Goal: Task Accomplishment & Management: Use online tool/utility

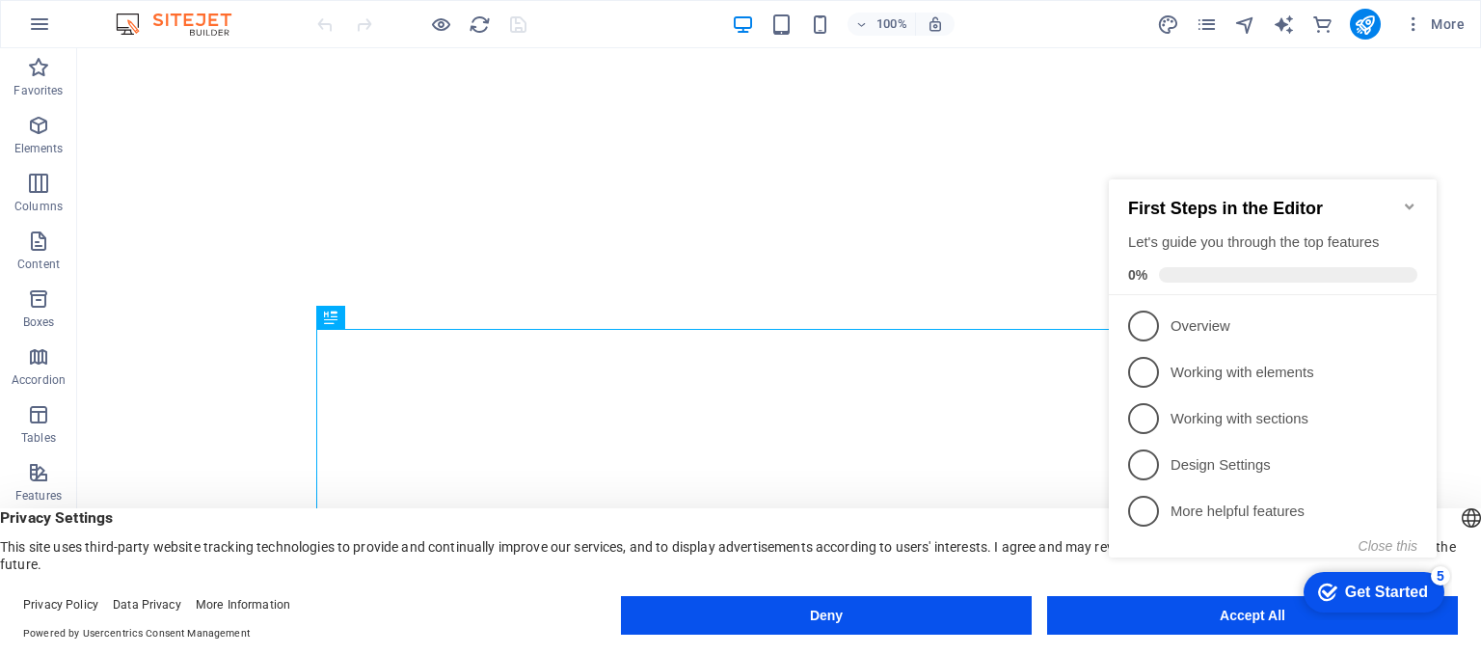
click at [1435, 189] on div "First Steps in the Editor Let's guide you through the top features 0%" at bounding box center [1273, 237] width 328 height 116
click at [1382, 547] on button "Close this" at bounding box center [1387, 545] width 59 height 15
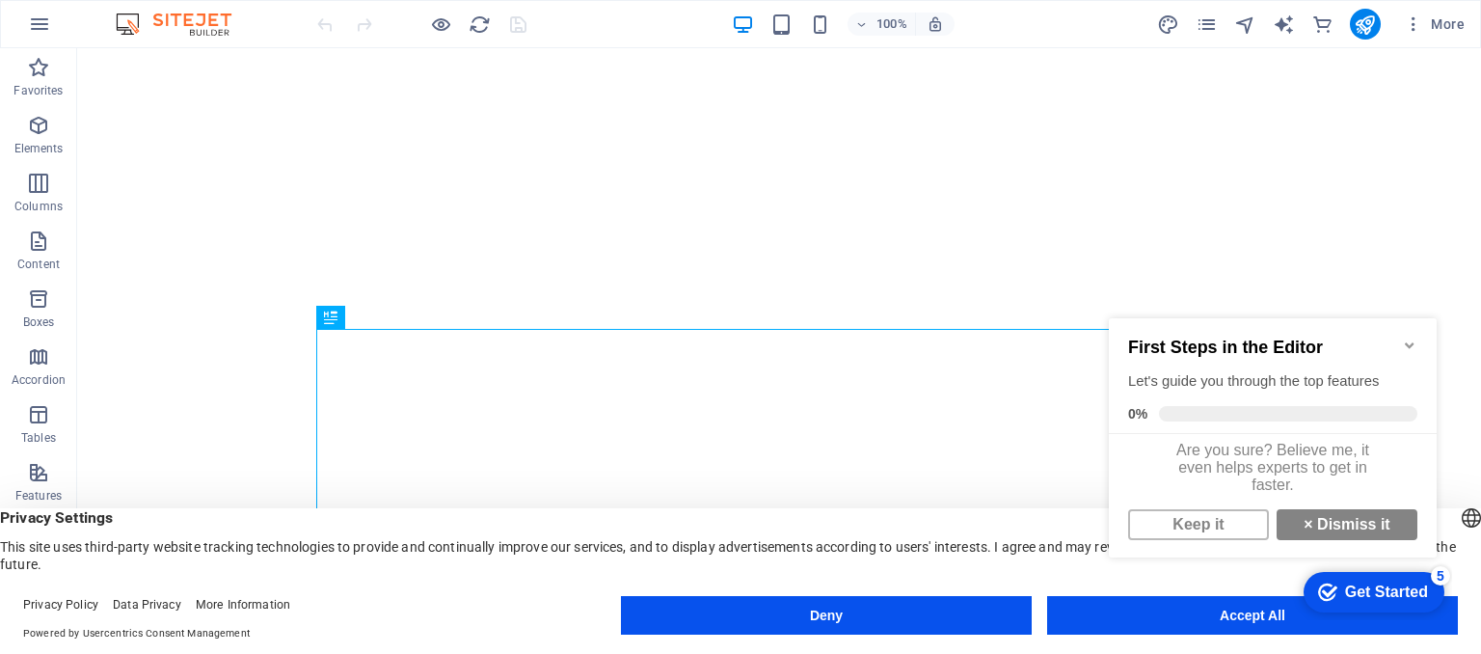
click at [1239, 622] on appcues-checklist "Contextual help checklist present on screen" at bounding box center [1276, 458] width 351 height 333
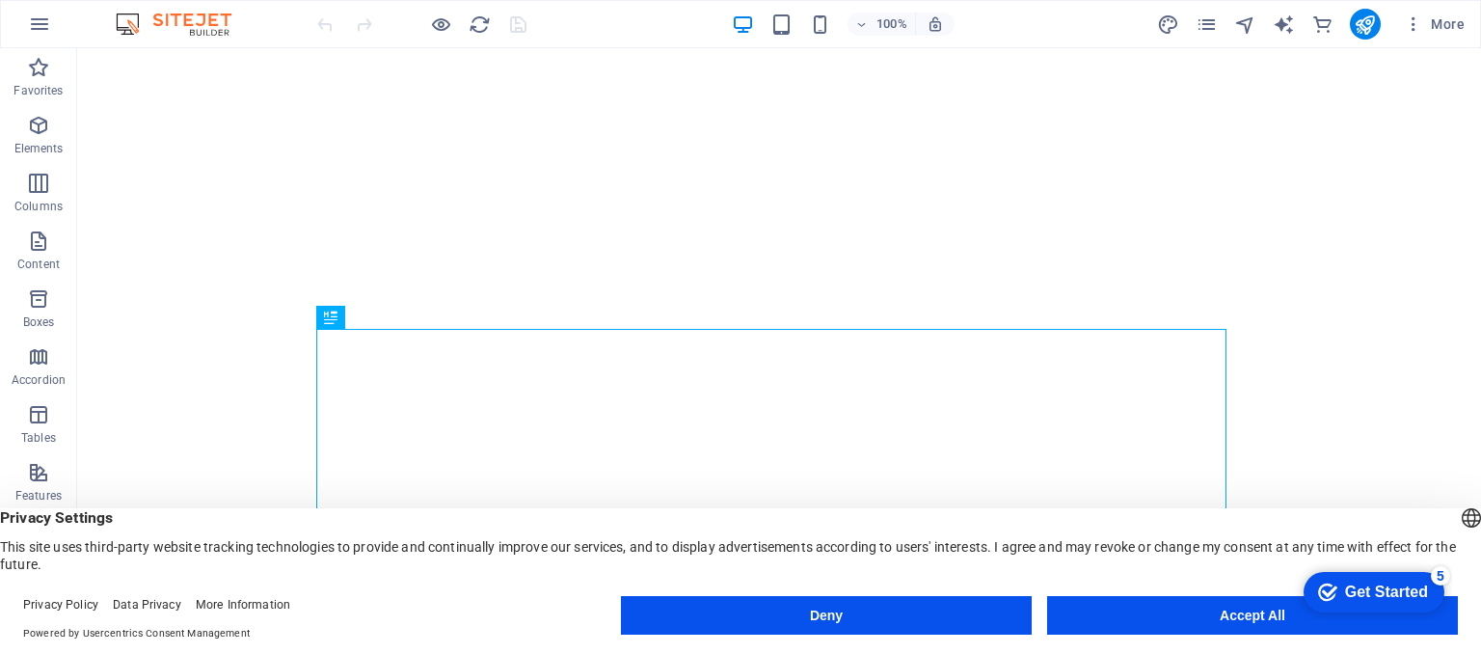
click at [1239, 622] on body "[DOMAIN_NAME] Start Favorites Elements Columns Content Boxes Accordion Tables F…" at bounding box center [740, 327] width 1481 height 654
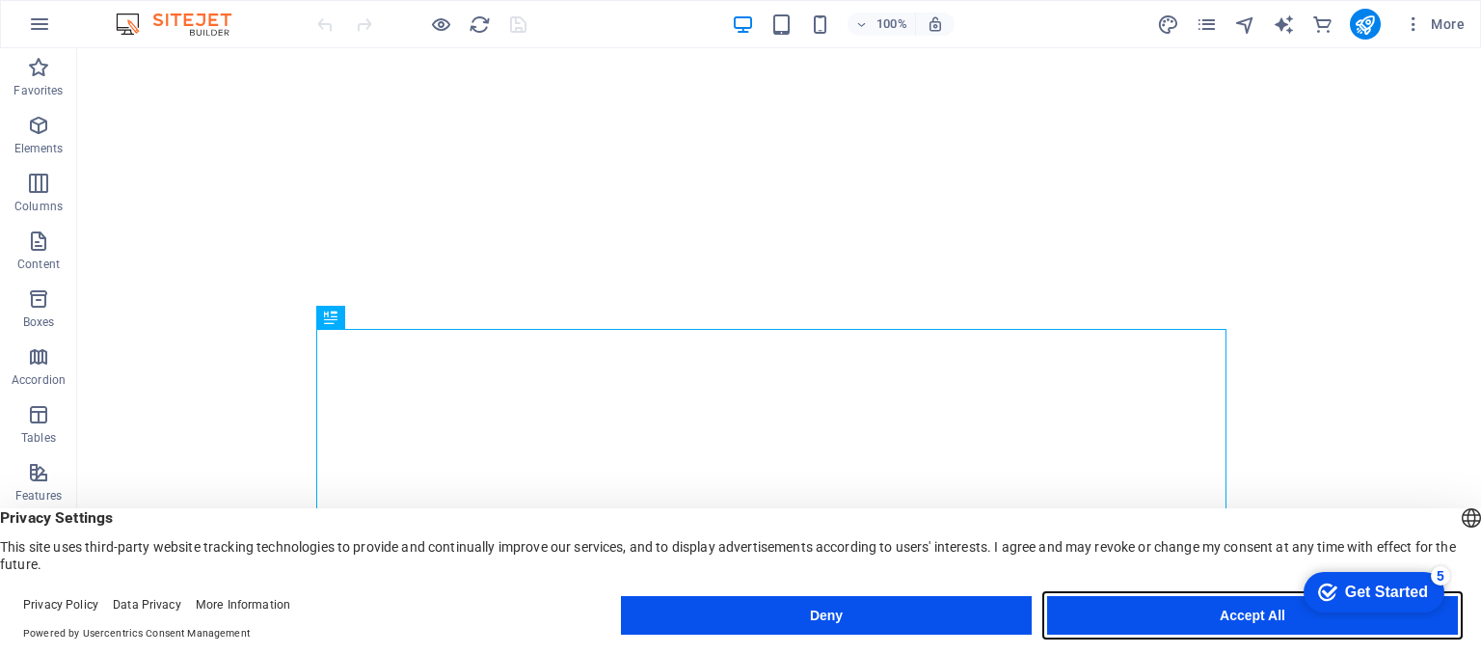
click at [1219, 616] on button "Accept All" at bounding box center [1252, 615] width 411 height 39
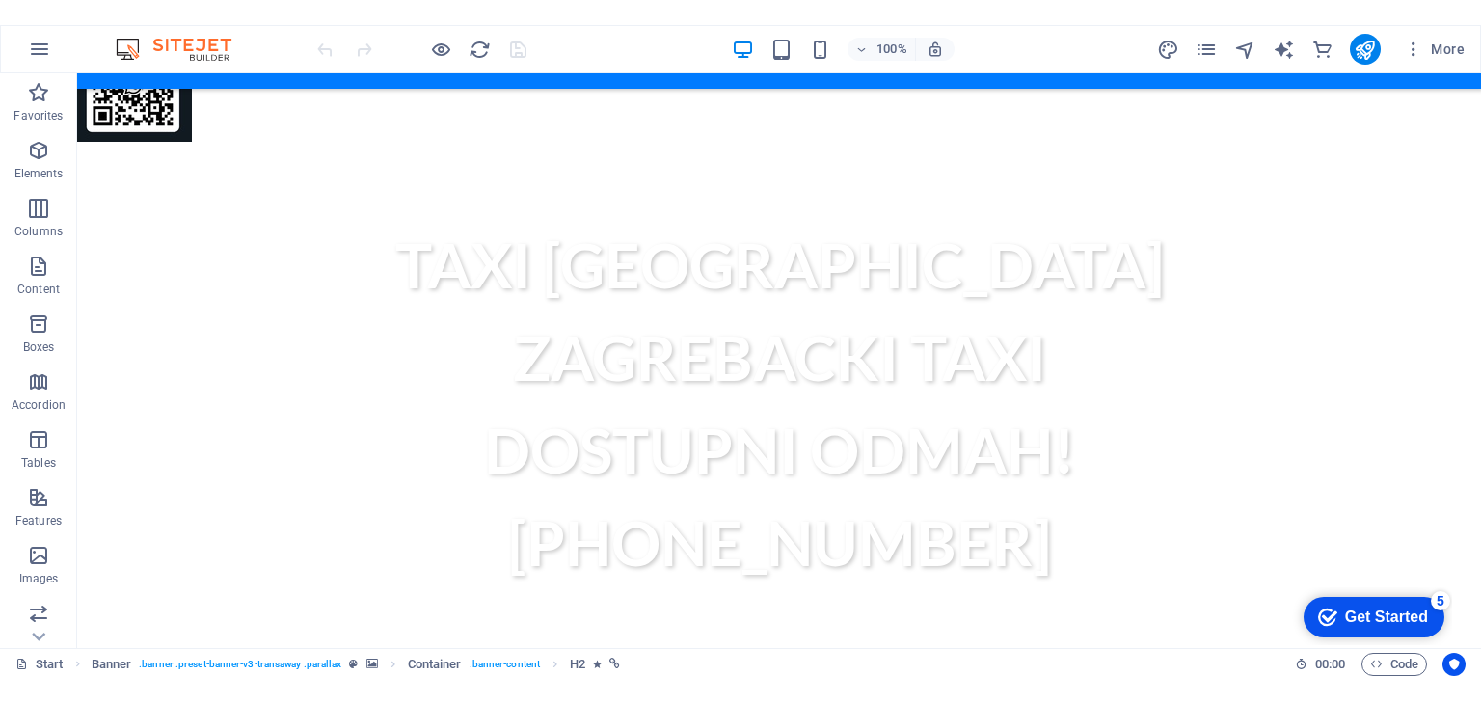
scroll to position [850, 0]
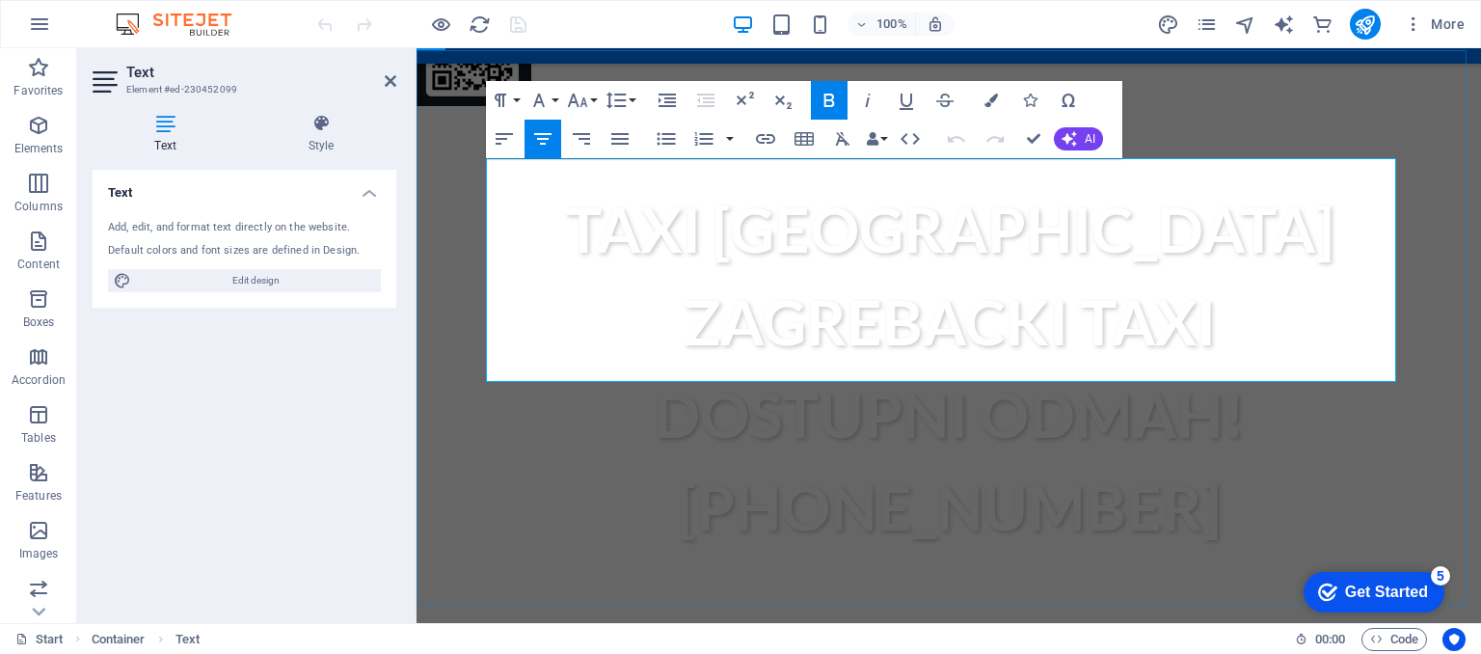
drag, startPoint x: 843, startPoint y: 175, endPoint x: 1202, endPoint y: 355, distance: 401.8
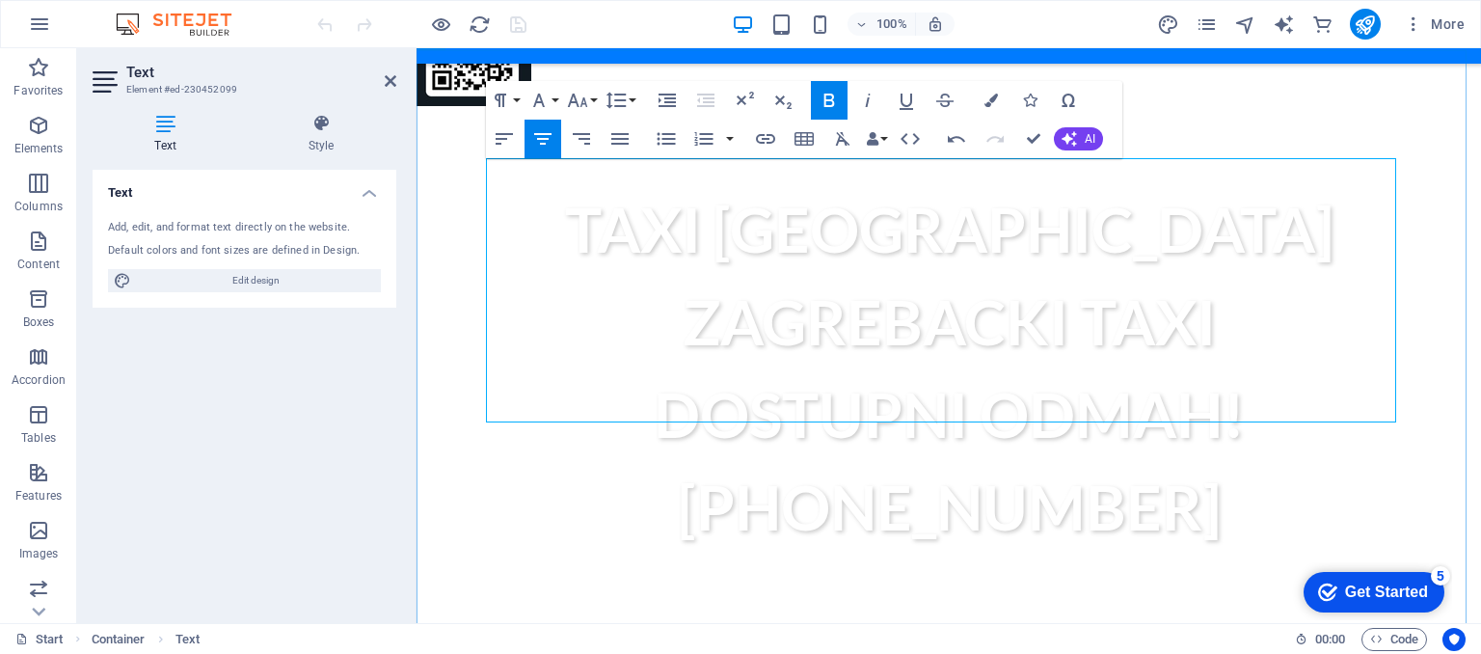
click at [1069, 131] on icon "button" at bounding box center [1068, 138] width 15 height 15
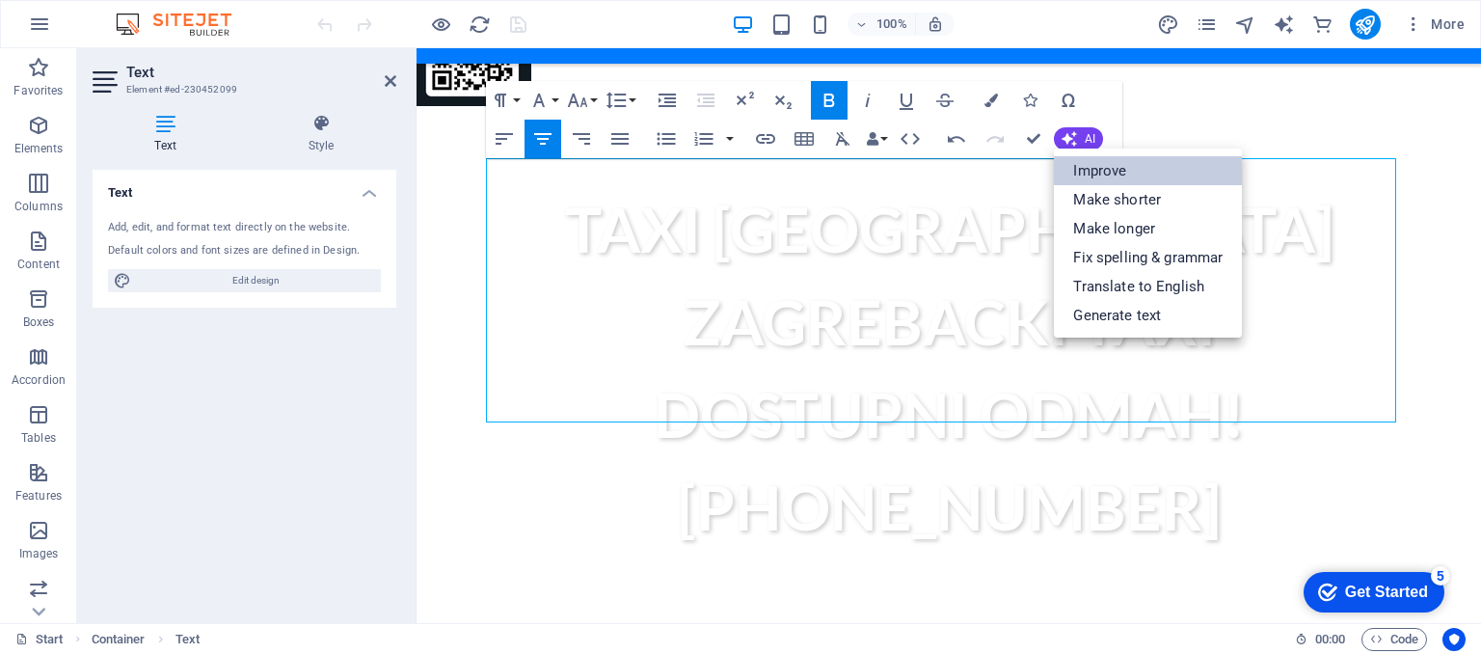
click at [1133, 175] on link "Improve" at bounding box center [1148, 170] width 188 height 29
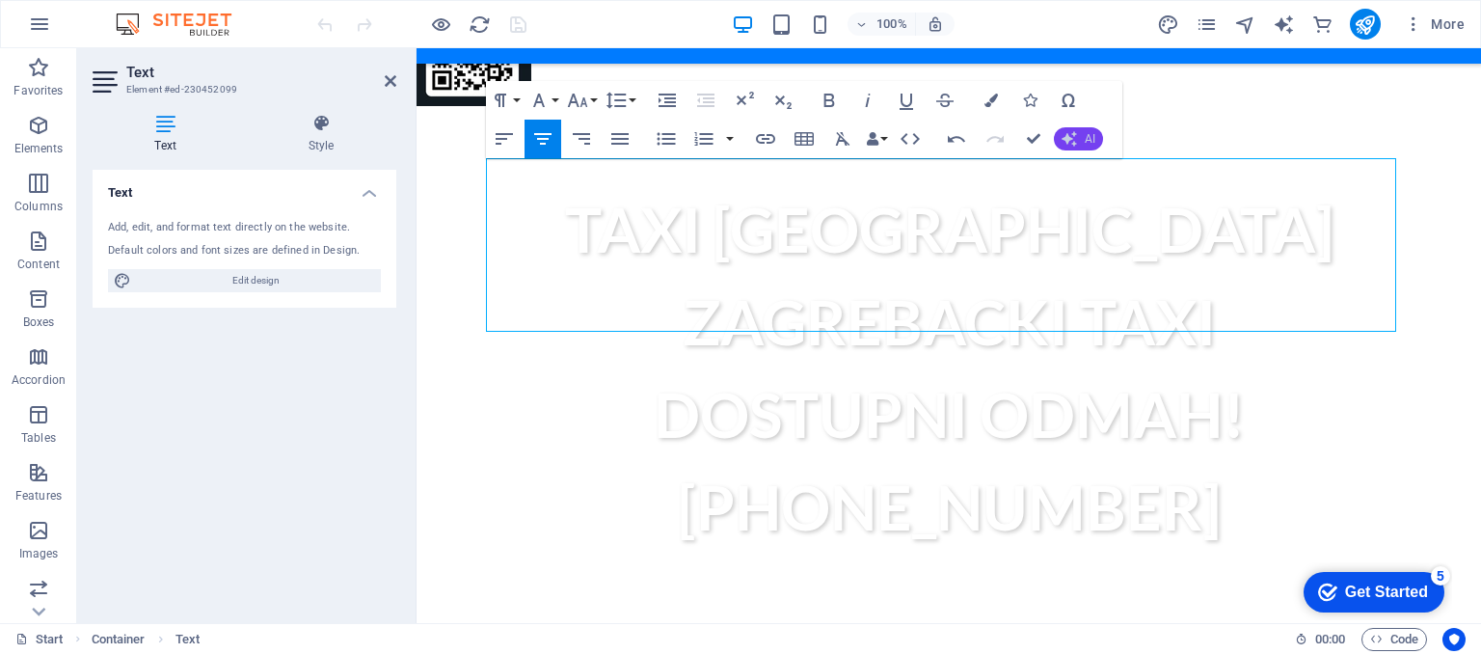
click at [1074, 149] on button "AI" at bounding box center [1078, 138] width 49 height 23
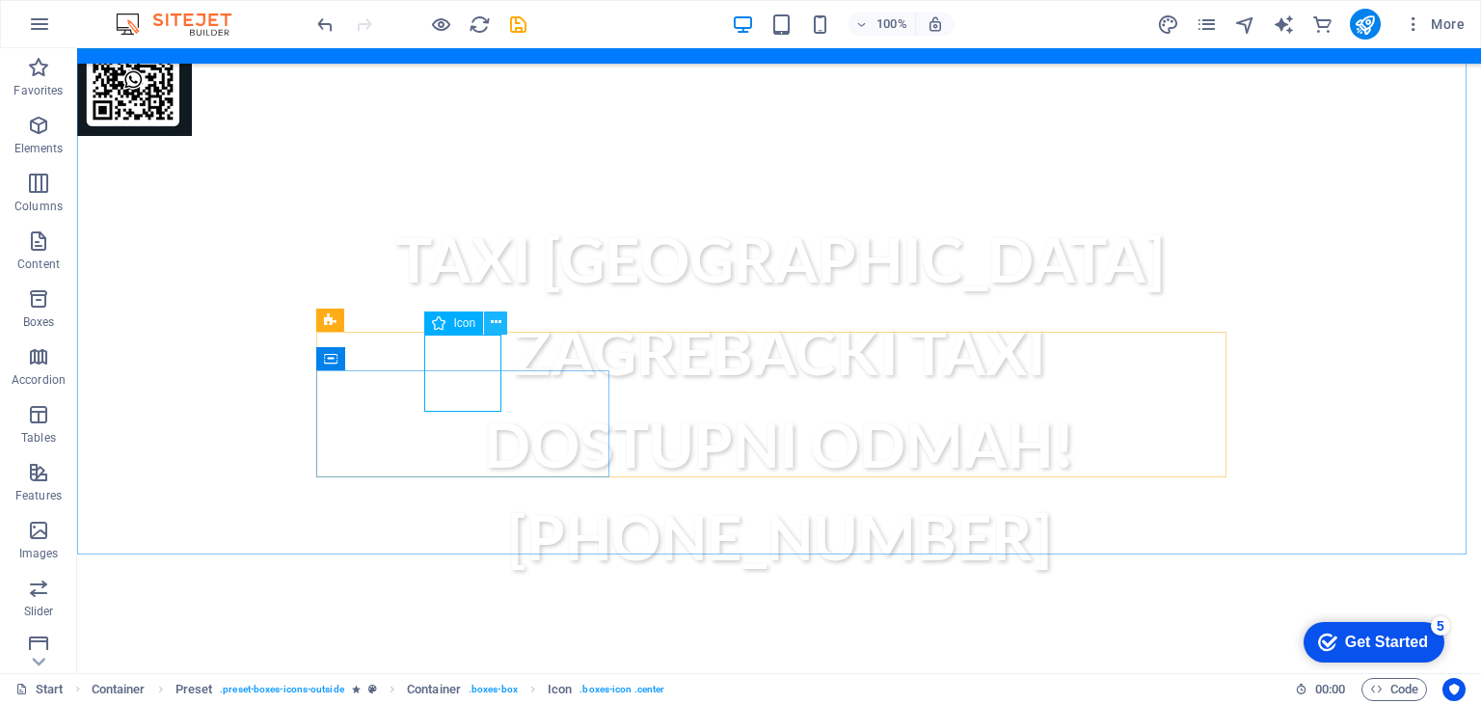
click at [500, 319] on icon at bounding box center [496, 322] width 11 height 20
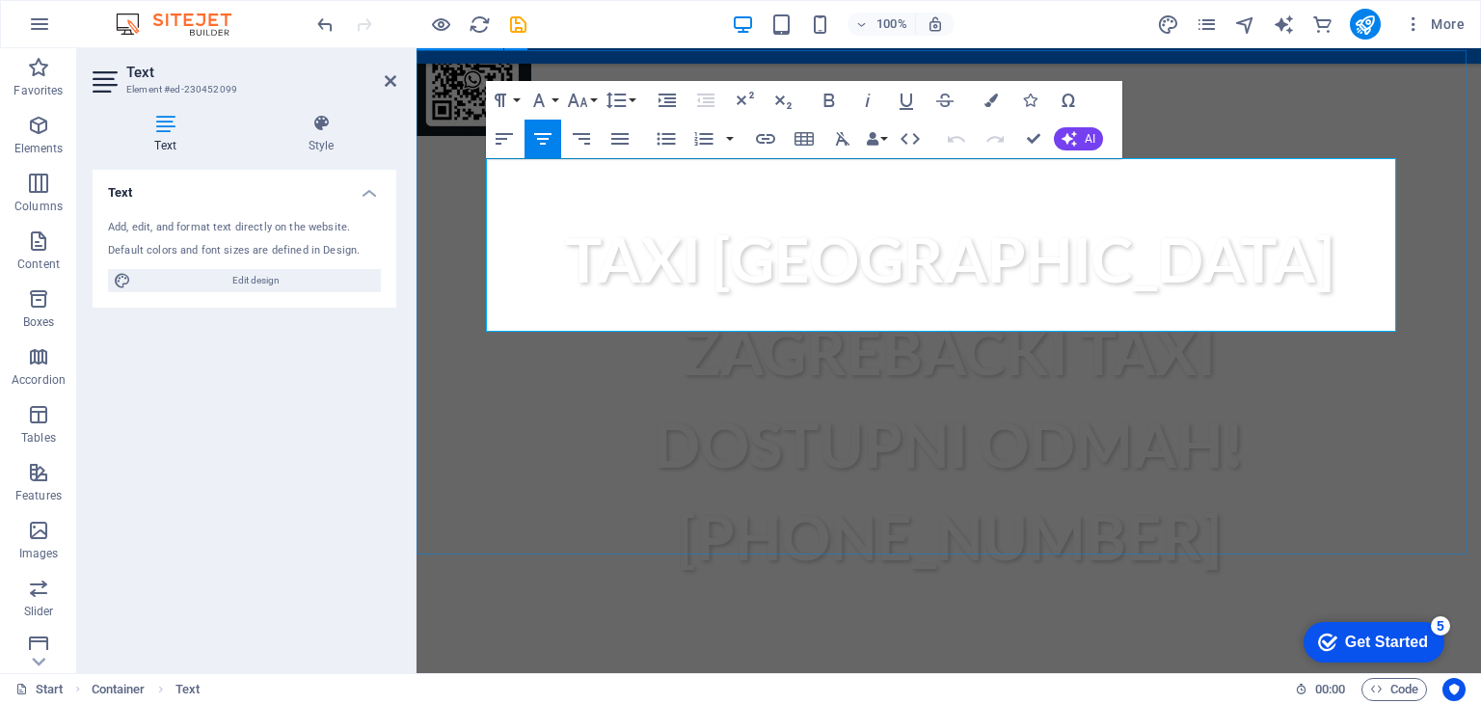
drag, startPoint x: 885, startPoint y: 186, endPoint x: 1450, endPoint y: 326, distance: 582.0
click at [1058, 133] on button "AI" at bounding box center [1078, 138] width 49 height 23
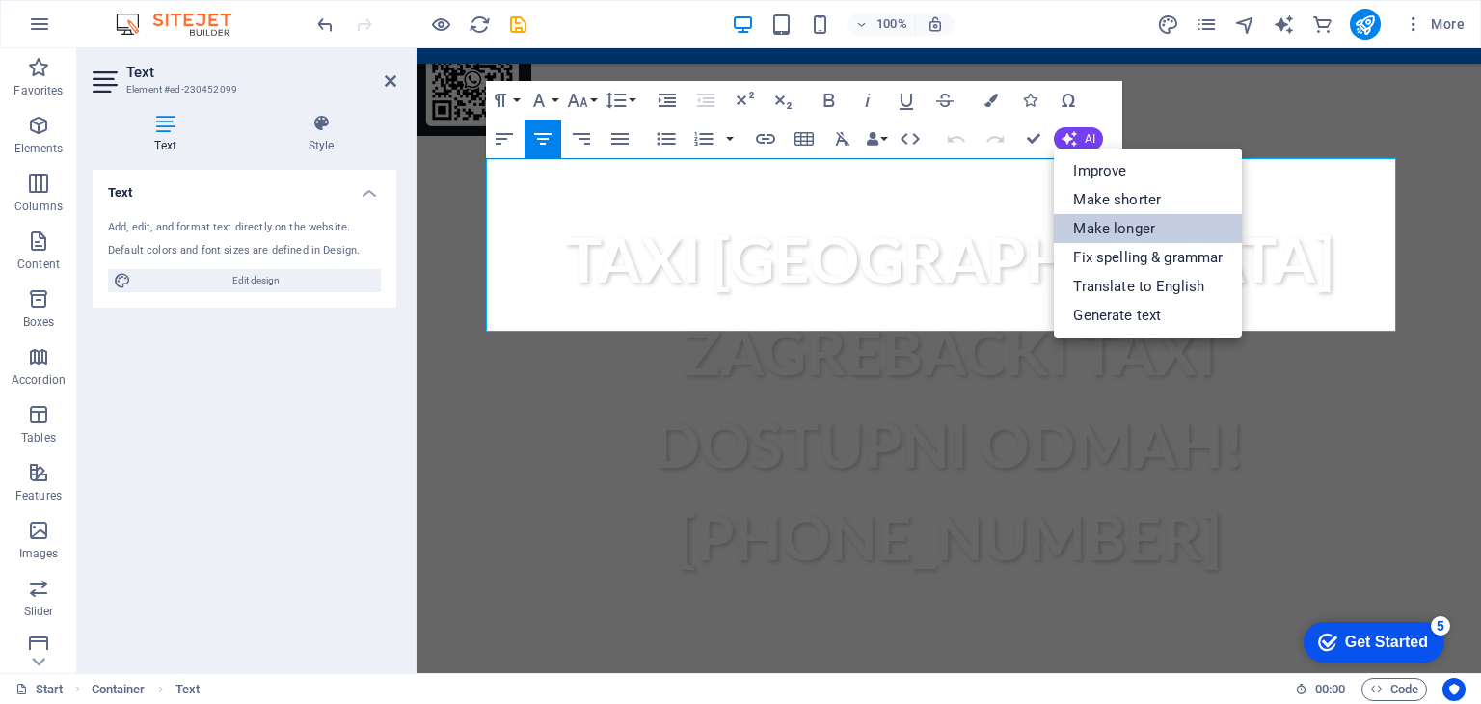
click at [1125, 228] on link "Make longer" at bounding box center [1148, 228] width 188 height 29
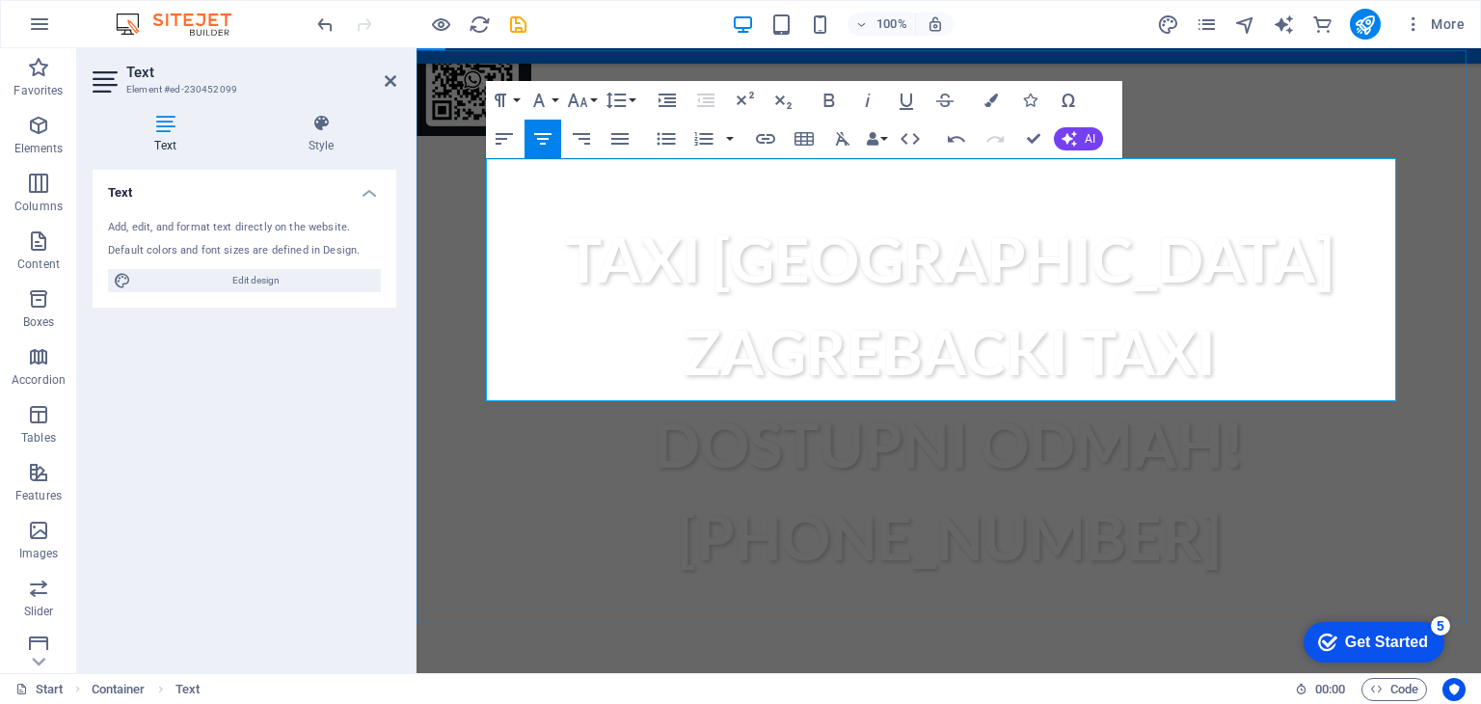
drag, startPoint x: 566, startPoint y: 241, endPoint x: 1353, endPoint y: 316, distance: 790.3
drag, startPoint x: 1328, startPoint y: 248, endPoint x: 518, endPoint y: 240, distance: 810.8
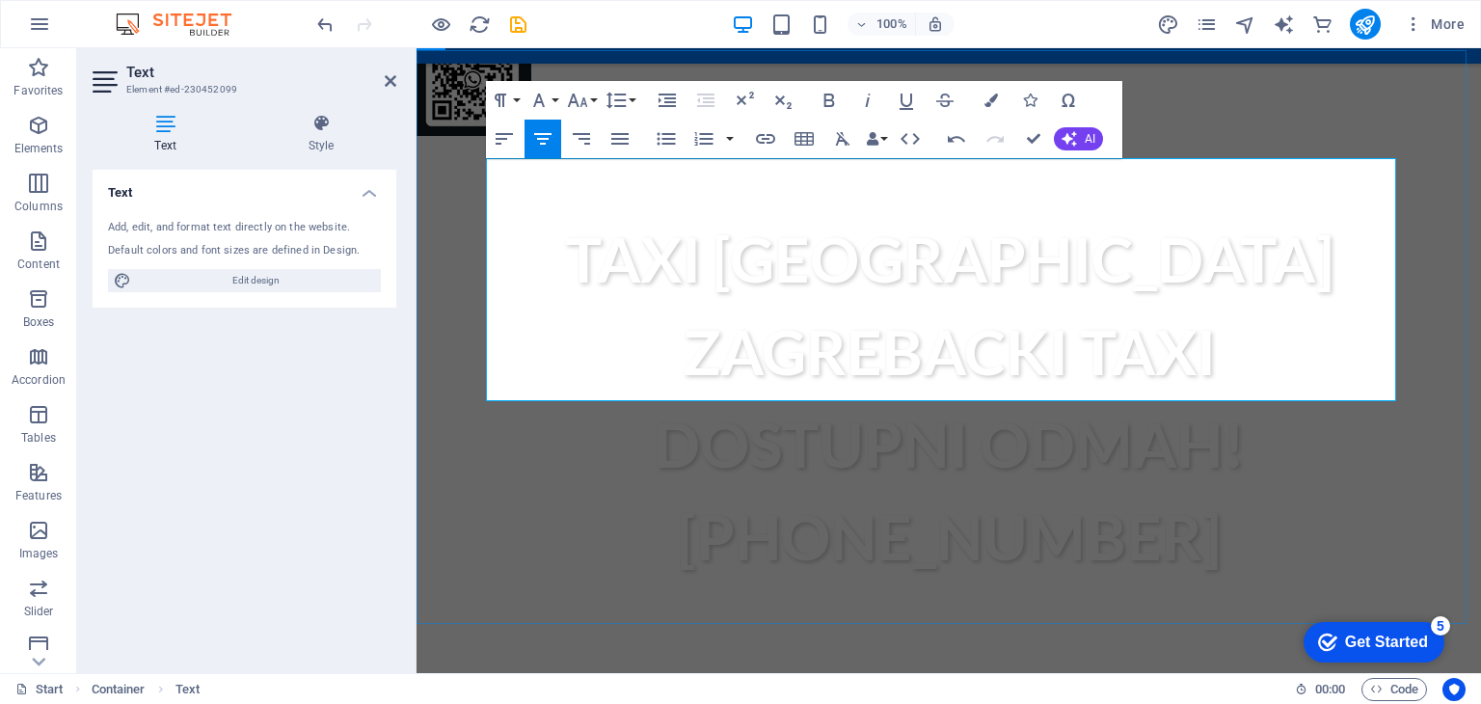
click at [1058, 140] on button "AI" at bounding box center [1078, 138] width 49 height 23
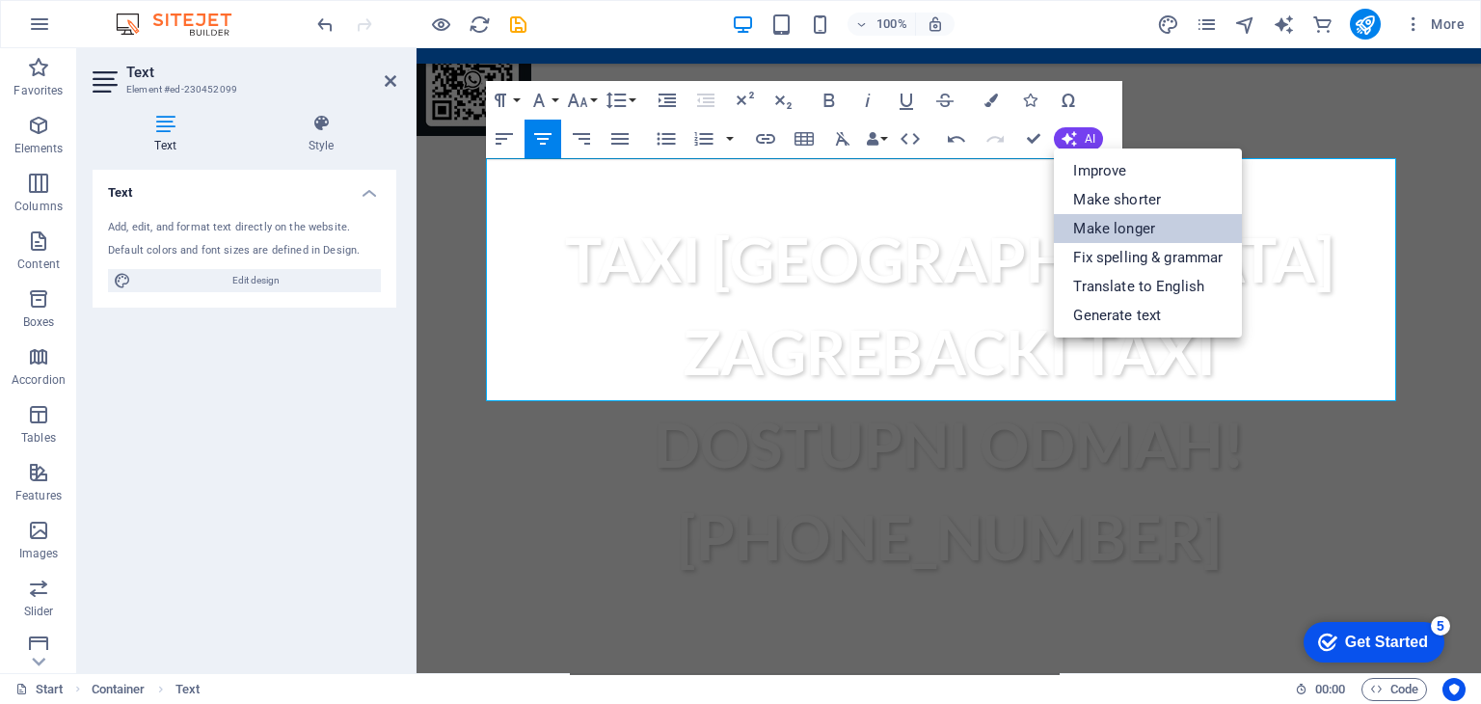
click at [1122, 217] on link "Make longer" at bounding box center [1148, 228] width 188 height 29
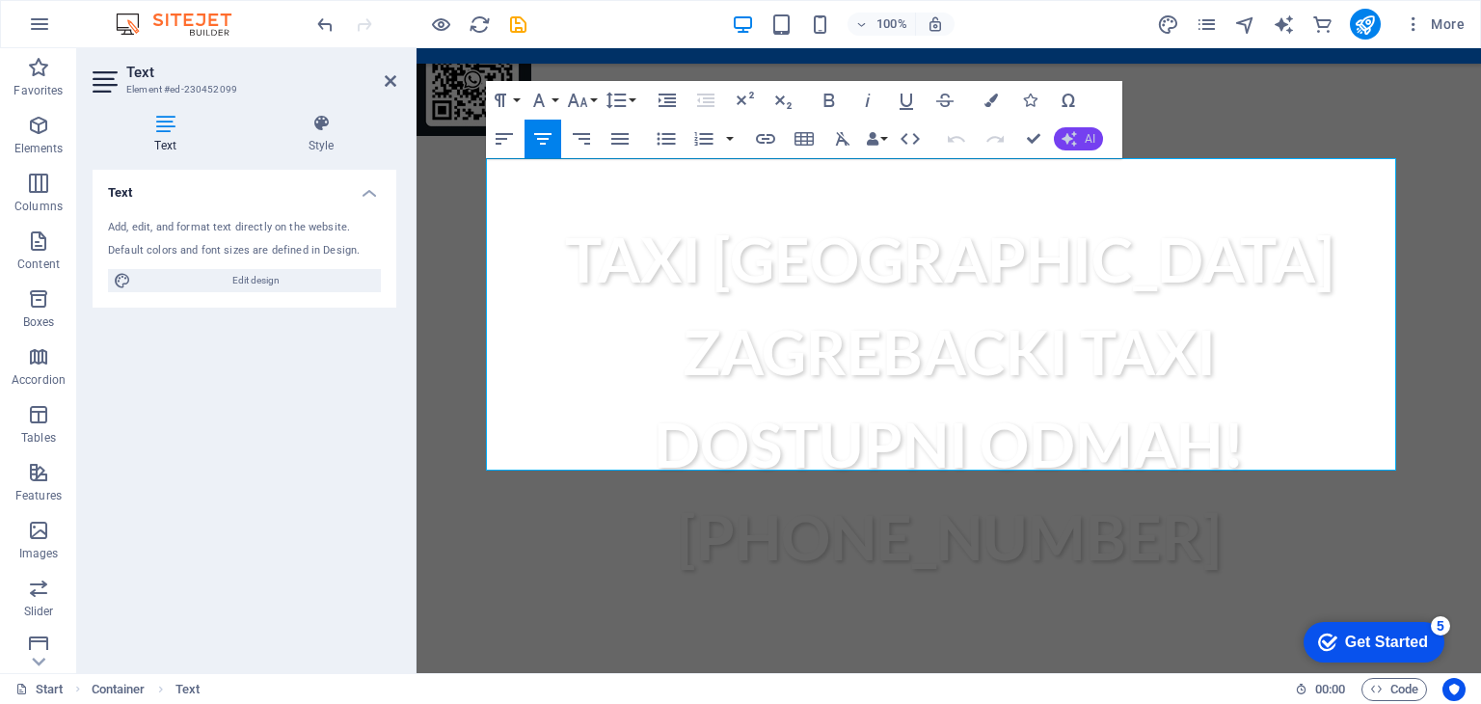
click at [1082, 147] on button "AI" at bounding box center [1078, 138] width 49 height 23
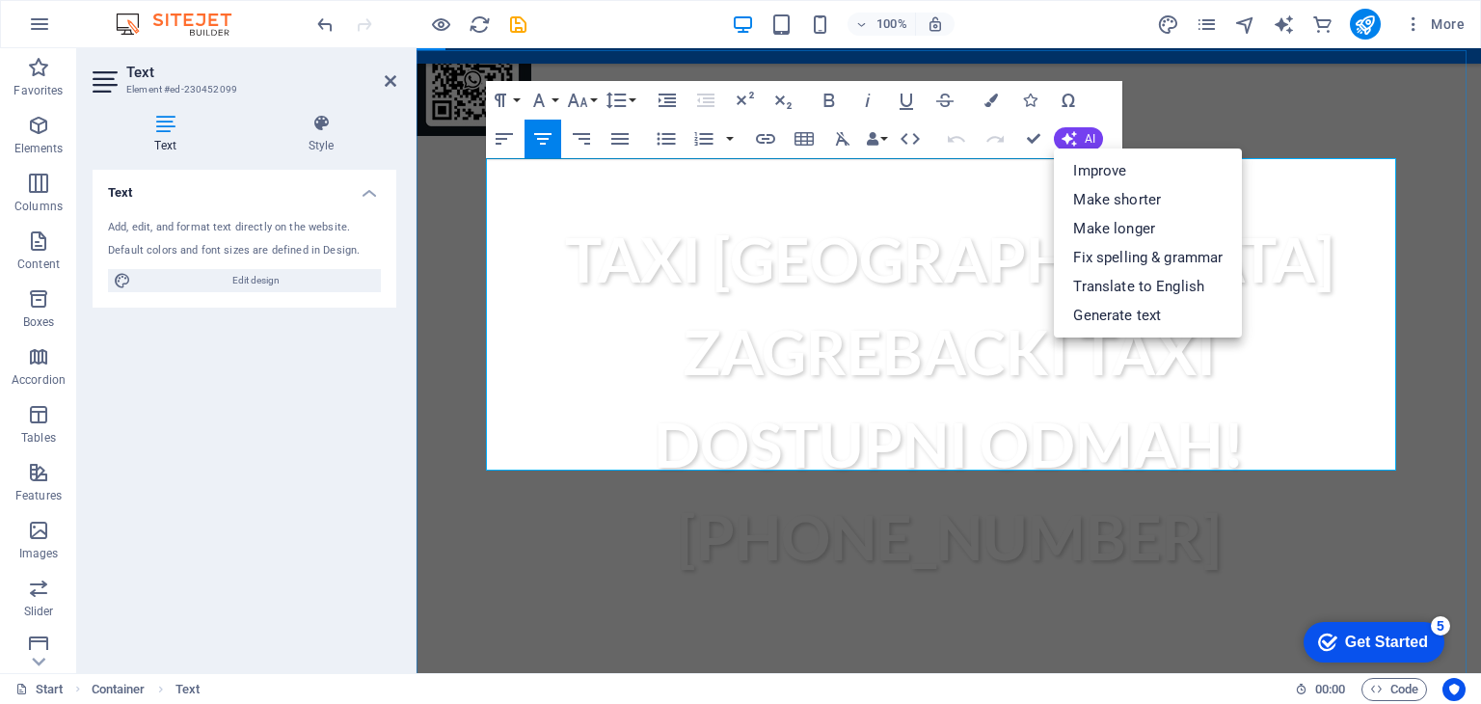
click at [1283, 26] on icon "text_generator" at bounding box center [1284, 24] width 22 height 22
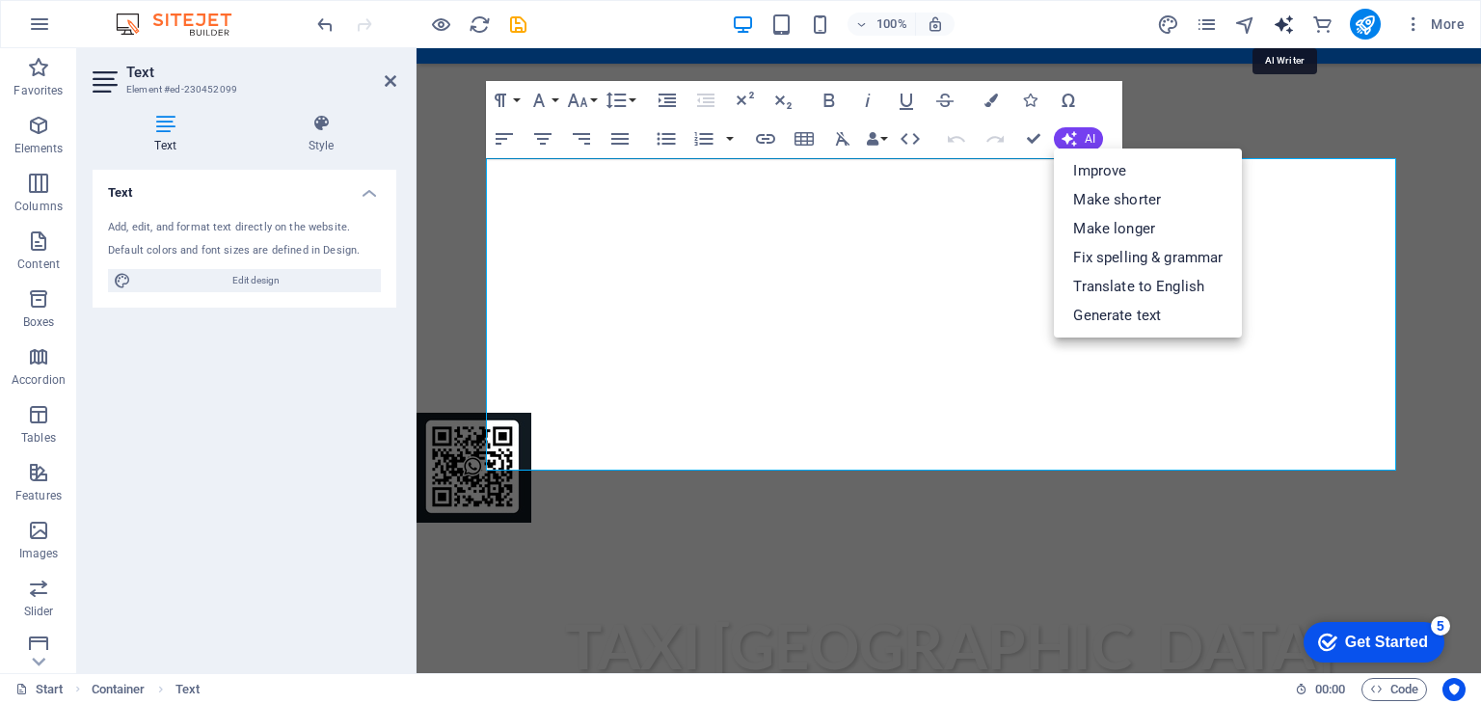
select select "English"
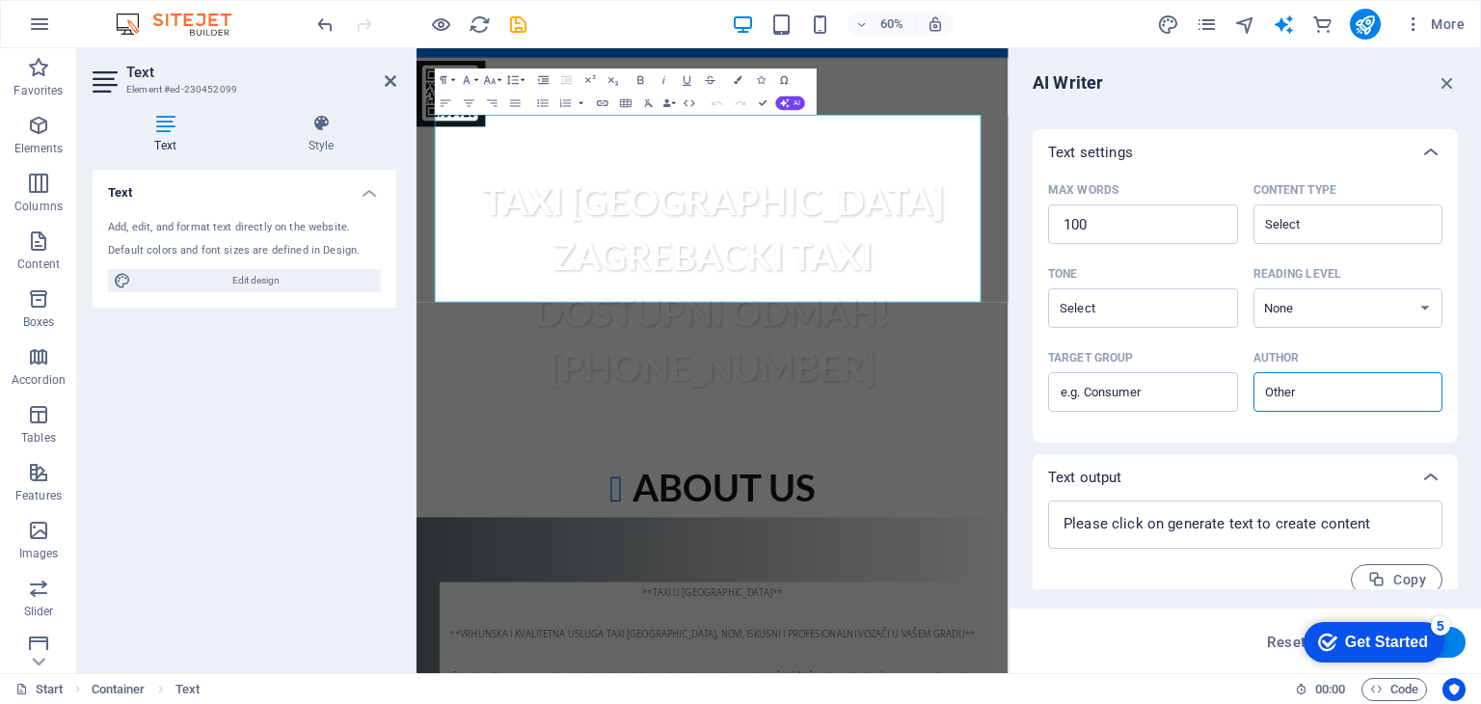
scroll to position [410, 0]
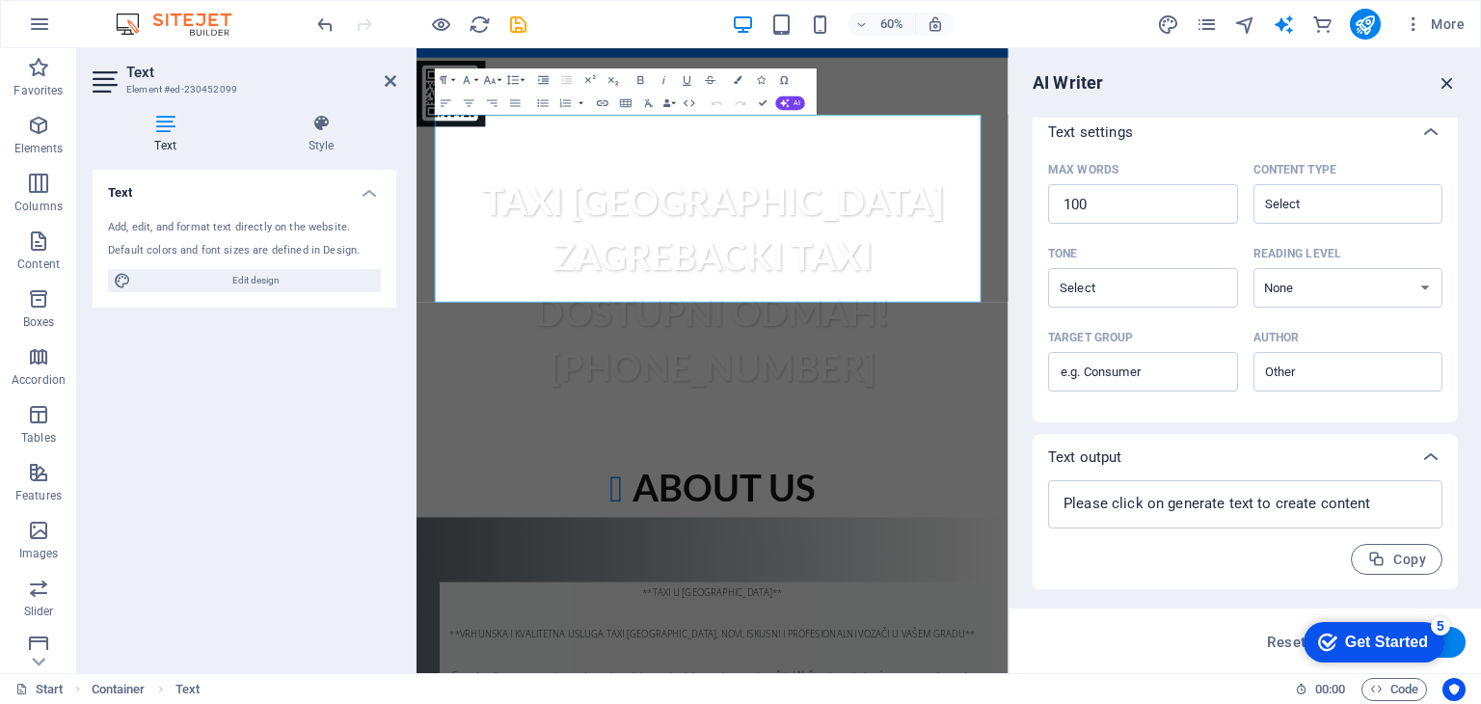
click at [1454, 82] on icon "button" at bounding box center [1446, 82] width 21 height 21
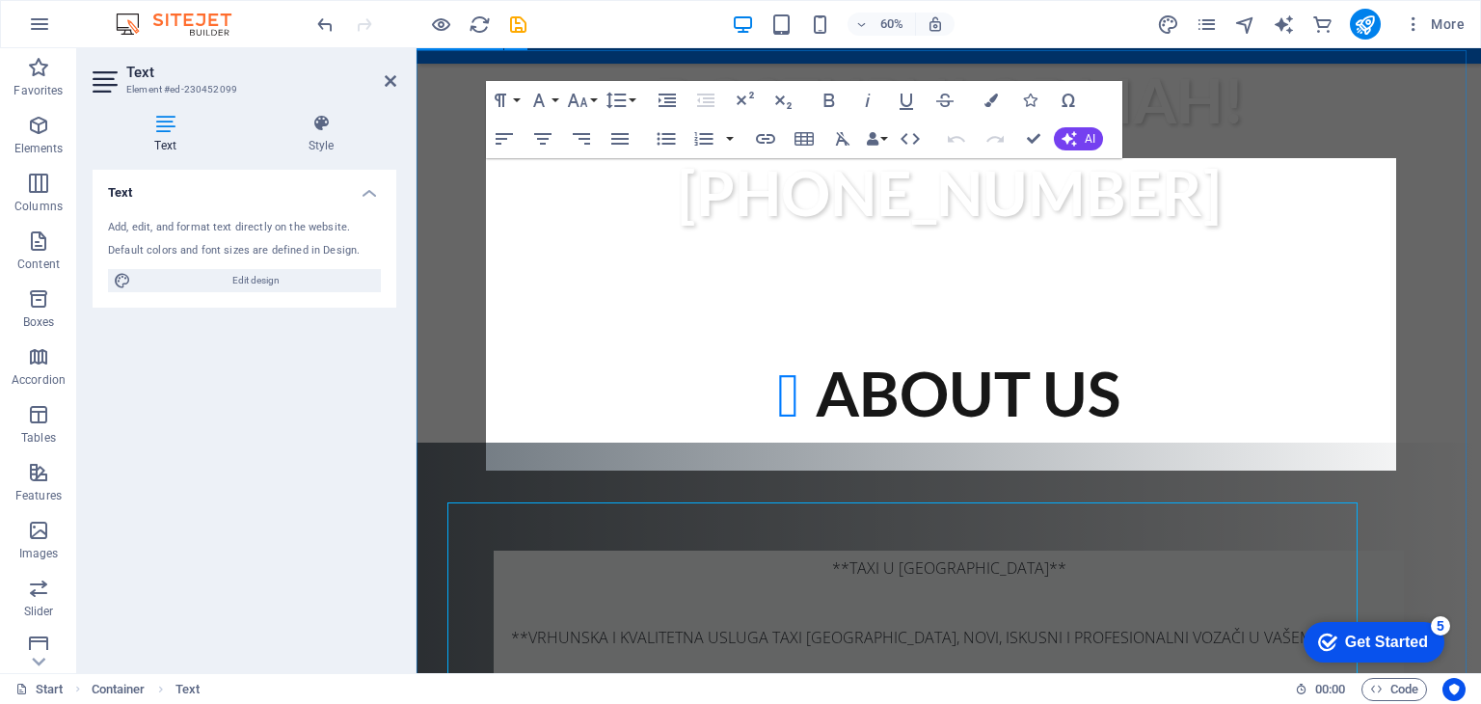
scroll to position [850, 0]
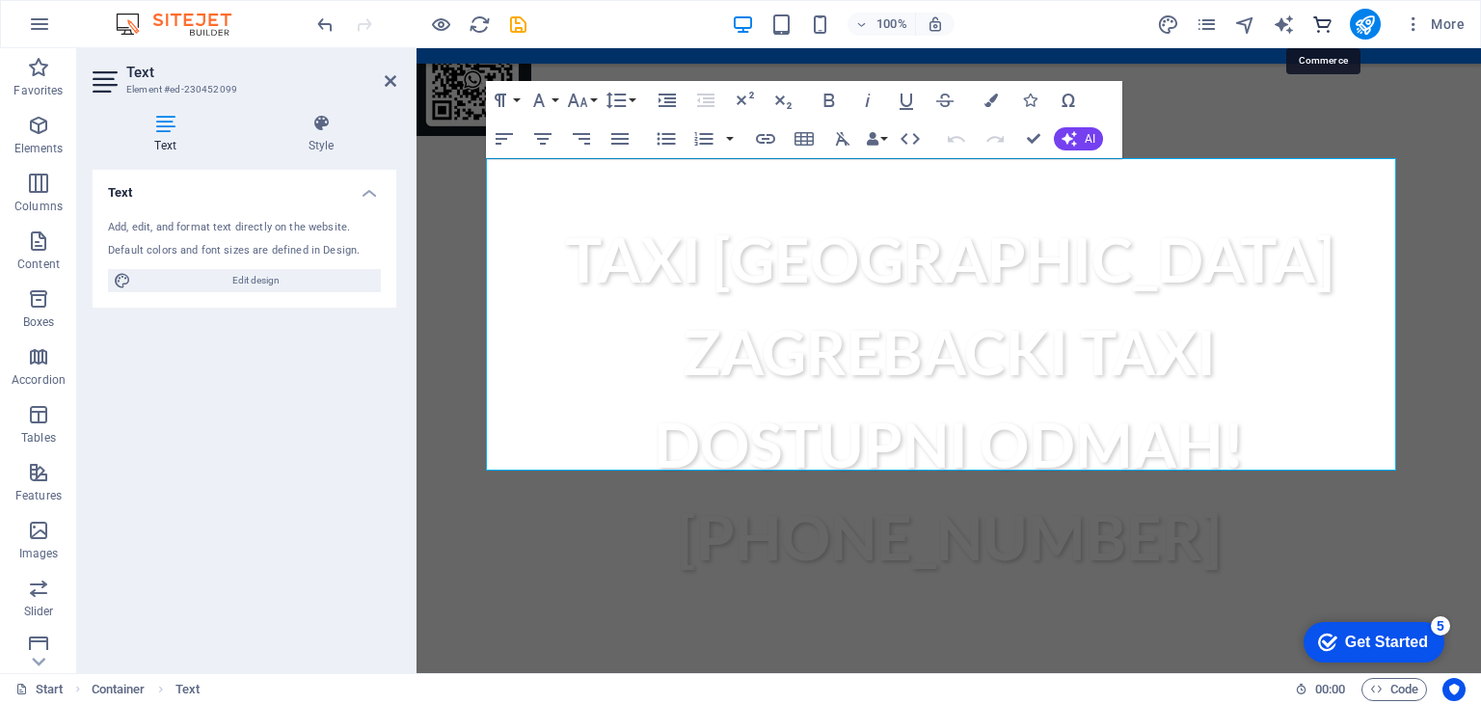
click at [1323, 24] on icon "commerce" at bounding box center [1322, 24] width 22 height 22
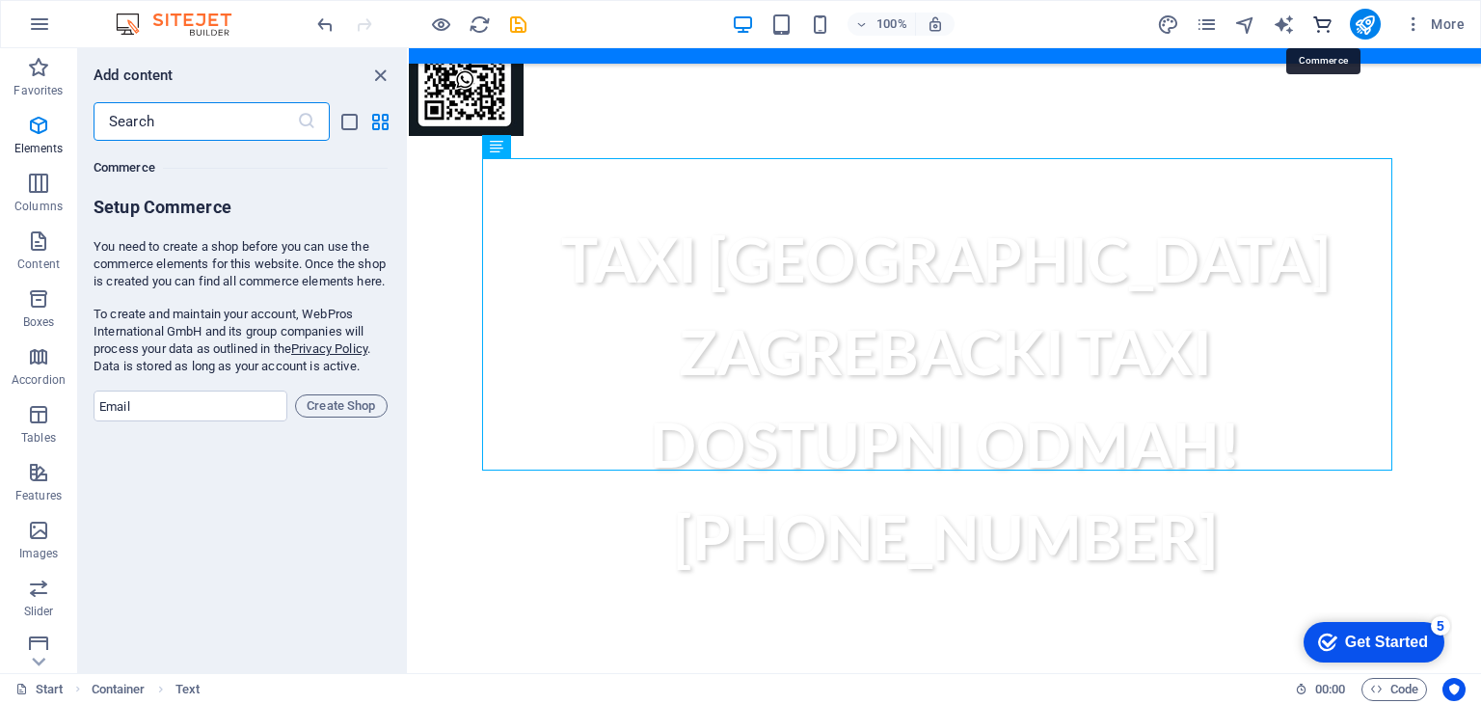
scroll to position [18578, 0]
click at [371, 74] on icon "close panel" at bounding box center [380, 76] width 22 height 22
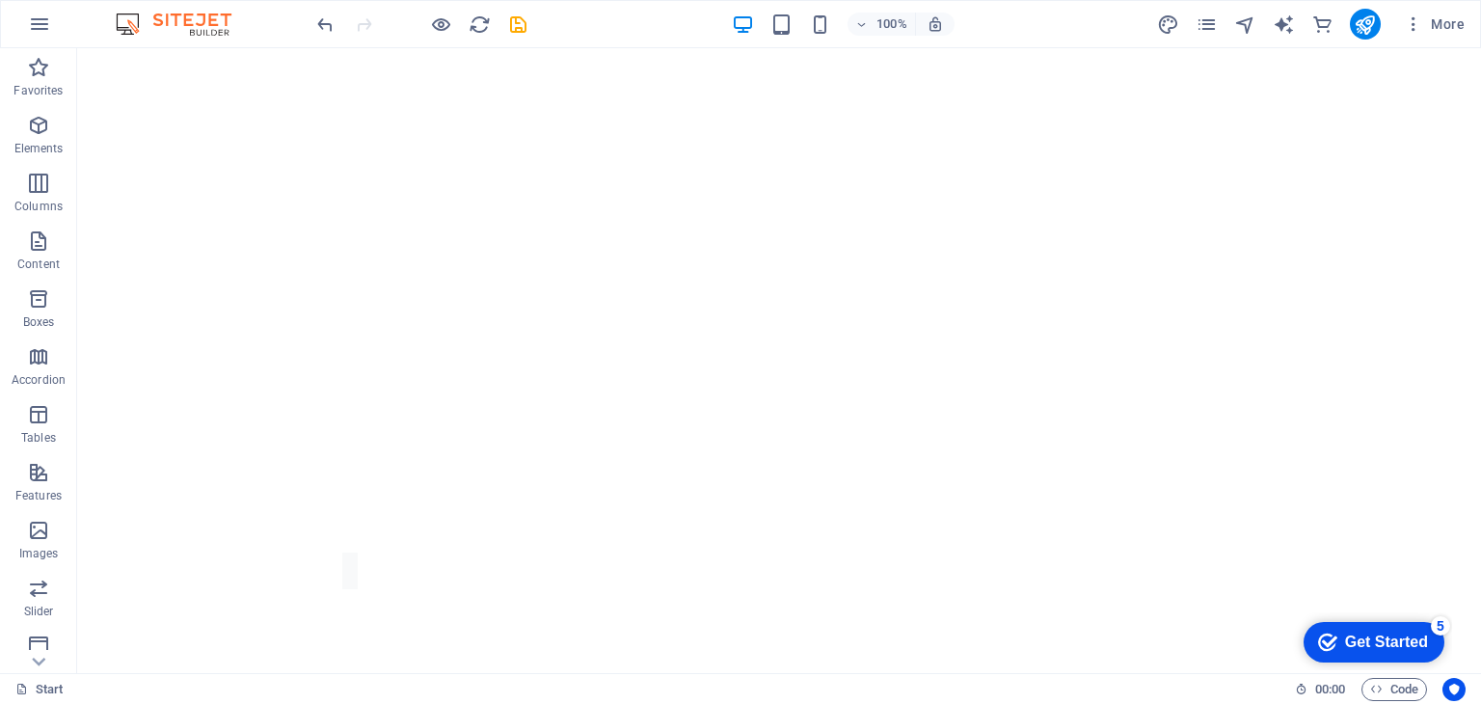
scroll to position [0, 0]
drag, startPoint x: 1476, startPoint y: 309, endPoint x: 1535, endPoint y: 84, distance: 233.1
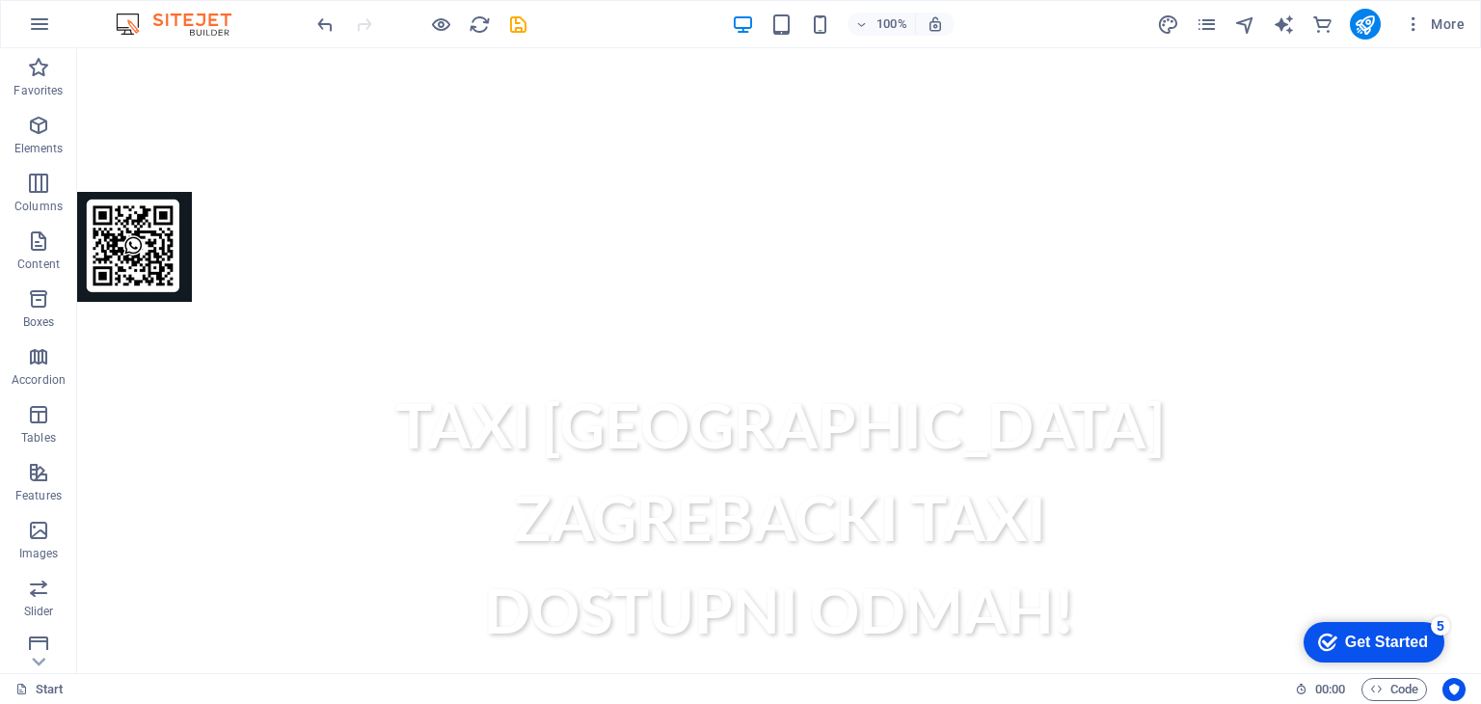
scroll to position [707, 0]
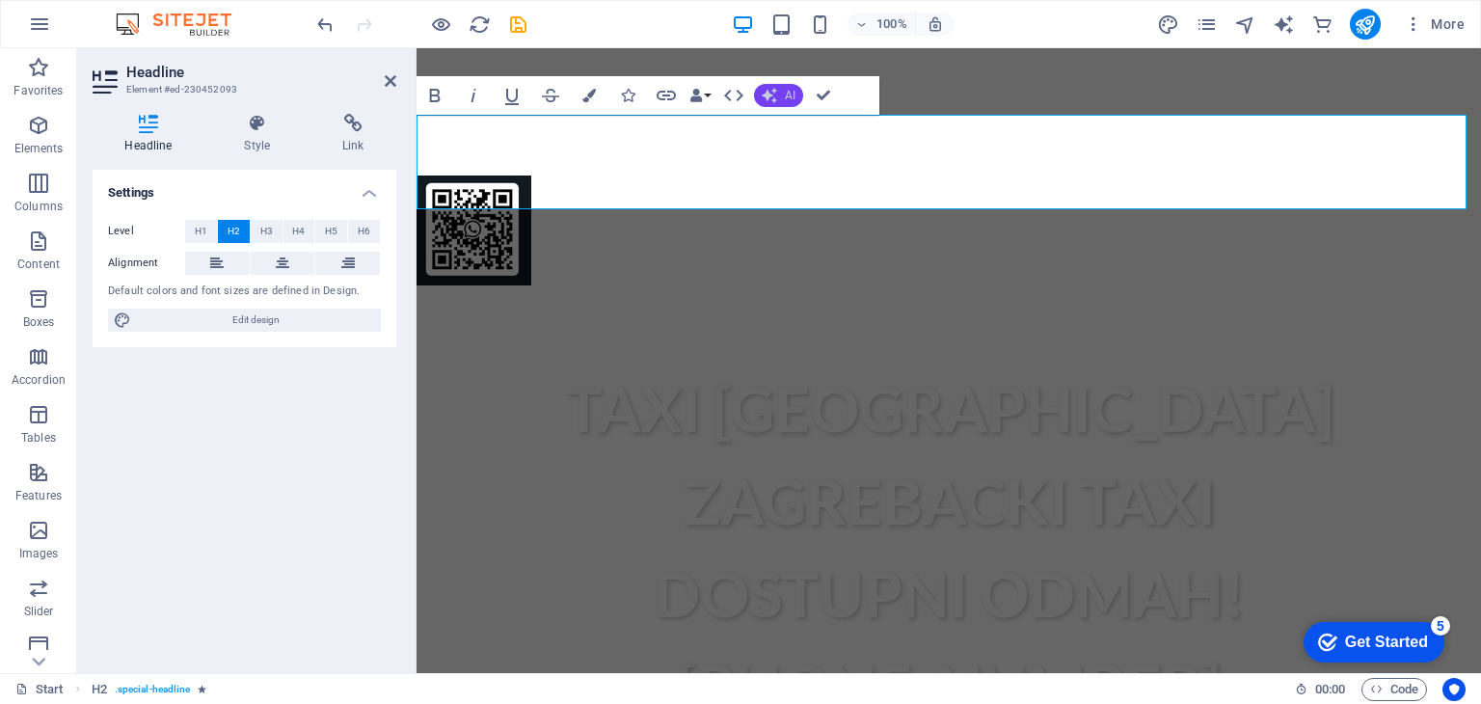
click at [780, 87] on button "AI" at bounding box center [778, 95] width 49 height 23
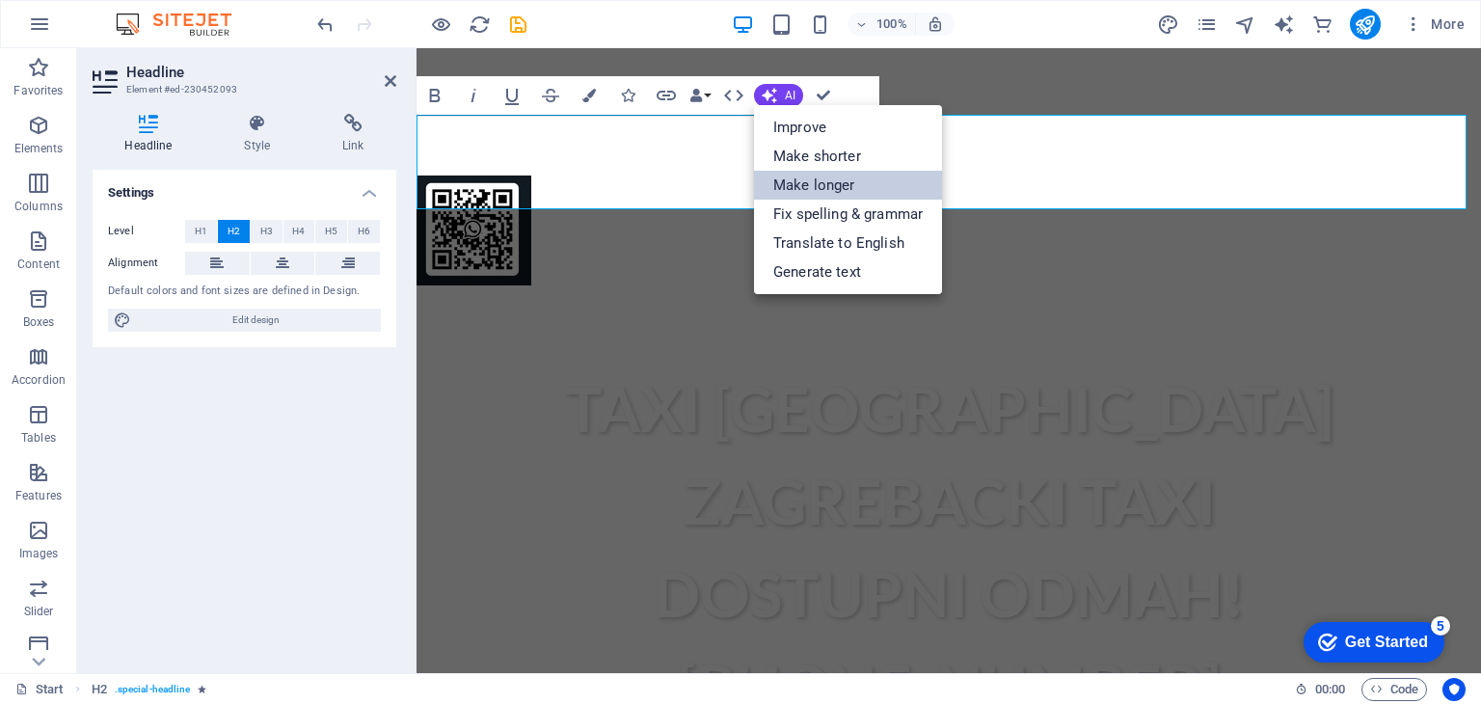
click at [858, 189] on link "Make longer" at bounding box center [848, 185] width 188 height 29
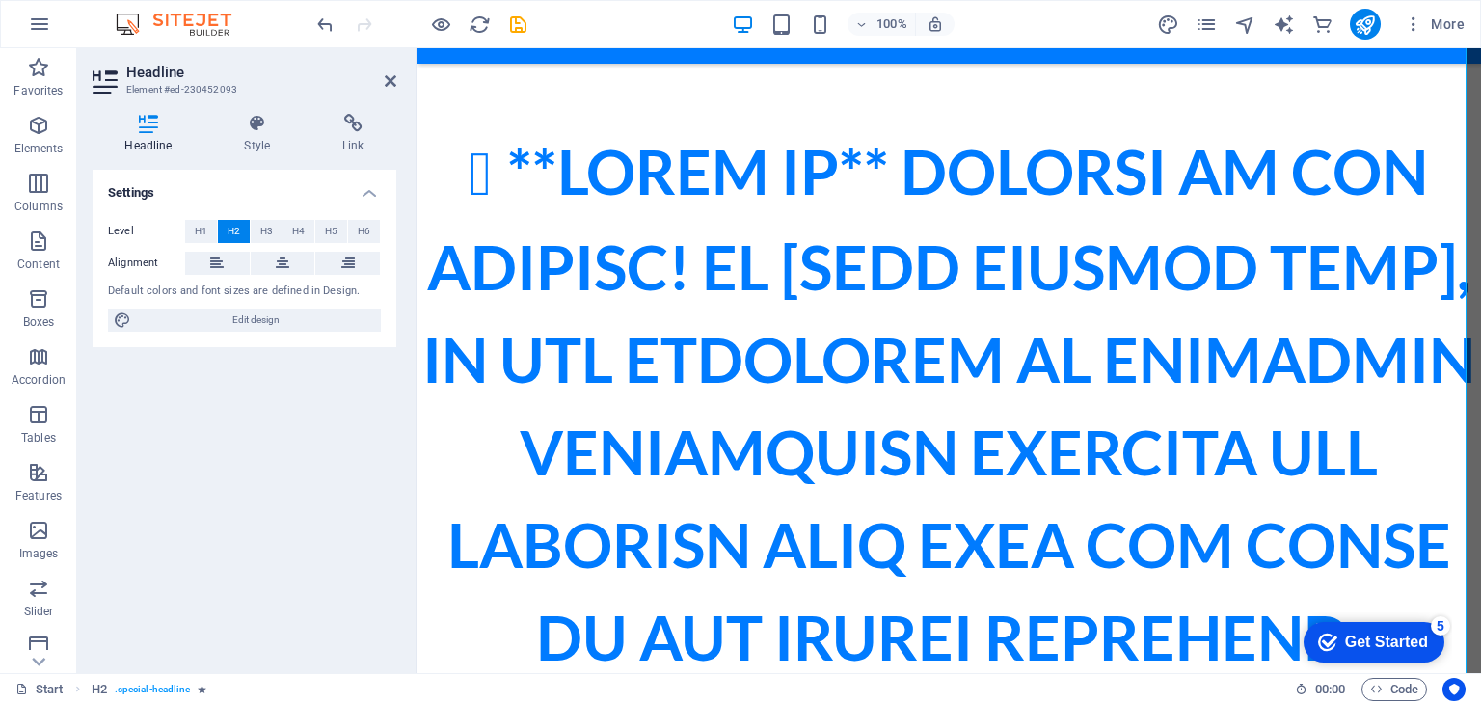
scroll to position [1408, 0]
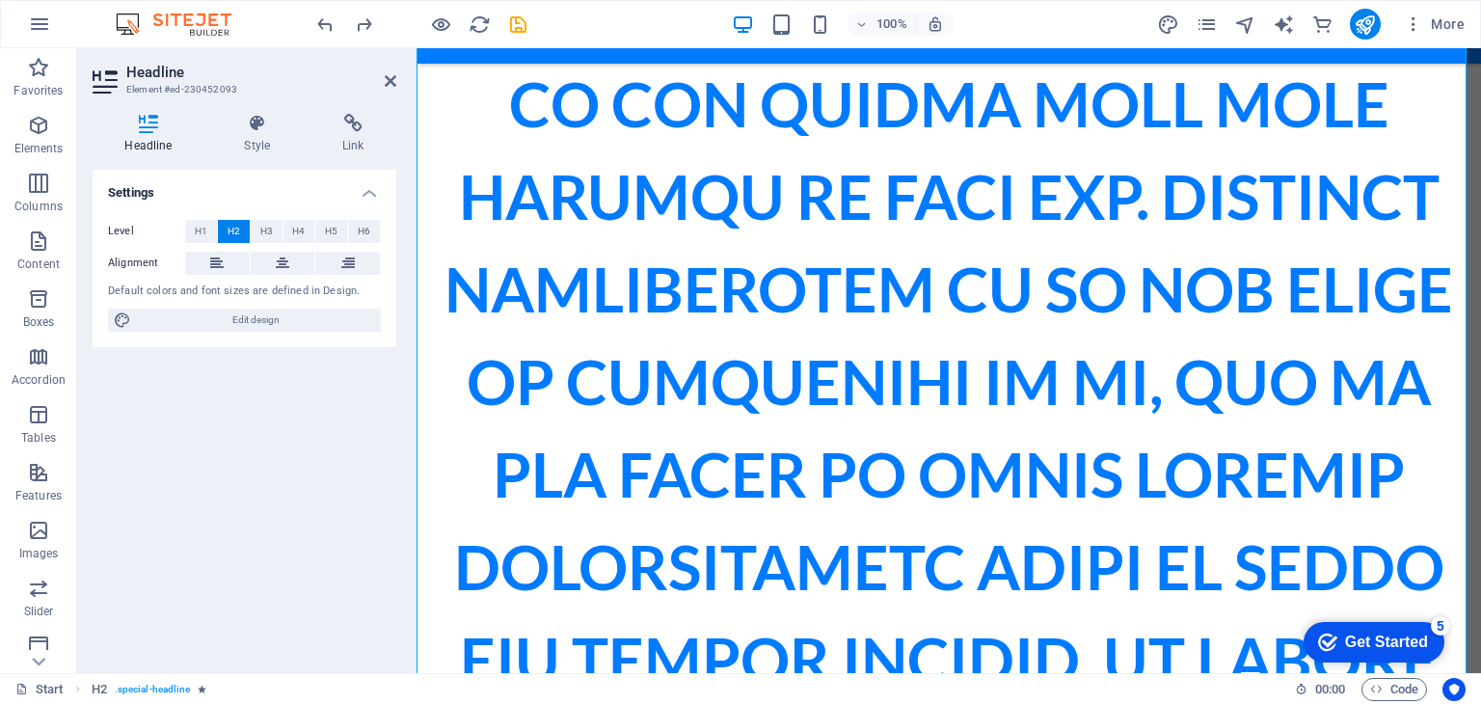
scroll to position [3658, 0]
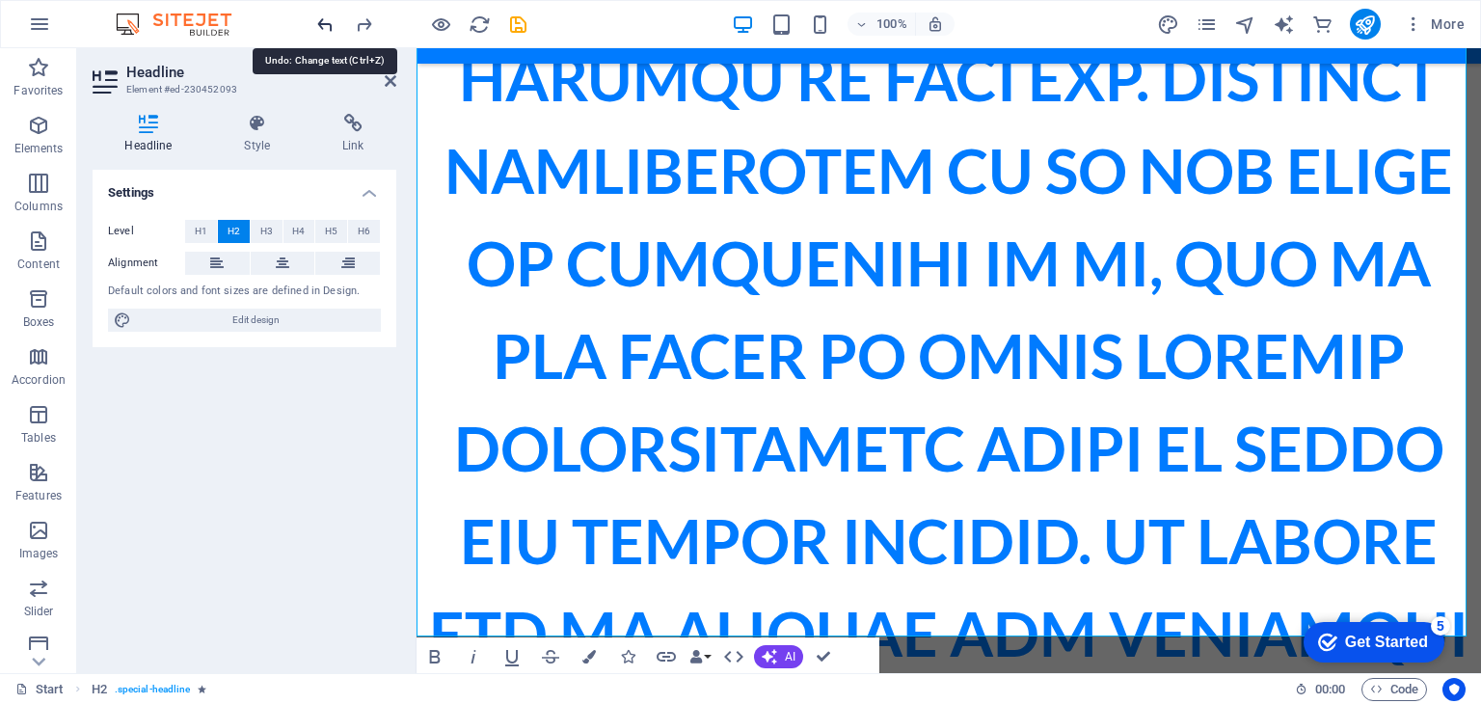
scroll to position [4437, 0]
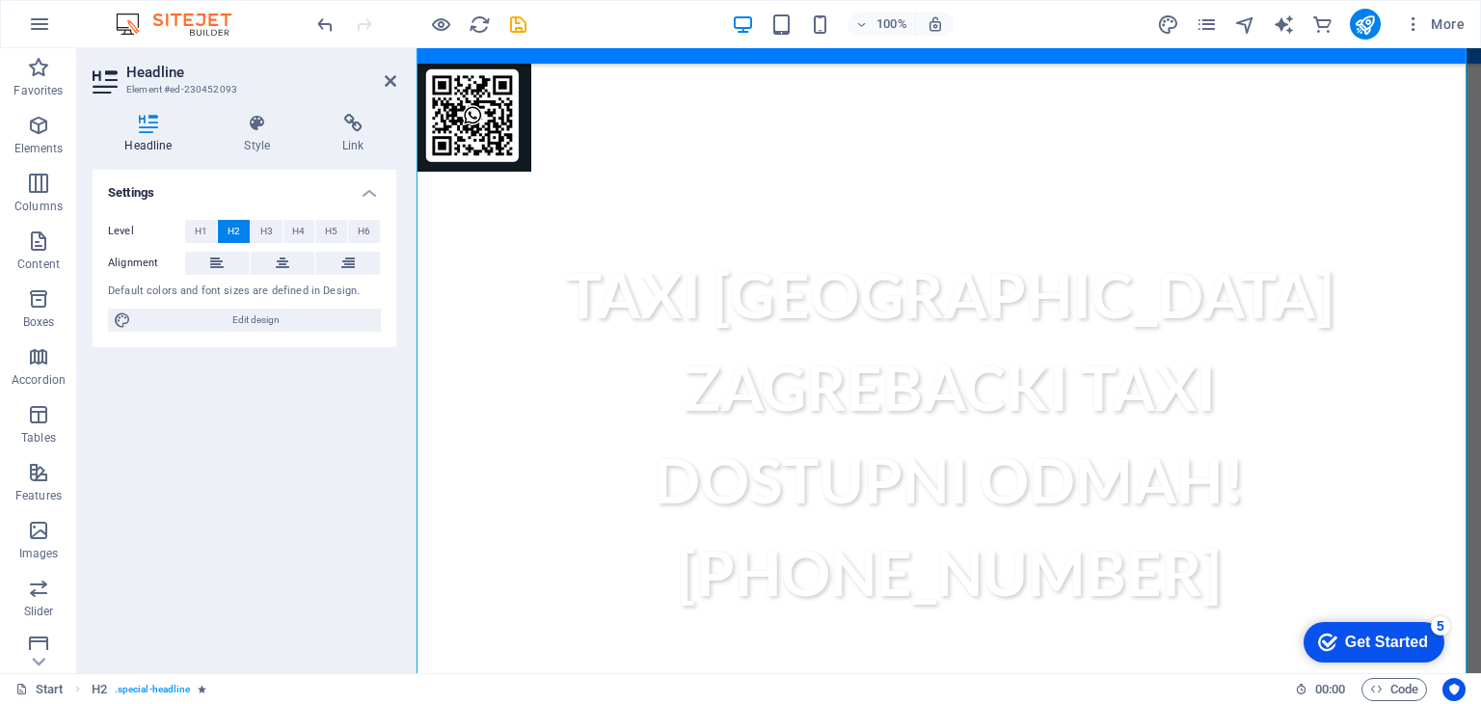
scroll to position [567, 0]
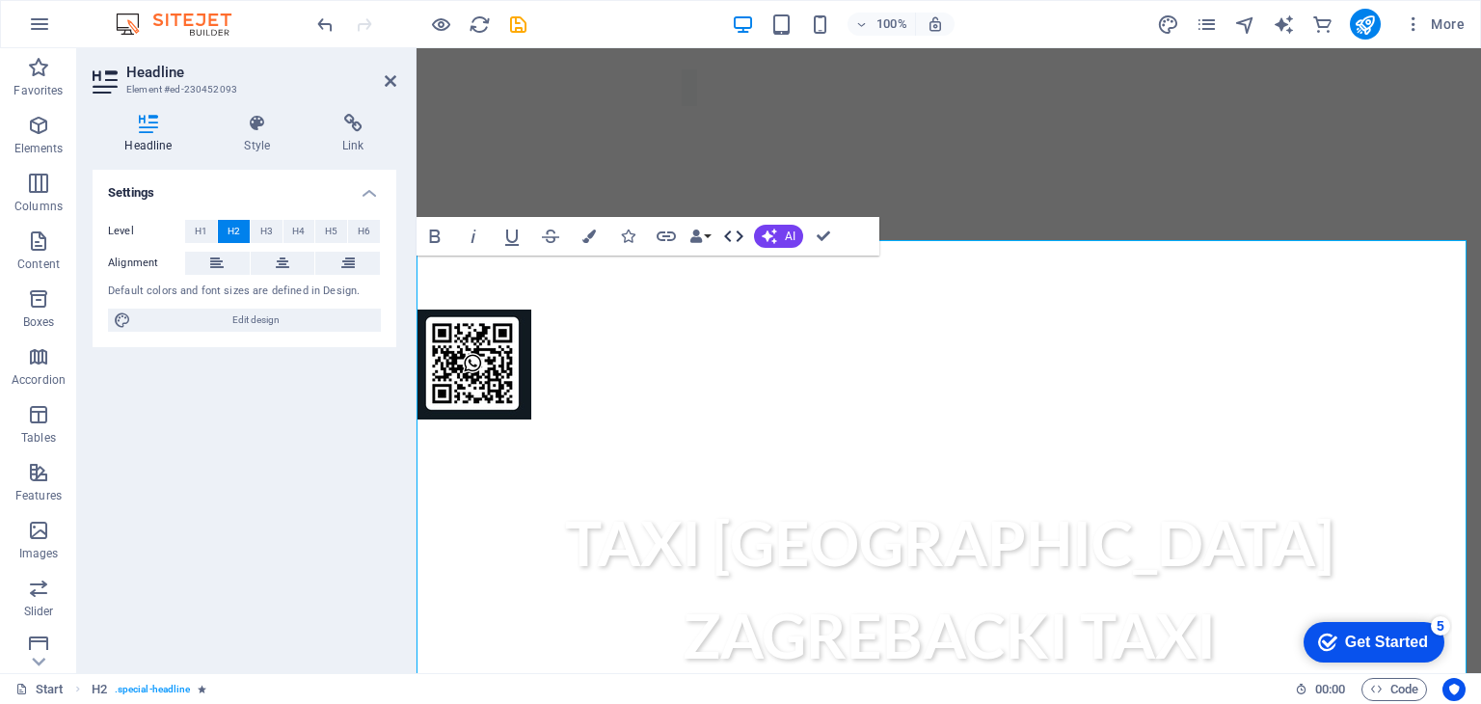
click at [722, 236] on icon "button" at bounding box center [733, 236] width 23 height 23
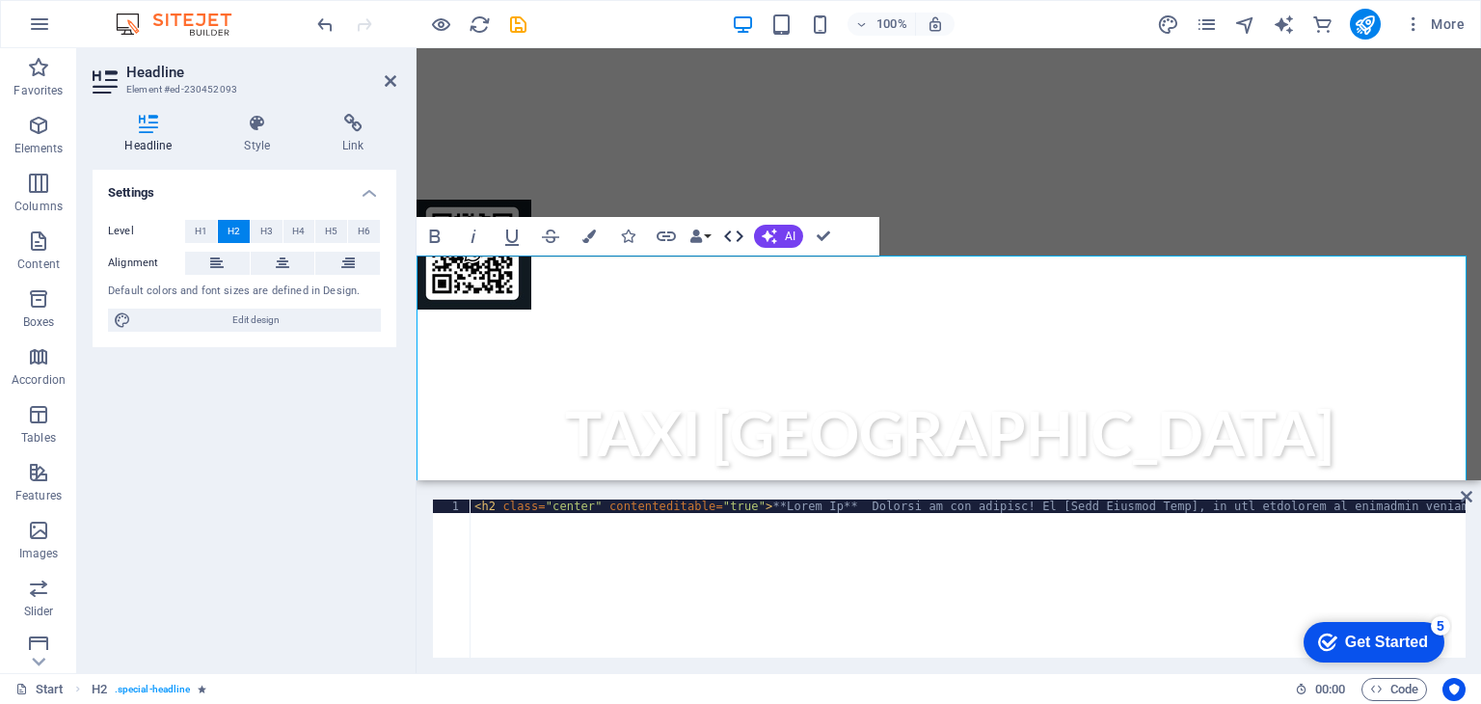
click at [738, 232] on icon "button" at bounding box center [733, 236] width 19 height 12
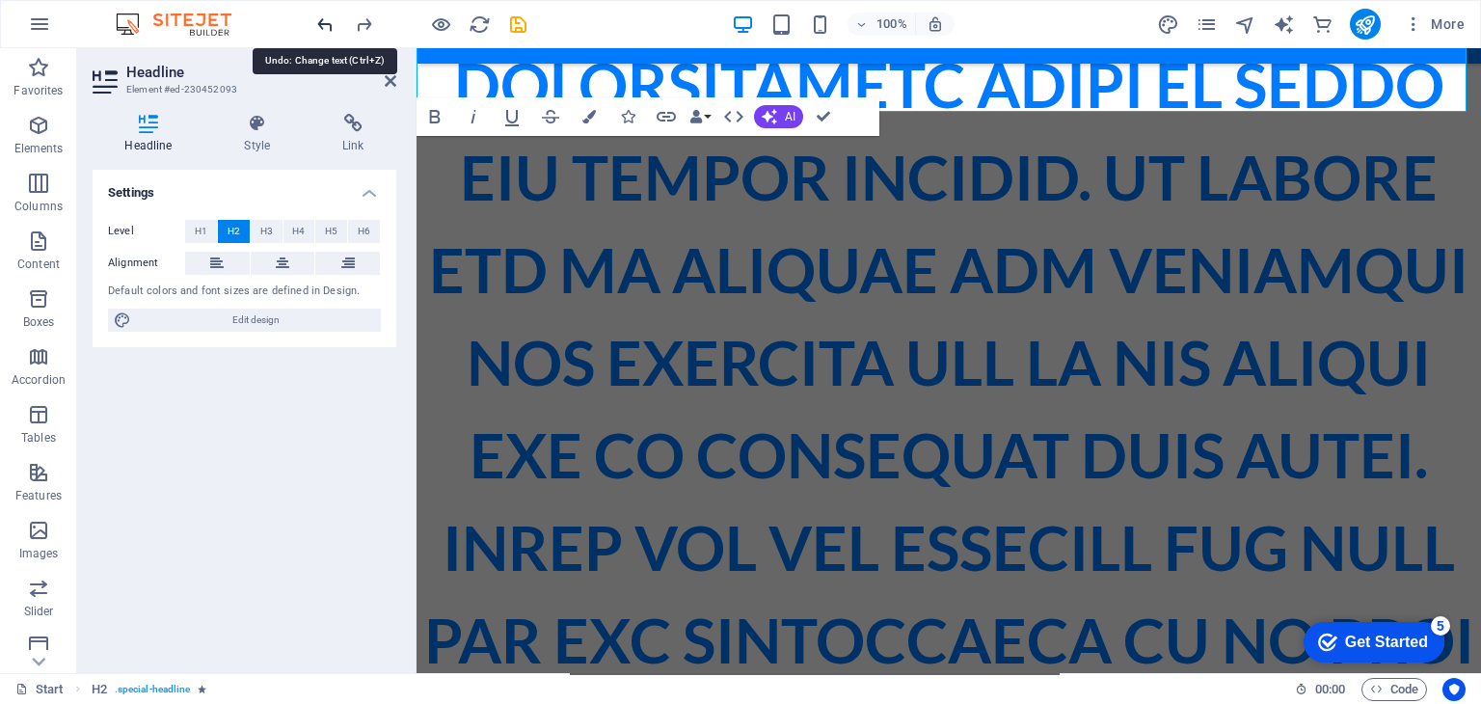
scroll to position [4506, 0]
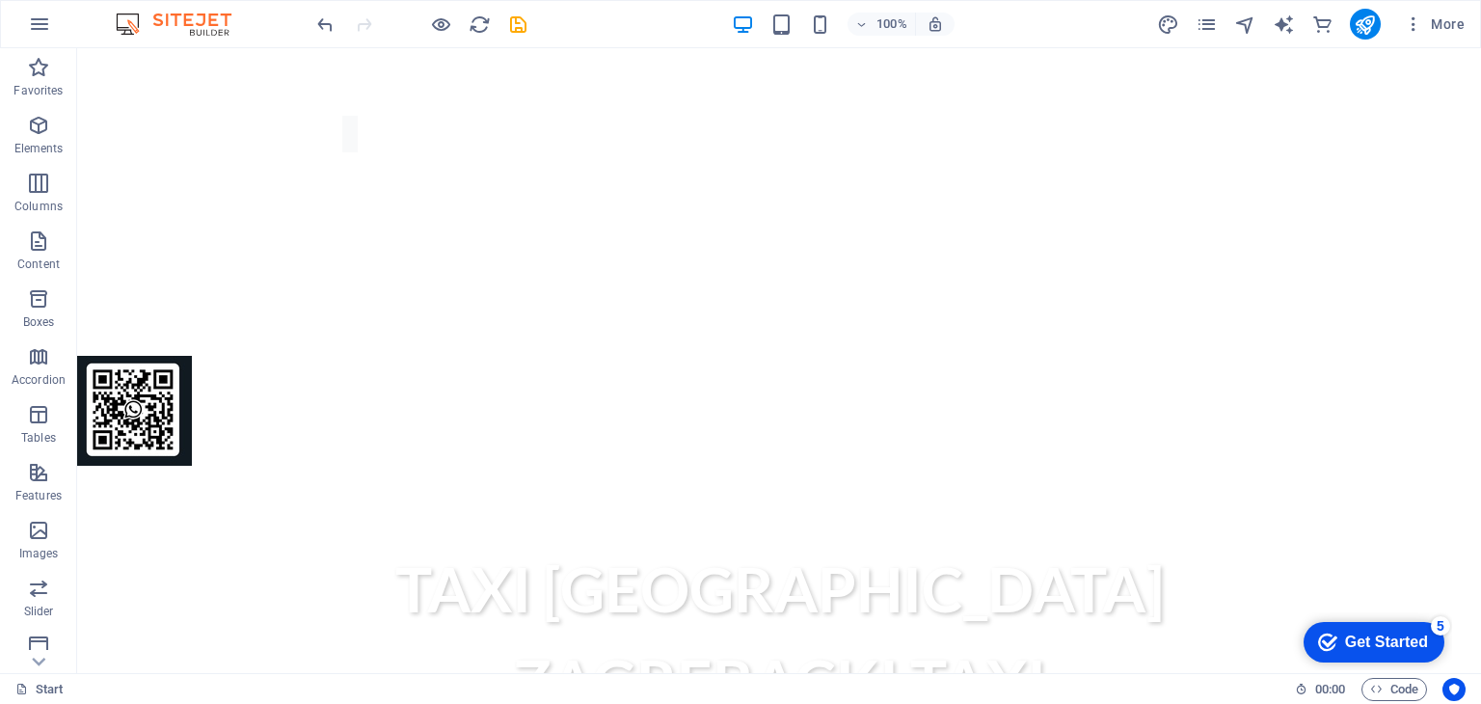
scroll to position [528, 0]
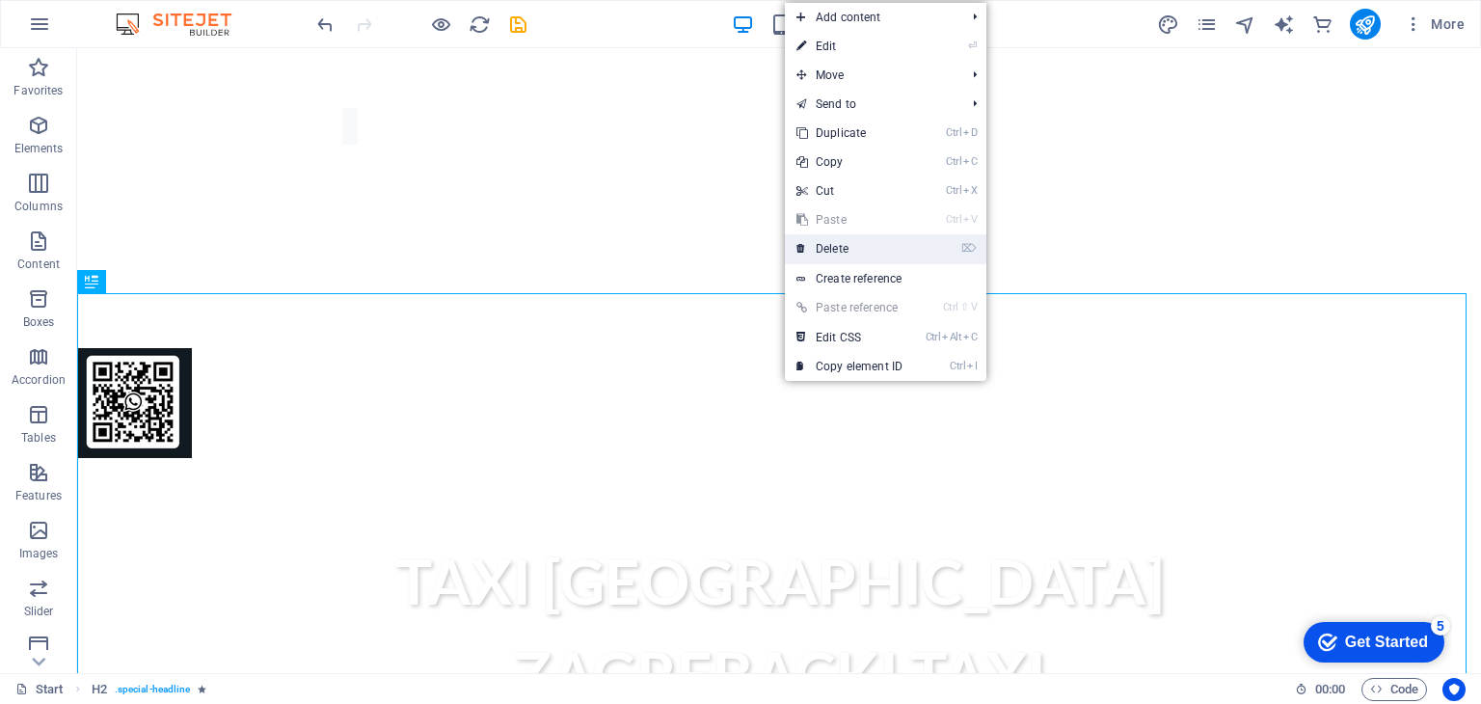
click at [845, 258] on link "⌦ Delete" at bounding box center [849, 248] width 129 height 29
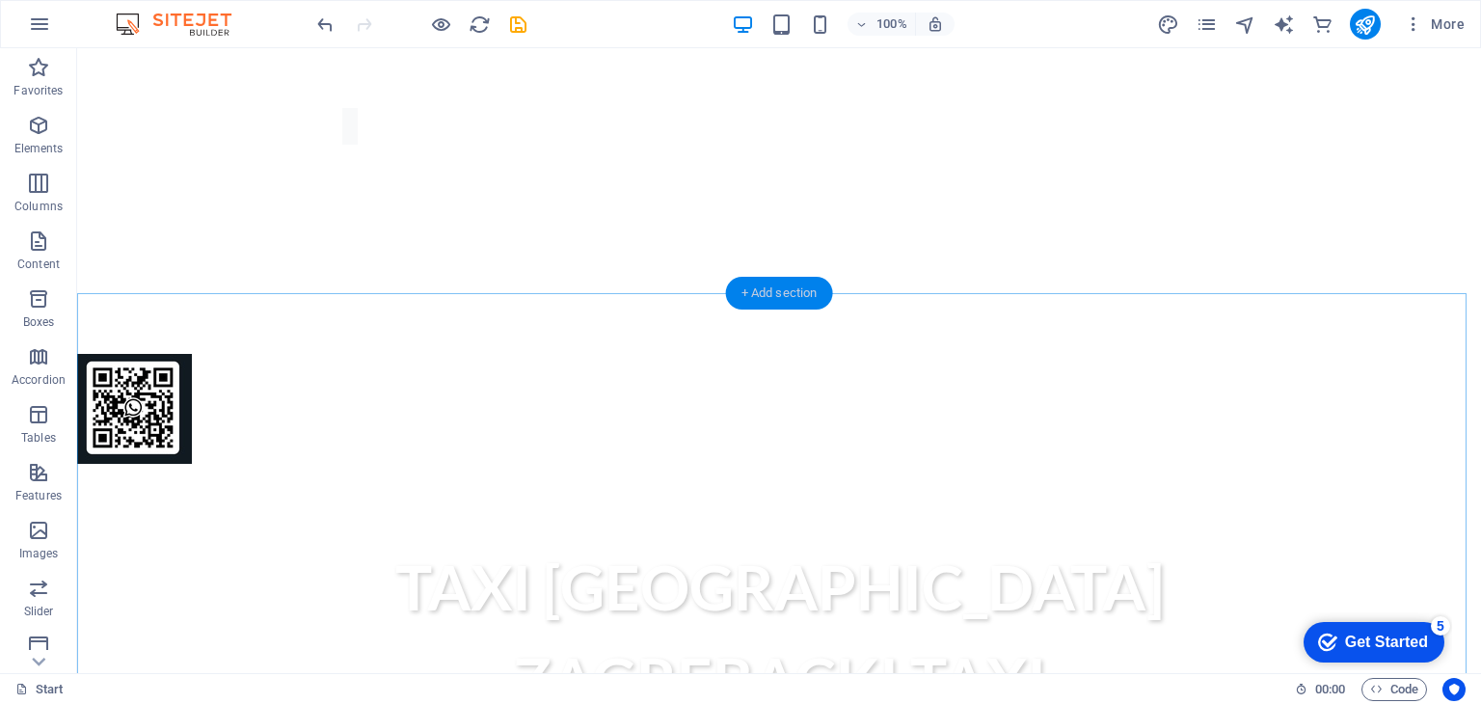
click at [773, 301] on div "+ Add section" at bounding box center [779, 293] width 107 height 33
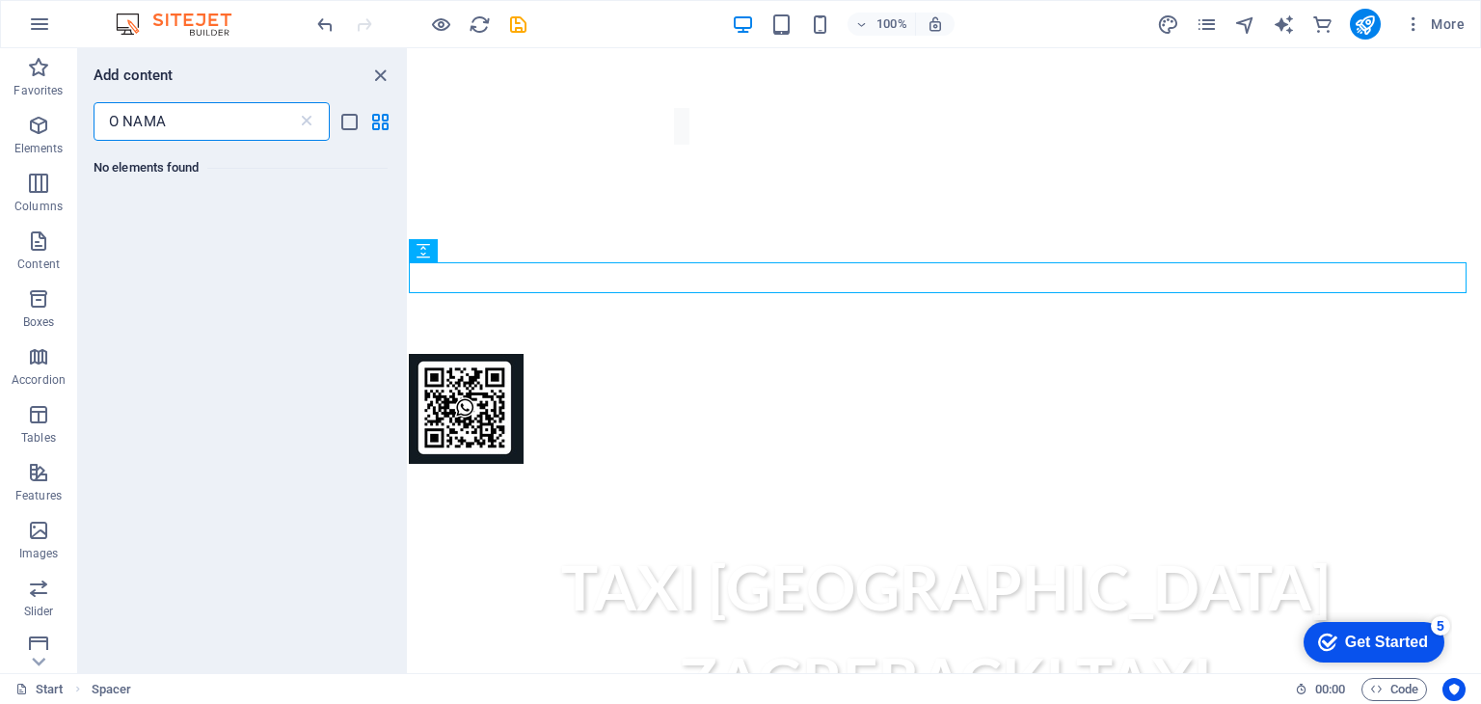
scroll to position [0, 0]
type input "O NAMA"
click at [377, 217] on div "No elements found" at bounding box center [242, 399] width 329 height 517
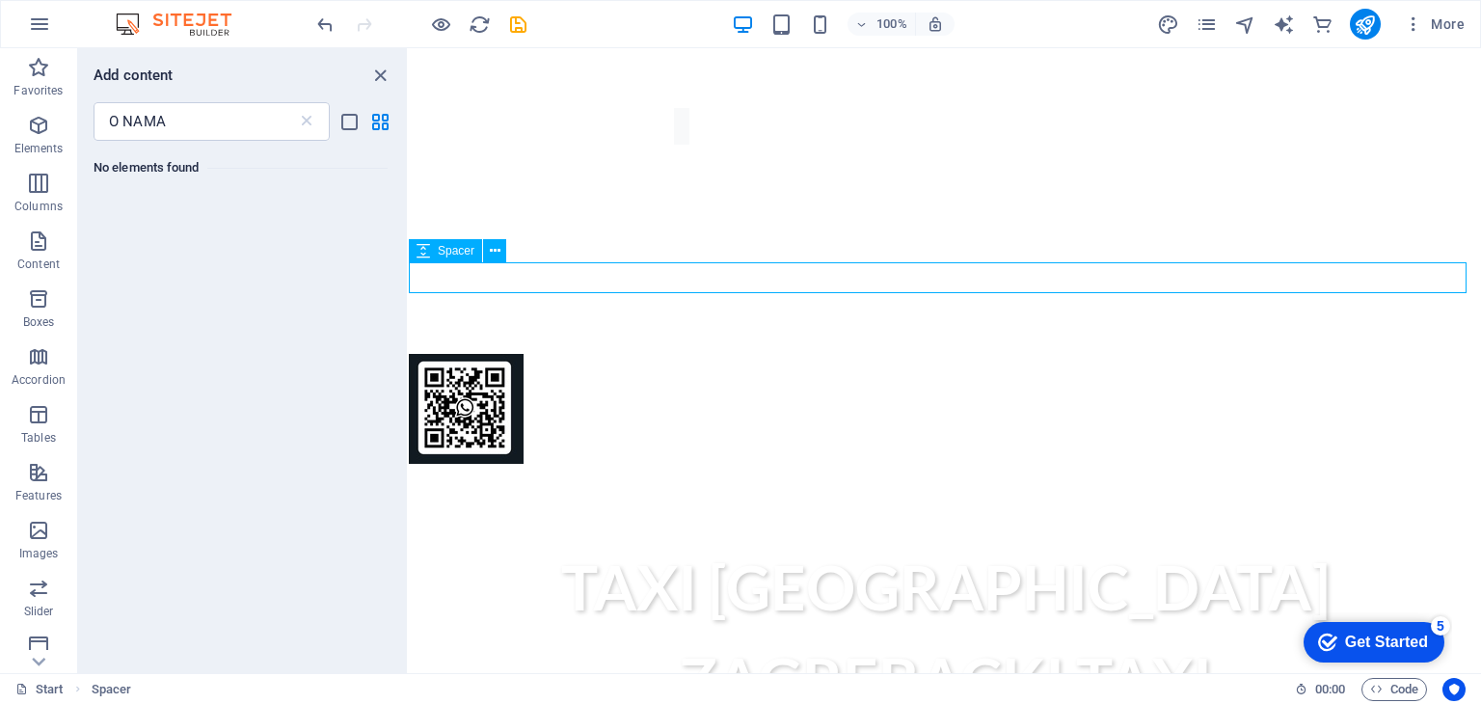
select select "rem"
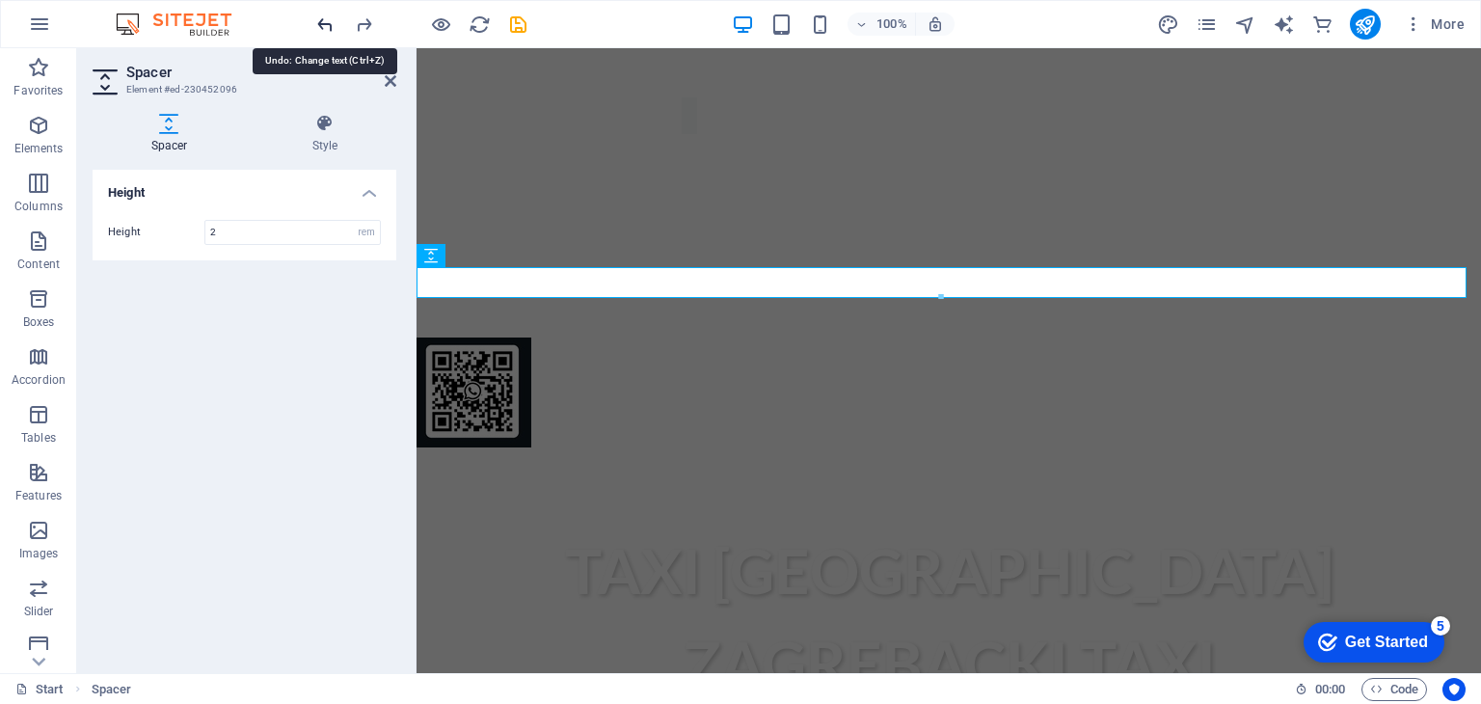
scroll to position [509, 0]
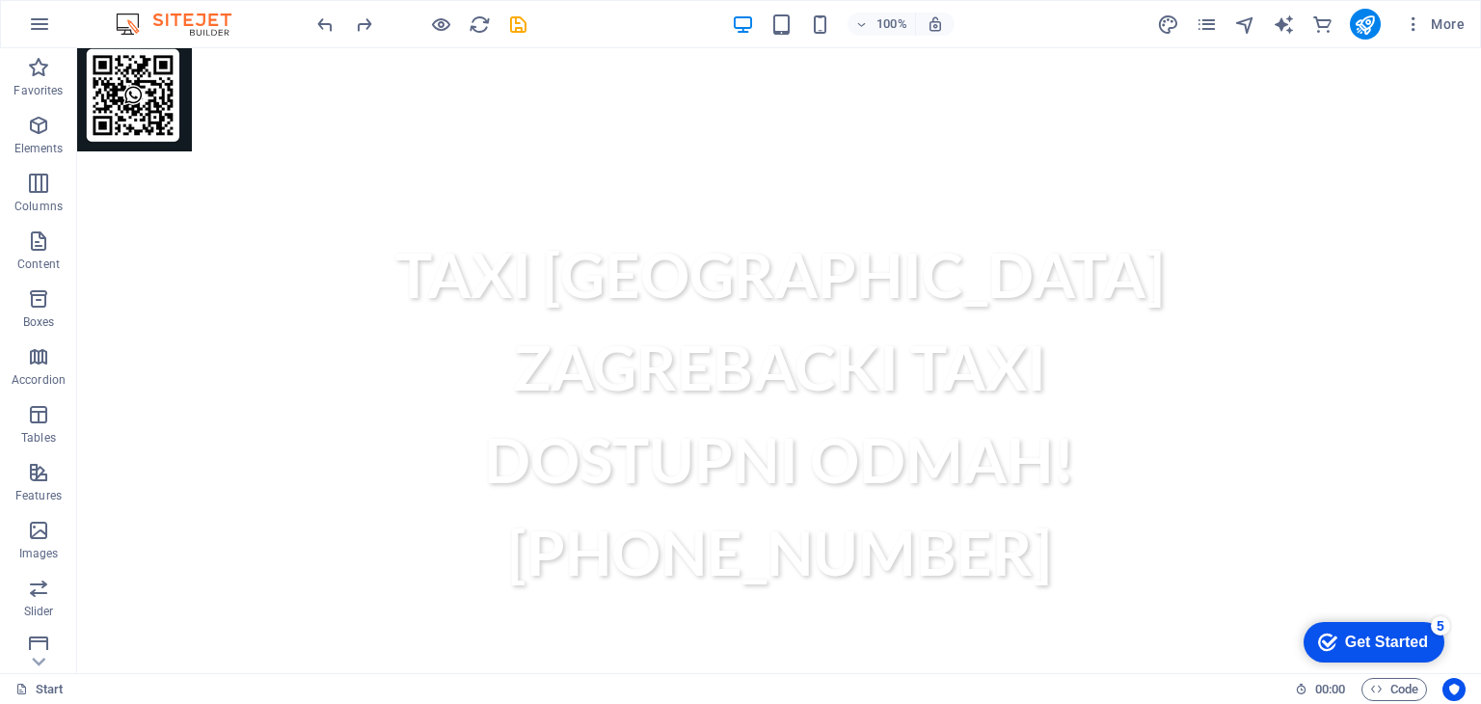
scroll to position [970, 0]
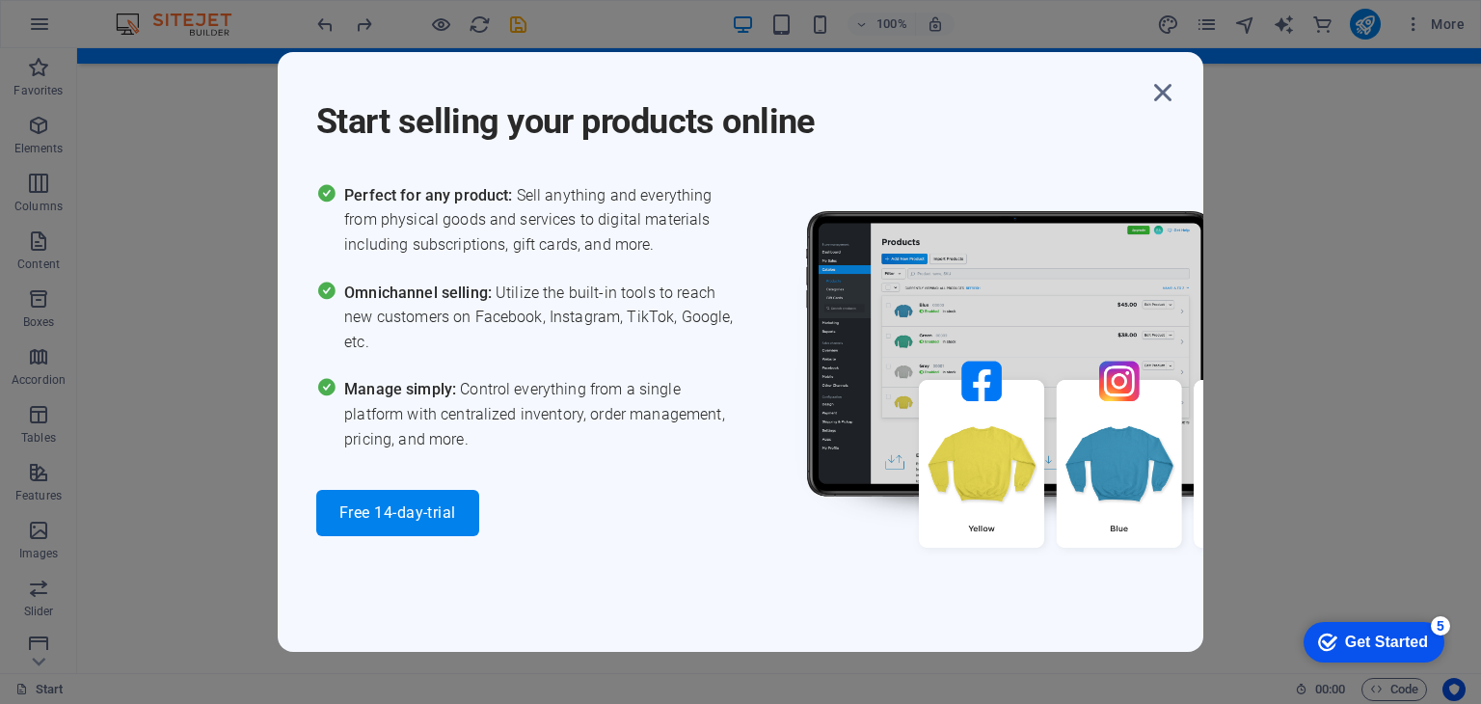
click at [1176, 118] on div "Start selling your products online" at bounding box center [759, 109] width 887 height 69
click at [1170, 101] on icon "button" at bounding box center [1162, 92] width 35 height 35
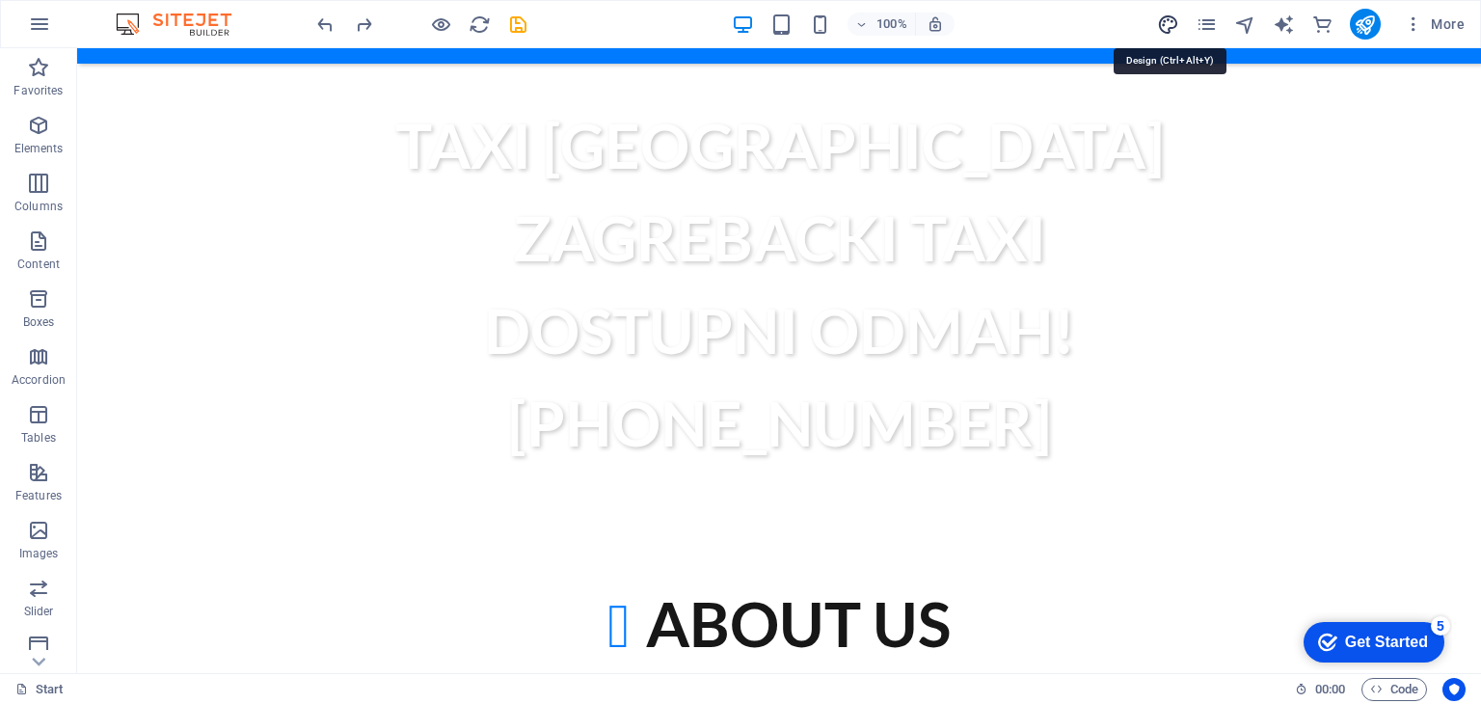
click at [1167, 27] on icon "design" at bounding box center [1168, 24] width 22 height 22
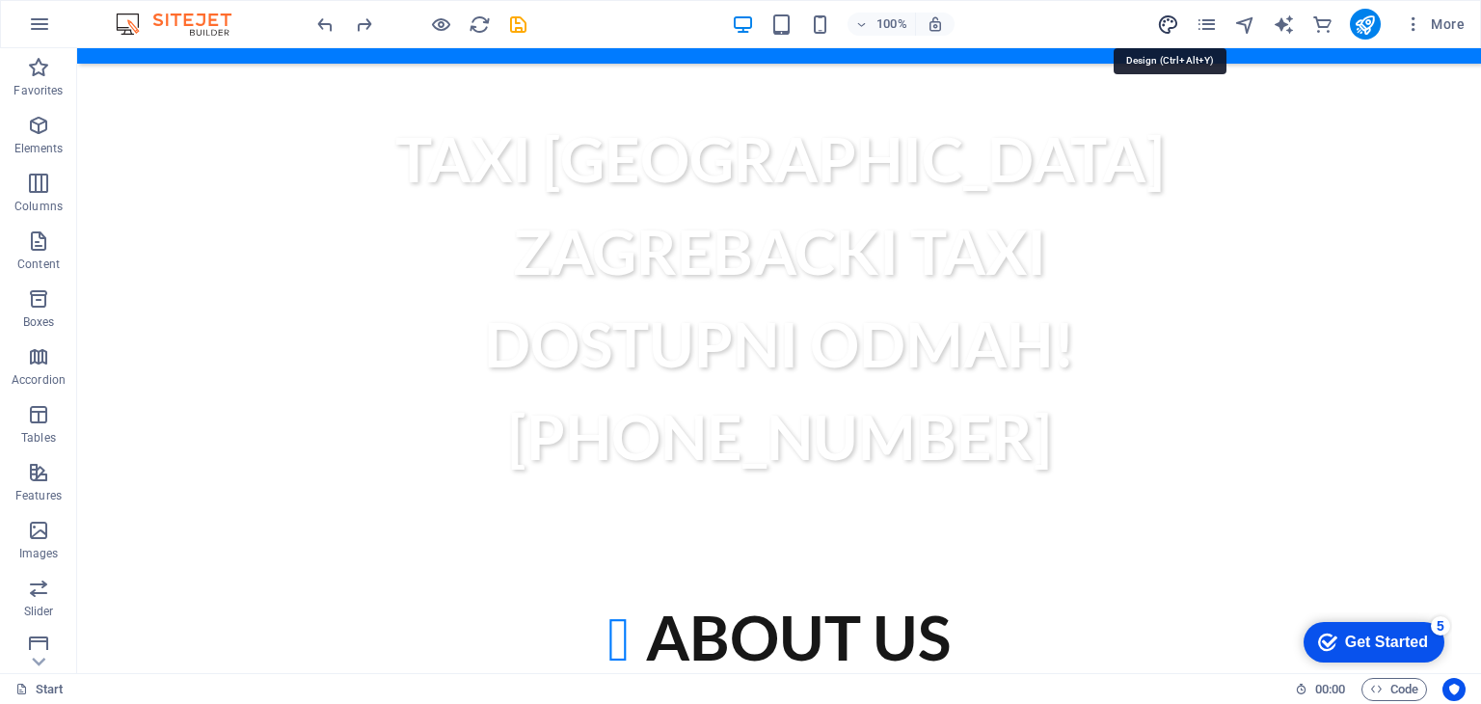
select select "ease-in-out"
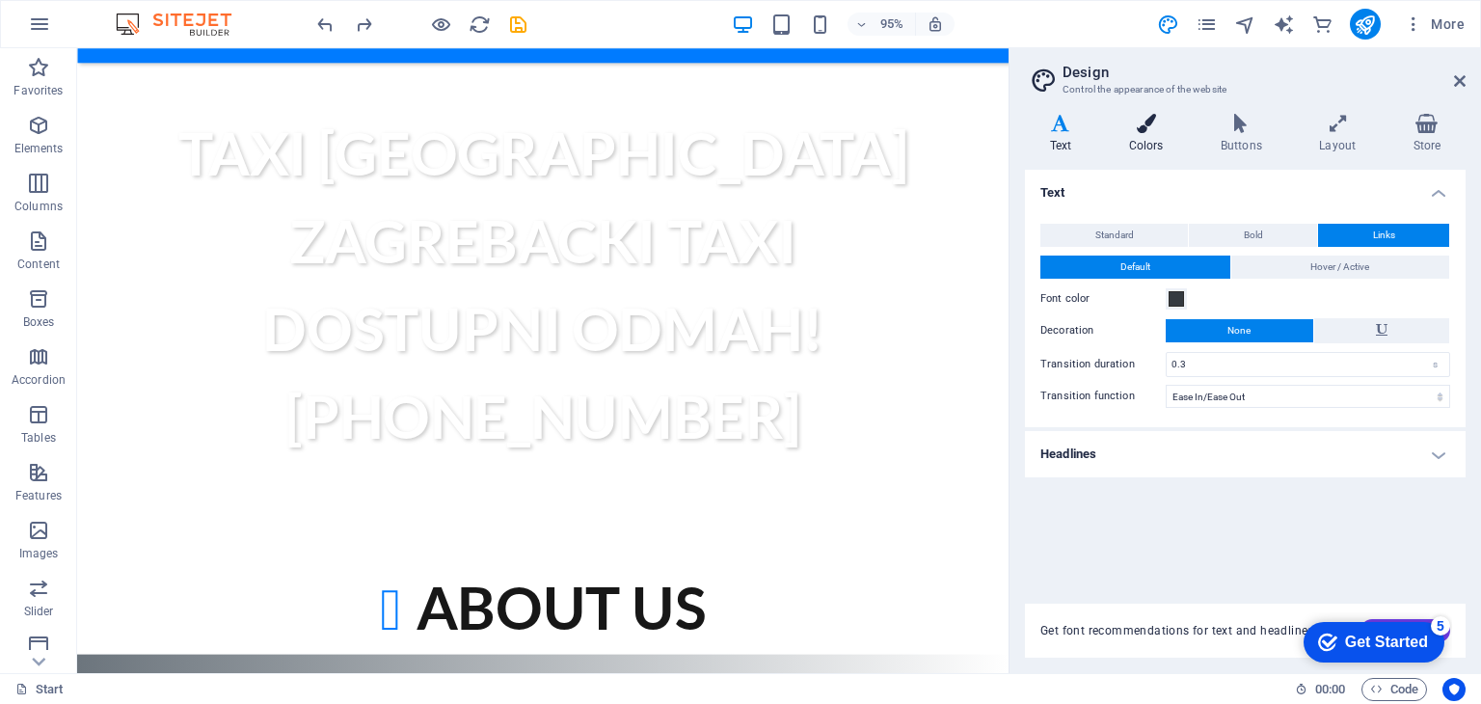
click at [1169, 138] on h4 "Colors" at bounding box center [1150, 134] width 92 height 40
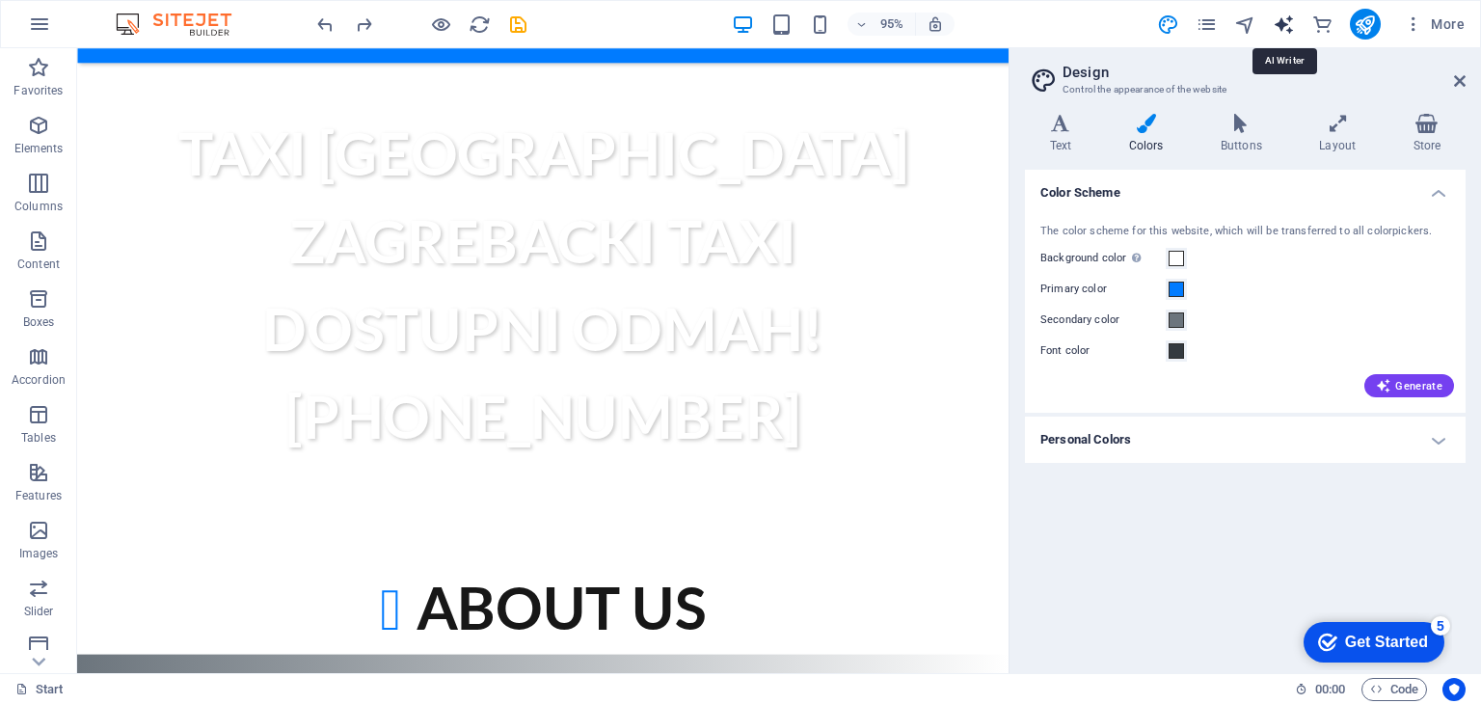
click at [1280, 18] on icon "text_generator" at bounding box center [1284, 24] width 22 height 22
select select "English"
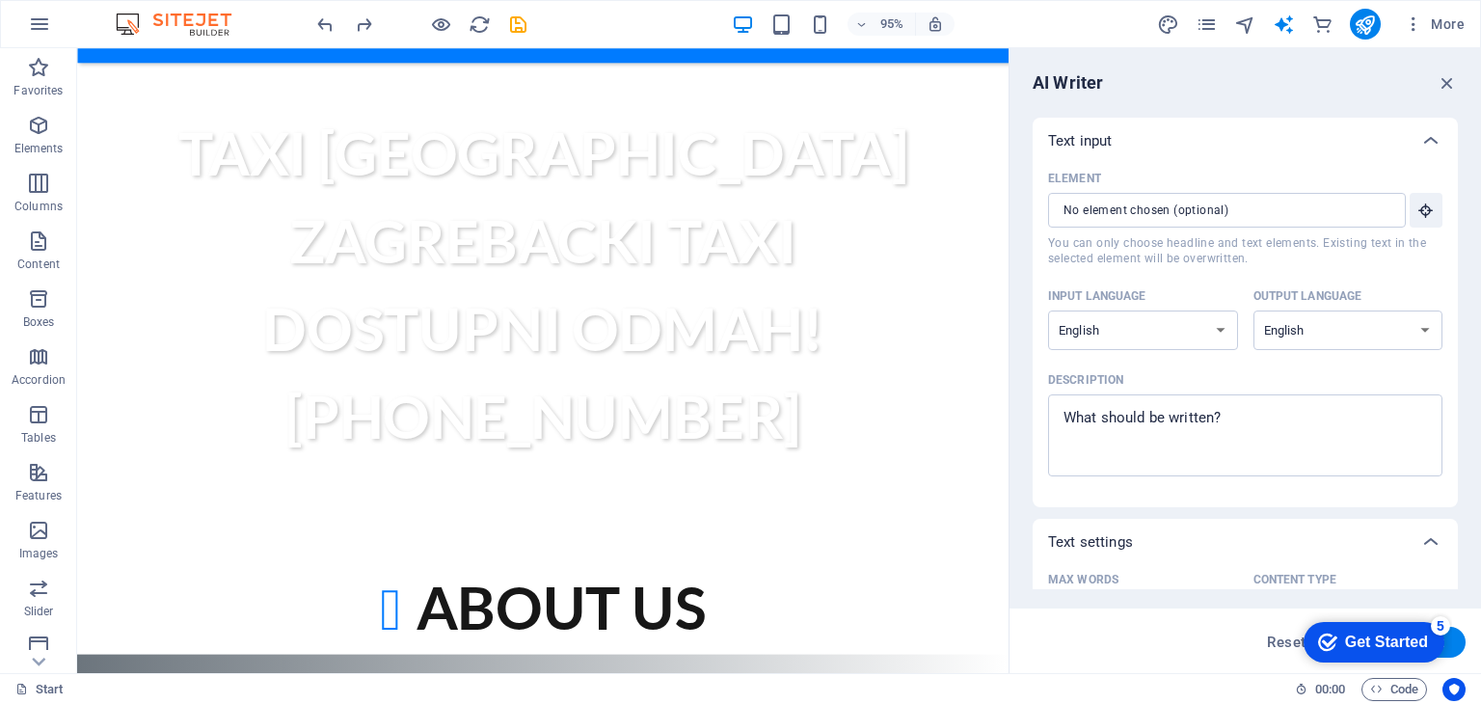
click at [1195, 350] on div "Input language Albanian Arabic Armenian Awadhi Azerbaijani Bashkir Basque Belar…" at bounding box center [1245, 324] width 394 height 84
click at [1215, 333] on select "Albanian Arabic Armenian Awadhi Azerbaijani Bashkir Basque Belarusian Bengali B…" at bounding box center [1143, 330] width 190 height 40
click at [1348, 205] on input "Element ​ You can only choose headline and text elements. Existing text in the …" at bounding box center [1220, 210] width 344 height 35
click at [1416, 224] on button "Element ​ You can only choose headline and text elements. Existing text in the …" at bounding box center [1425, 210] width 33 height 35
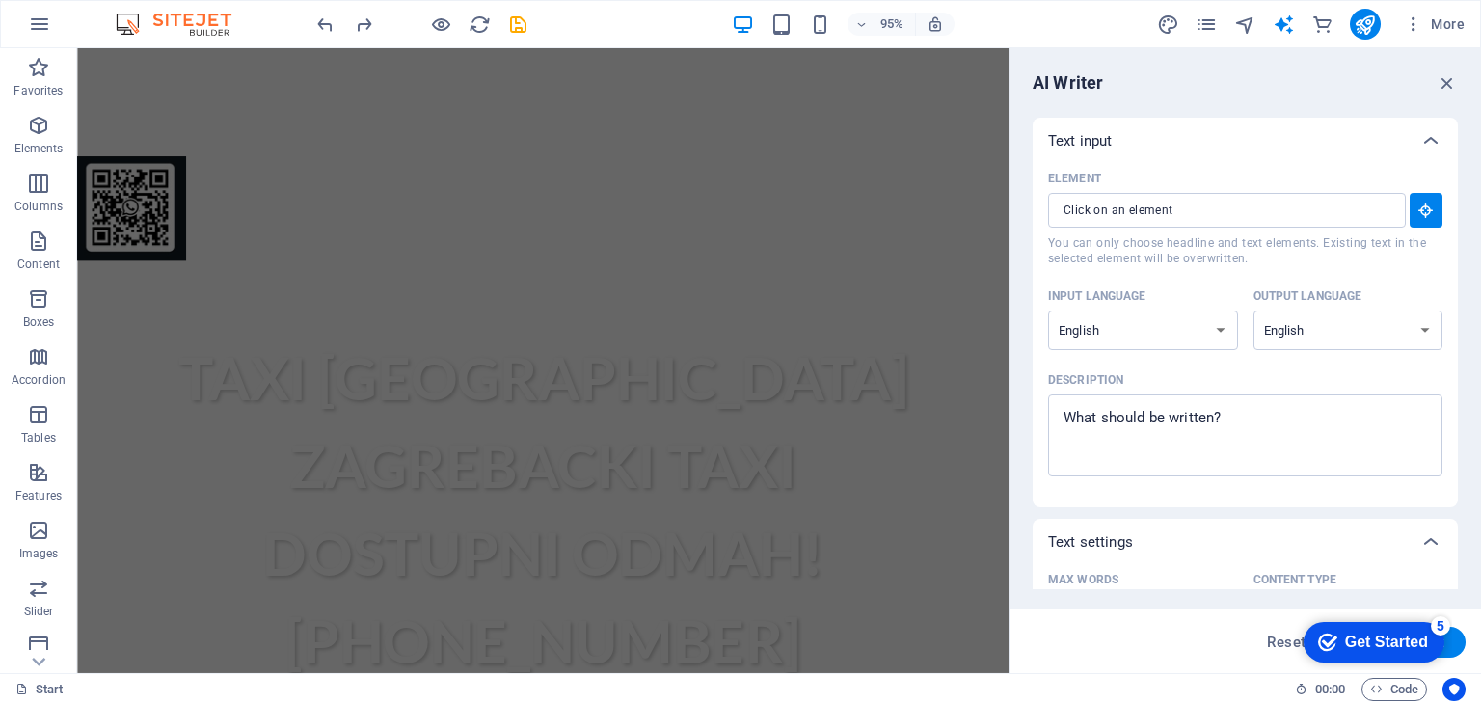
drag, startPoint x: 1048, startPoint y: 308, endPoint x: 1091, endPoint y: 284, distance: 49.6
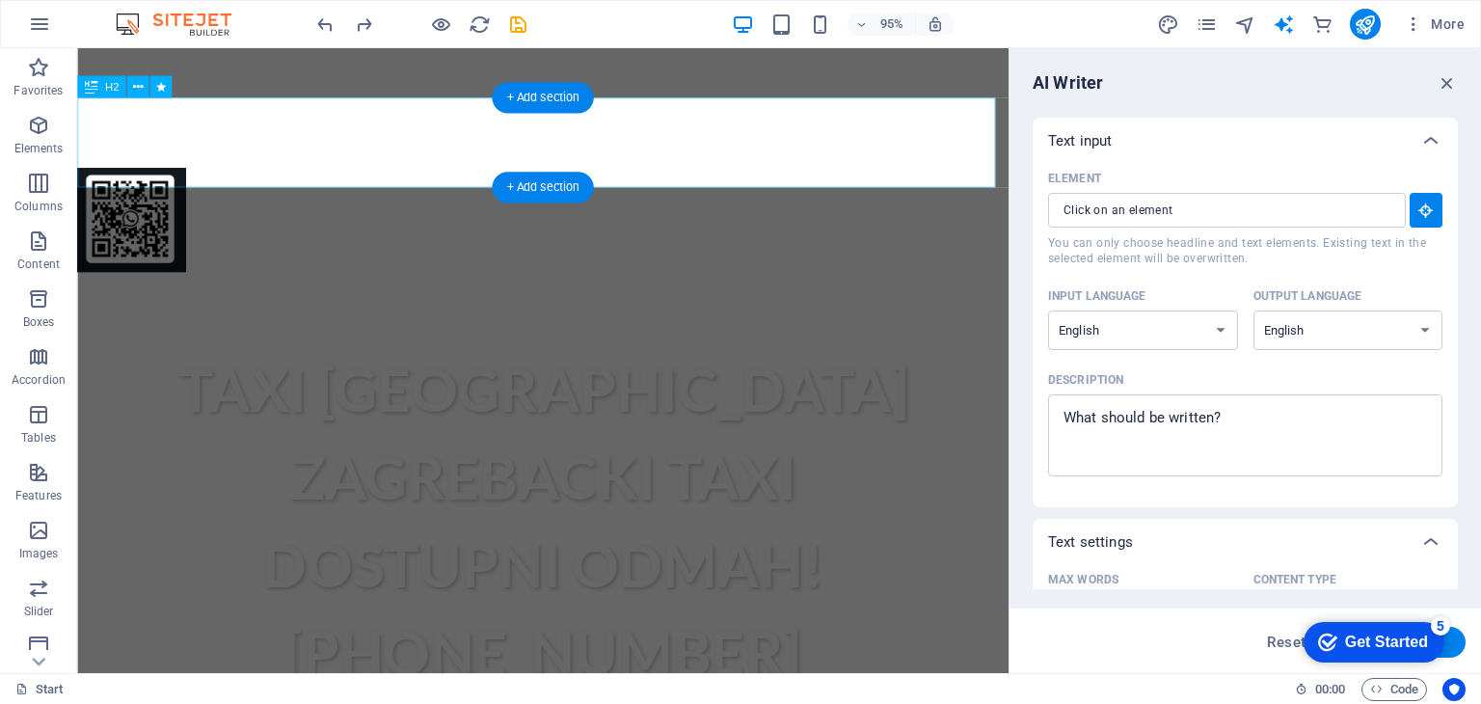
type input "#ed-230452093"
type textarea "x"
type input "10"
type textarea "x"
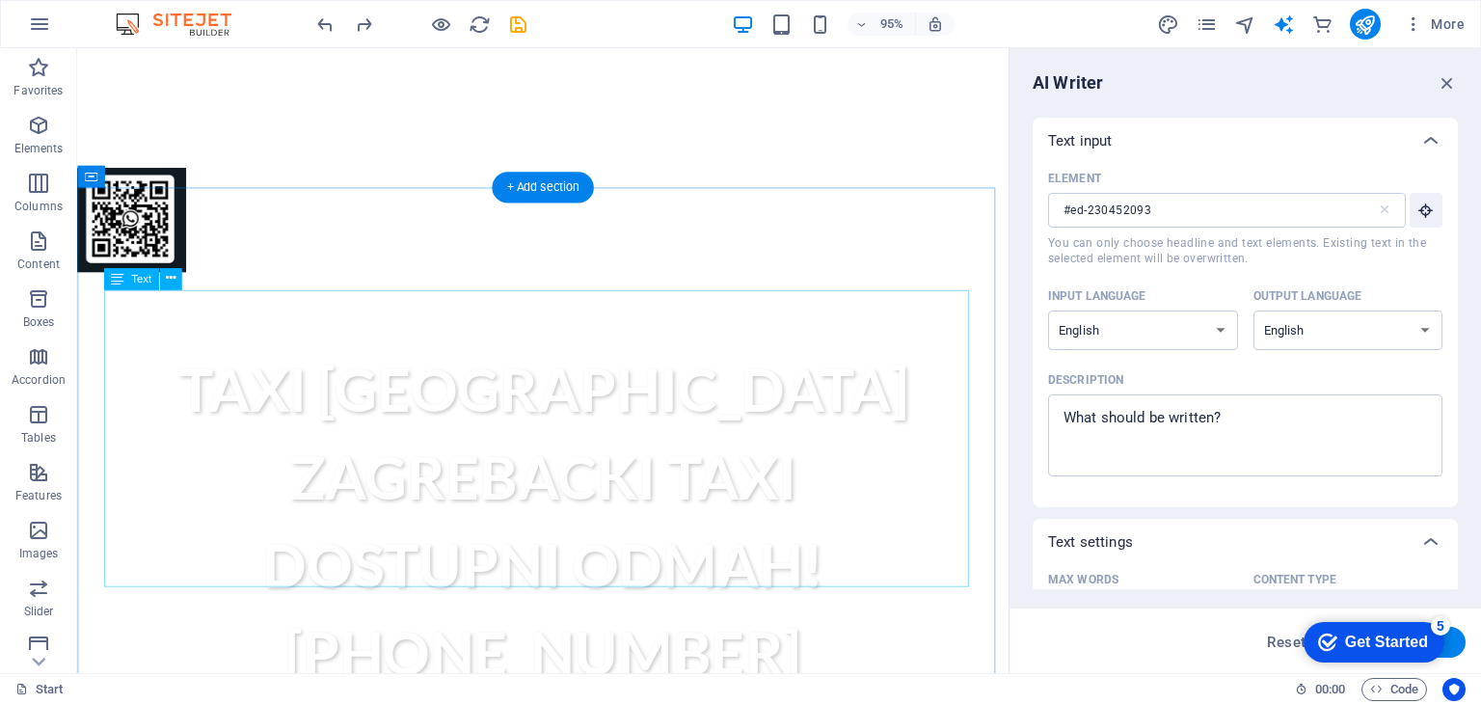
click at [1178, 325] on select "Albanian Arabic Armenian Awadhi Azerbaijani Bashkir Basque Belarusian Bengali B…" at bounding box center [1143, 330] width 190 height 40
select select "Croatian"
click at [1048, 310] on select "Albanian Arabic Armenian Awadhi Azerbaijani Bashkir Basque Belarusian Bengali B…" at bounding box center [1143, 330] width 190 height 40
click at [1357, 336] on select "Albanian Arabic Armenian Awadhi Azerbaijani Bashkir Basque Belarusian Bengali B…" at bounding box center [1348, 330] width 190 height 40
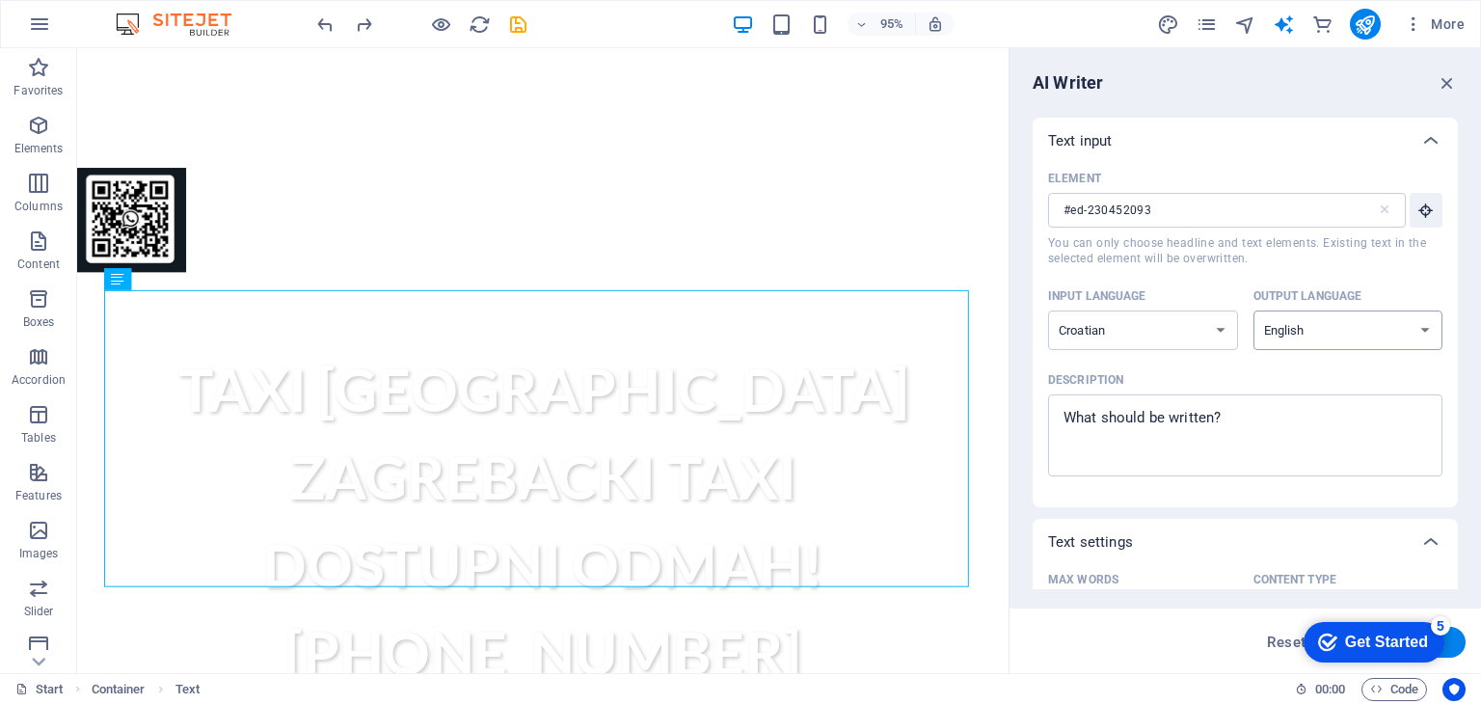
select select "Croatian"
click at [1253, 310] on select "Albanian Arabic Armenian Awadhi Azerbaijani Bashkir Basque Belarusian Bengali B…" at bounding box center [1348, 330] width 190 height 40
type textarea "x"
click at [1237, 409] on textarea "Description x ​" at bounding box center [1245, 435] width 375 height 63
type textarea "o"
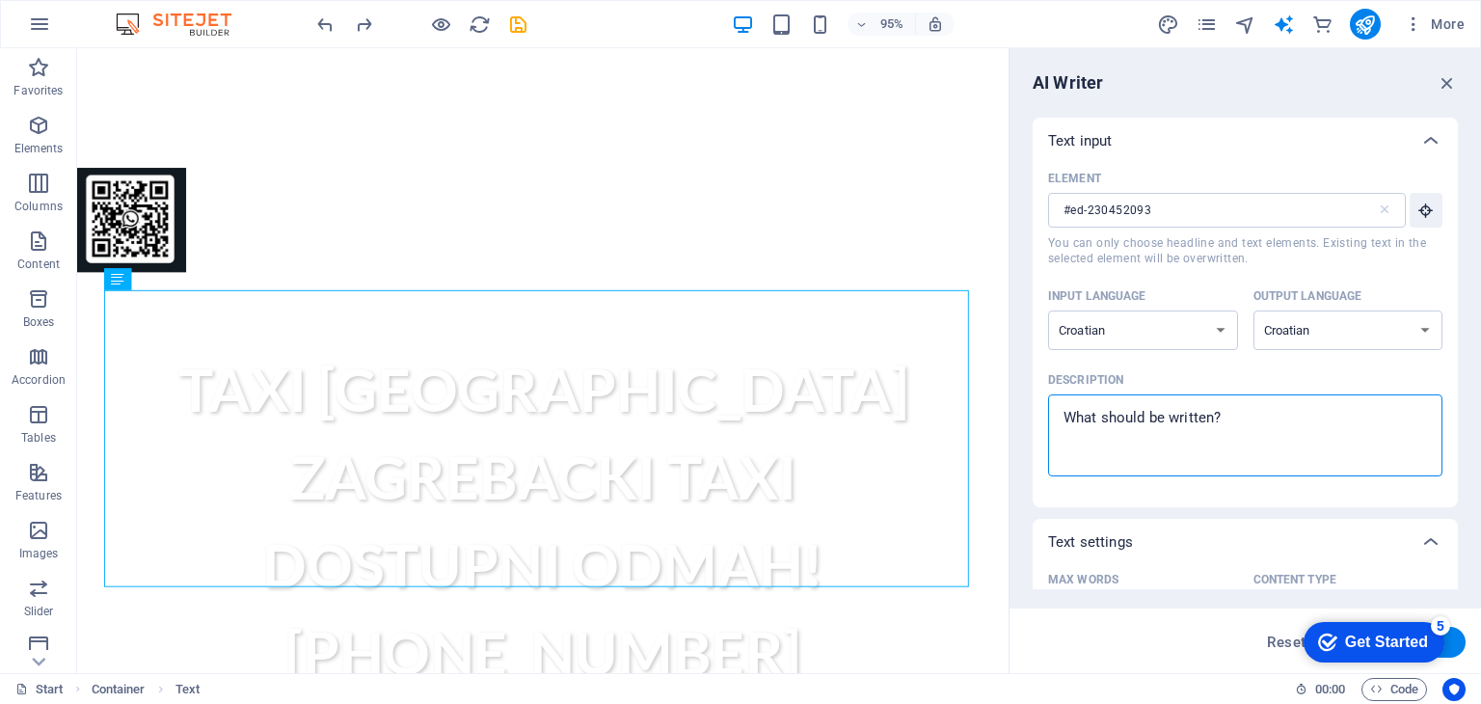
type textarea "x"
type textarea "o"
type textarea "x"
type textarea "o n"
type textarea "x"
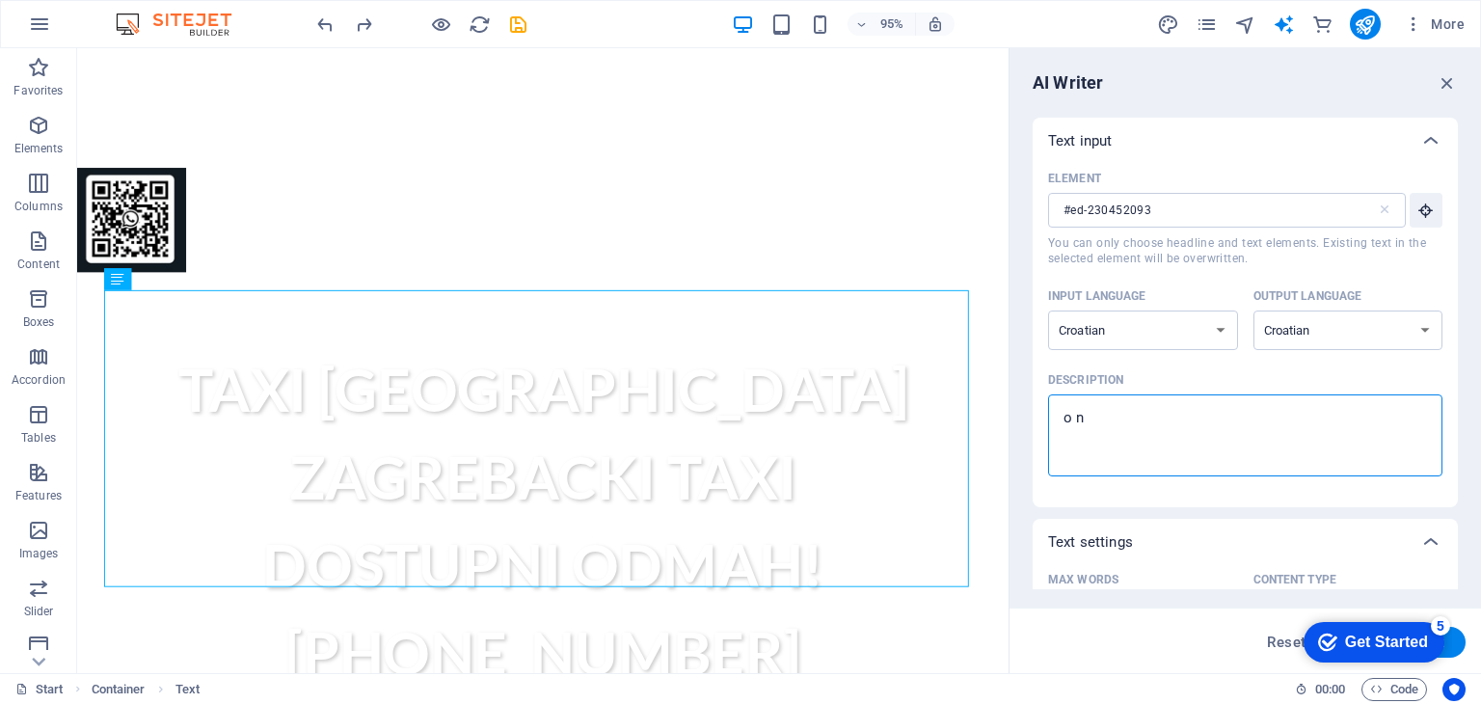
type textarea "o na"
type textarea "x"
type textarea "o naM"
type textarea "x"
type textarea "o naMA"
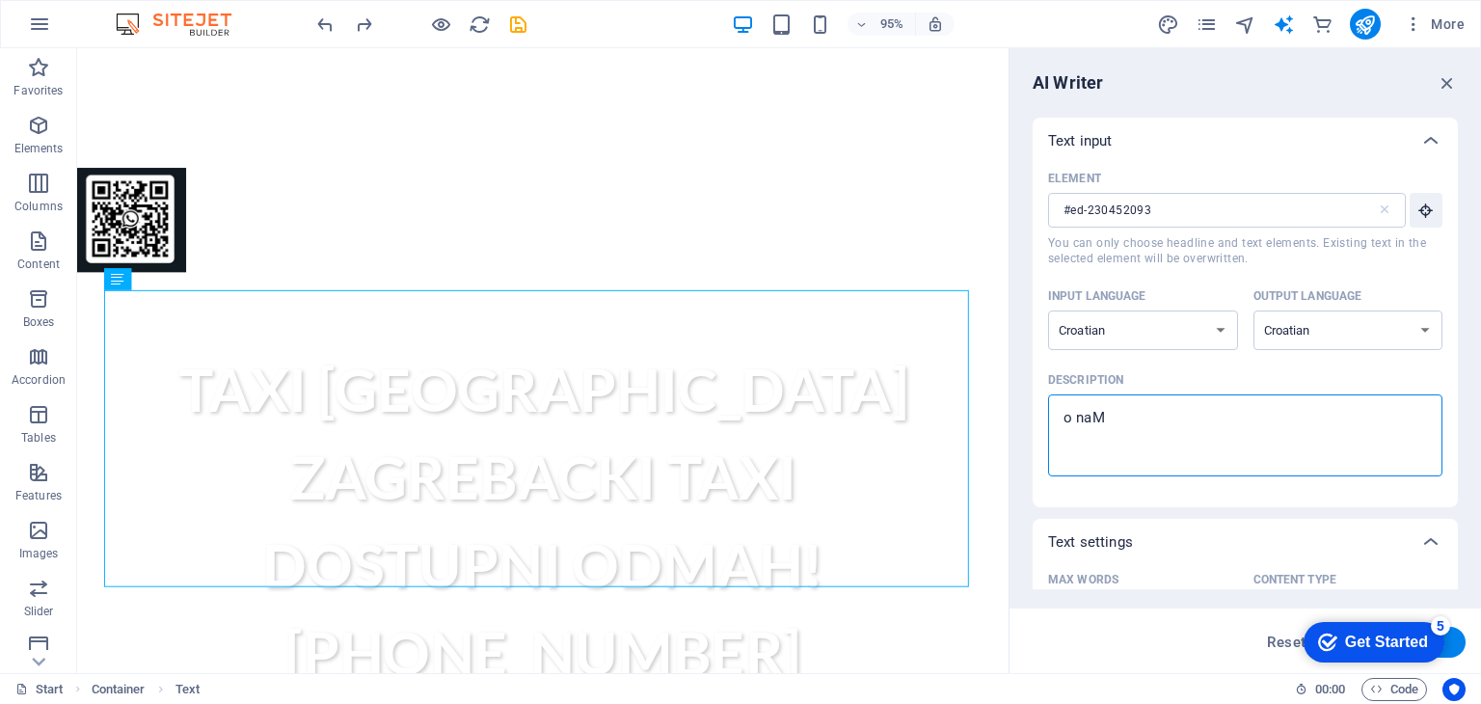
type textarea "x"
type textarea "o naM"
type textarea "x"
type textarea "o na"
type textarea "x"
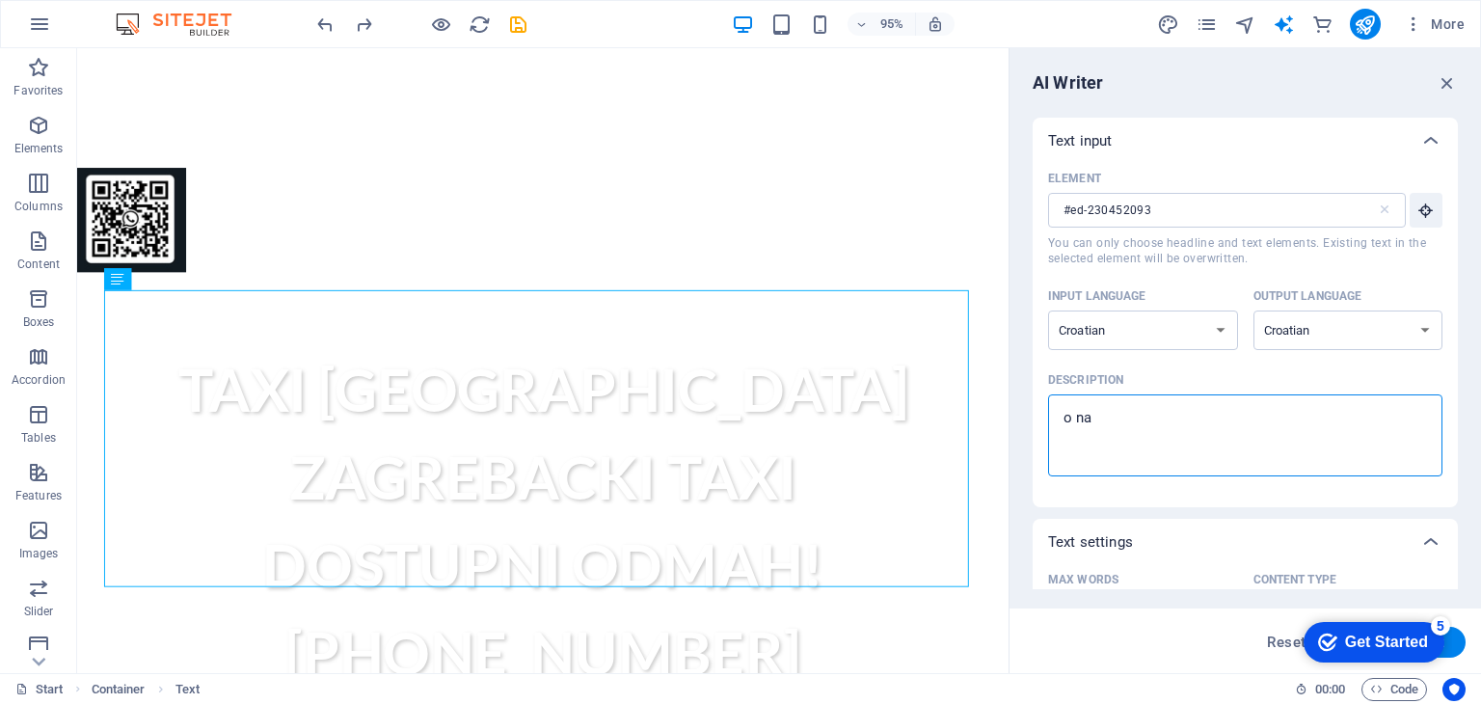
type textarea "o n"
type textarea "x"
type textarea "o na"
type textarea "x"
type textarea "o nam"
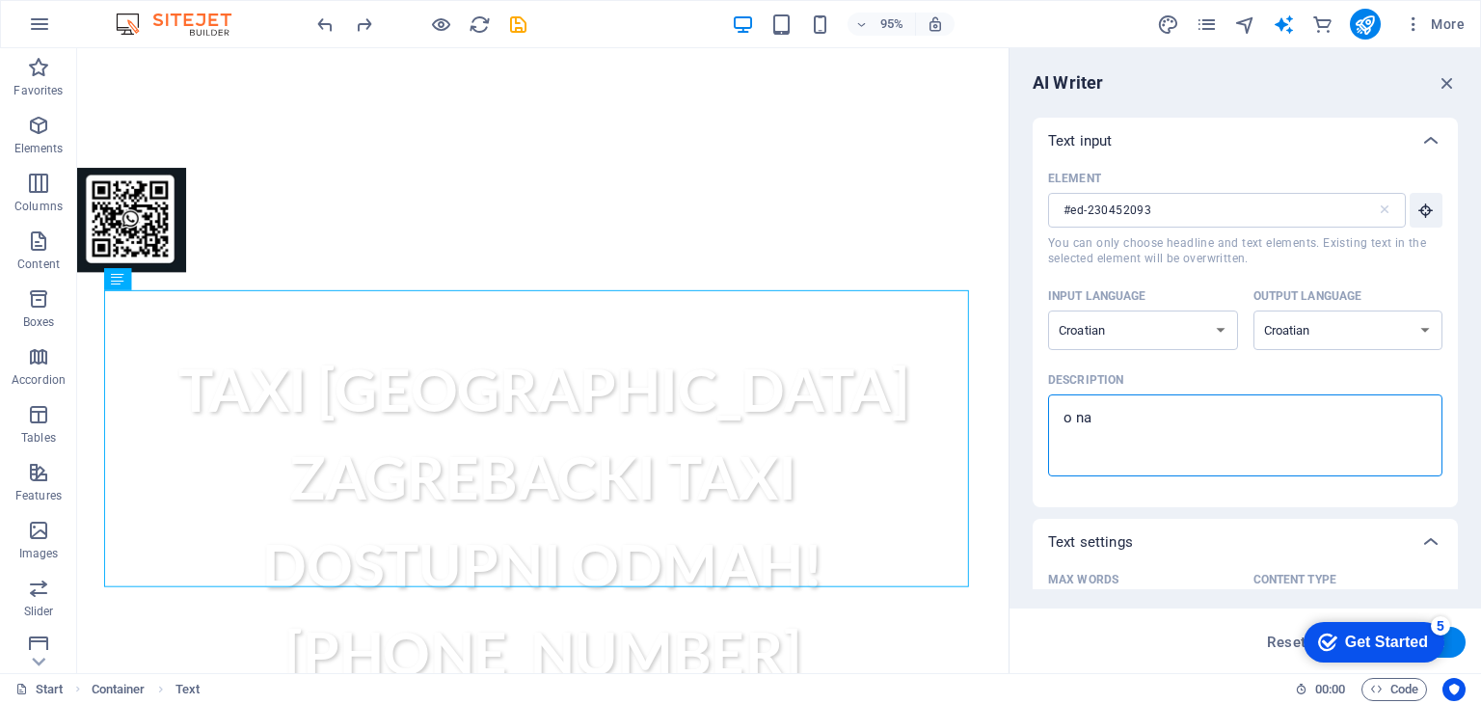
type textarea "x"
type textarea "o nama"
type textarea "x"
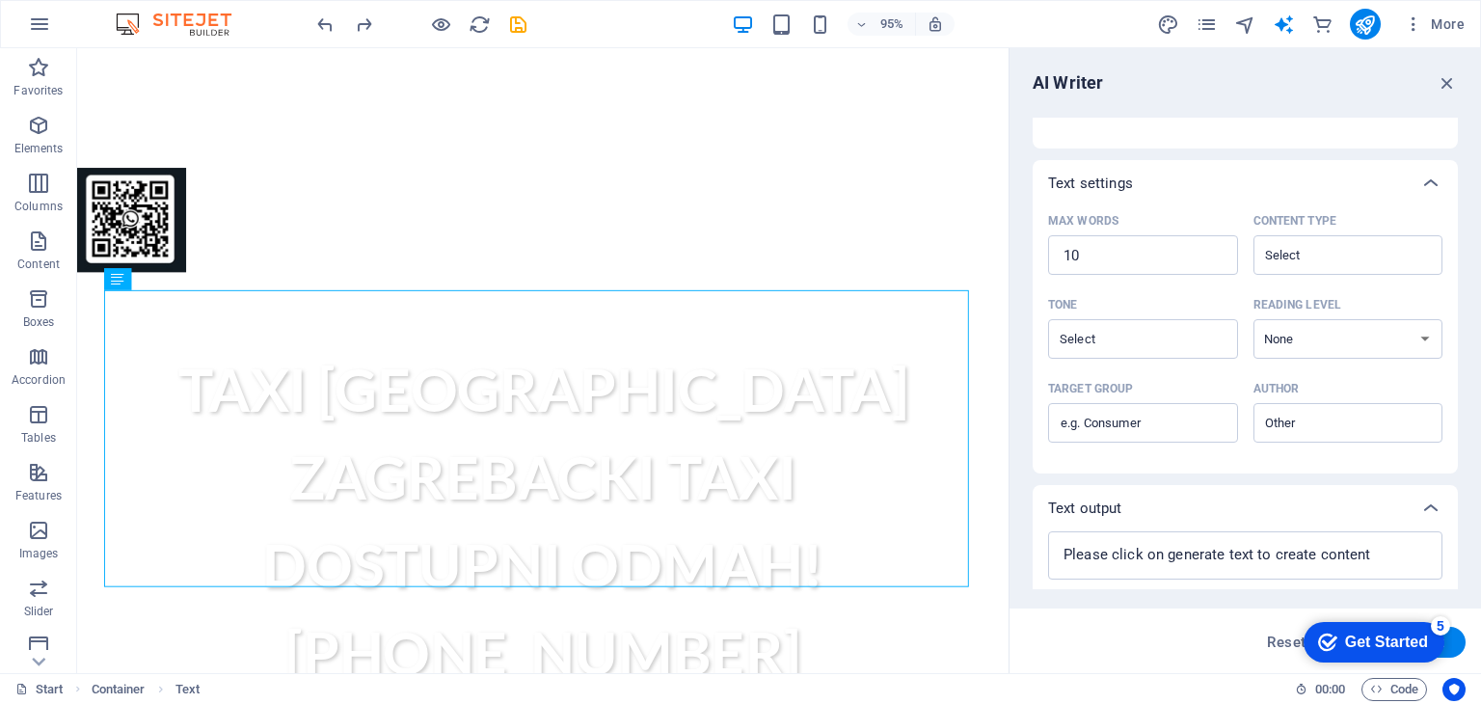
scroll to position [410, 0]
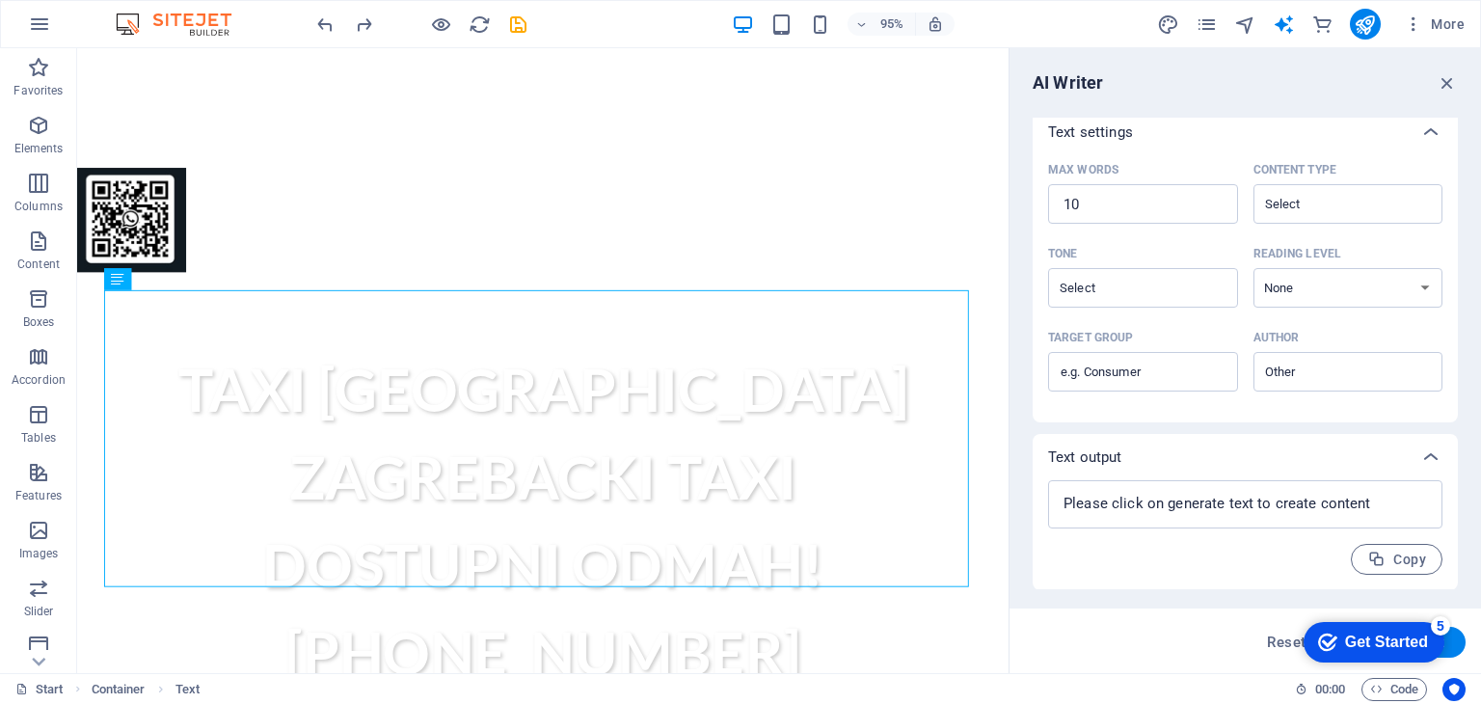
type textarea "o nama"
click at [1241, 563] on div "Copy" at bounding box center [1245, 559] width 394 height 31
click at [1377, 651] on div "Get Started" at bounding box center [1386, 641] width 83 height 17
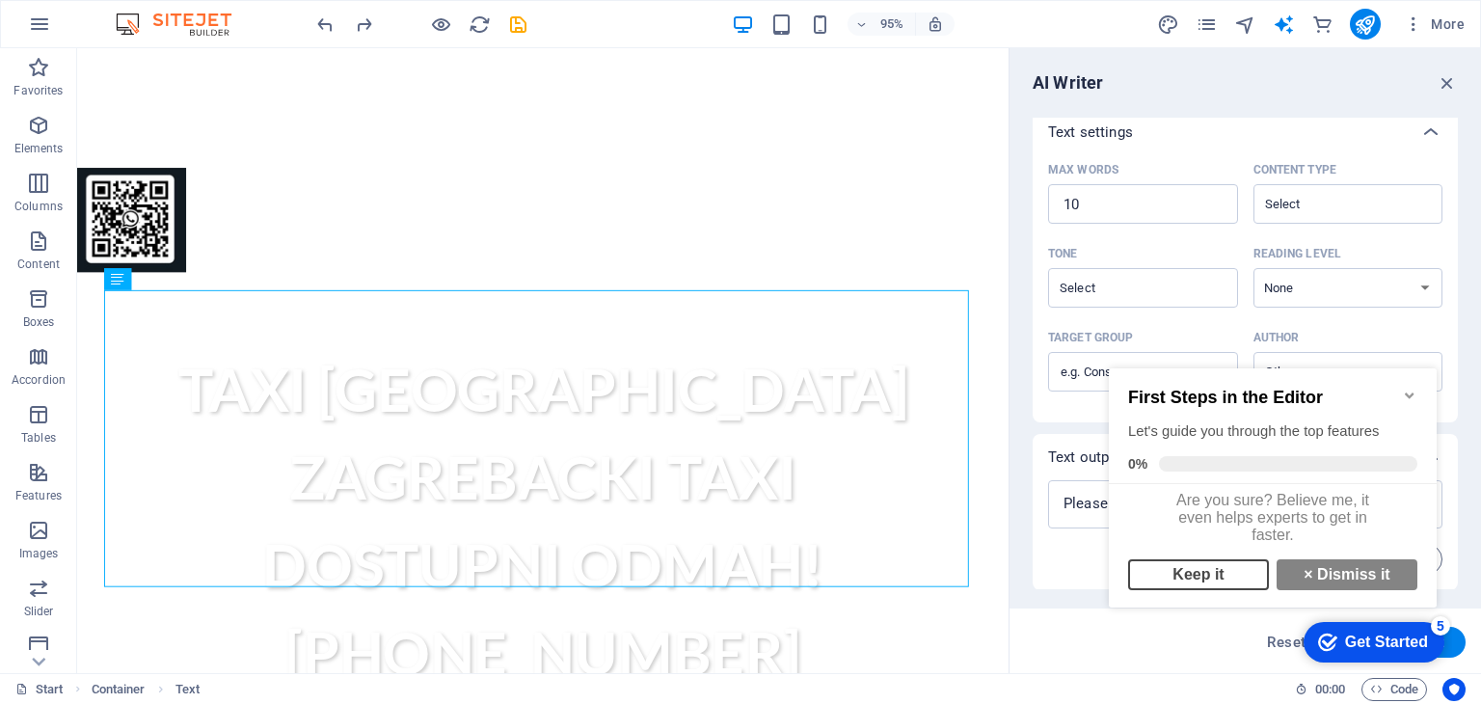
click at [1167, 590] on link "Keep it" at bounding box center [1198, 574] width 141 height 31
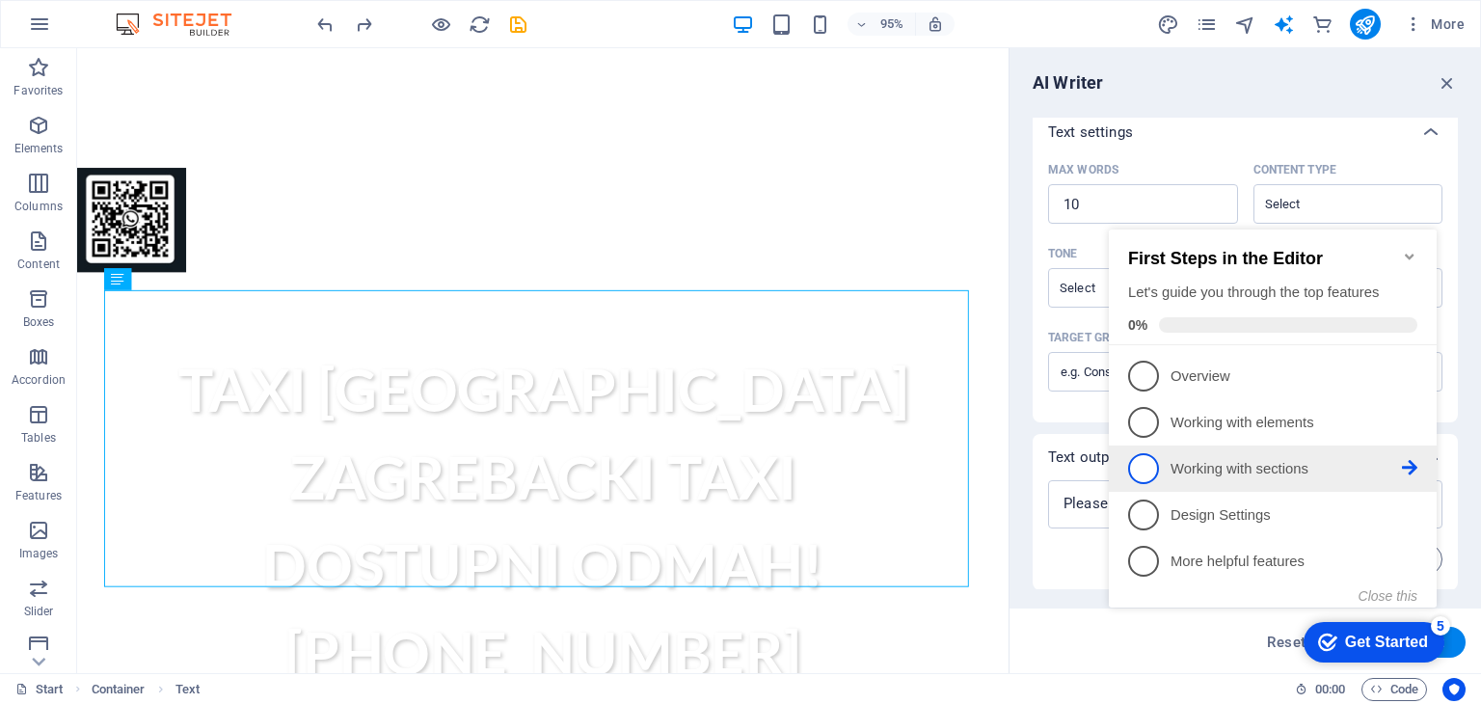
click at [1215, 482] on li "3 Working with sections - incomplete" at bounding box center [1273, 468] width 328 height 46
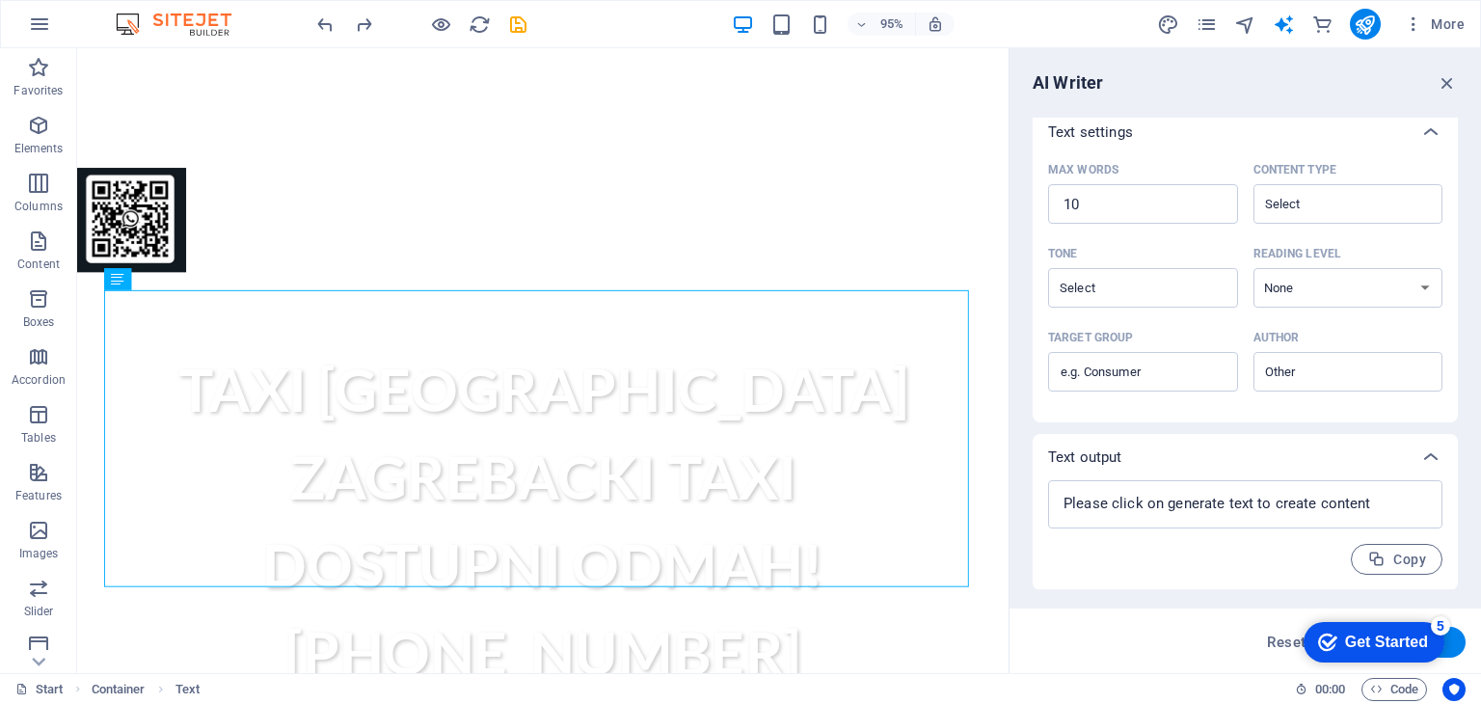
scroll to position [0, 0]
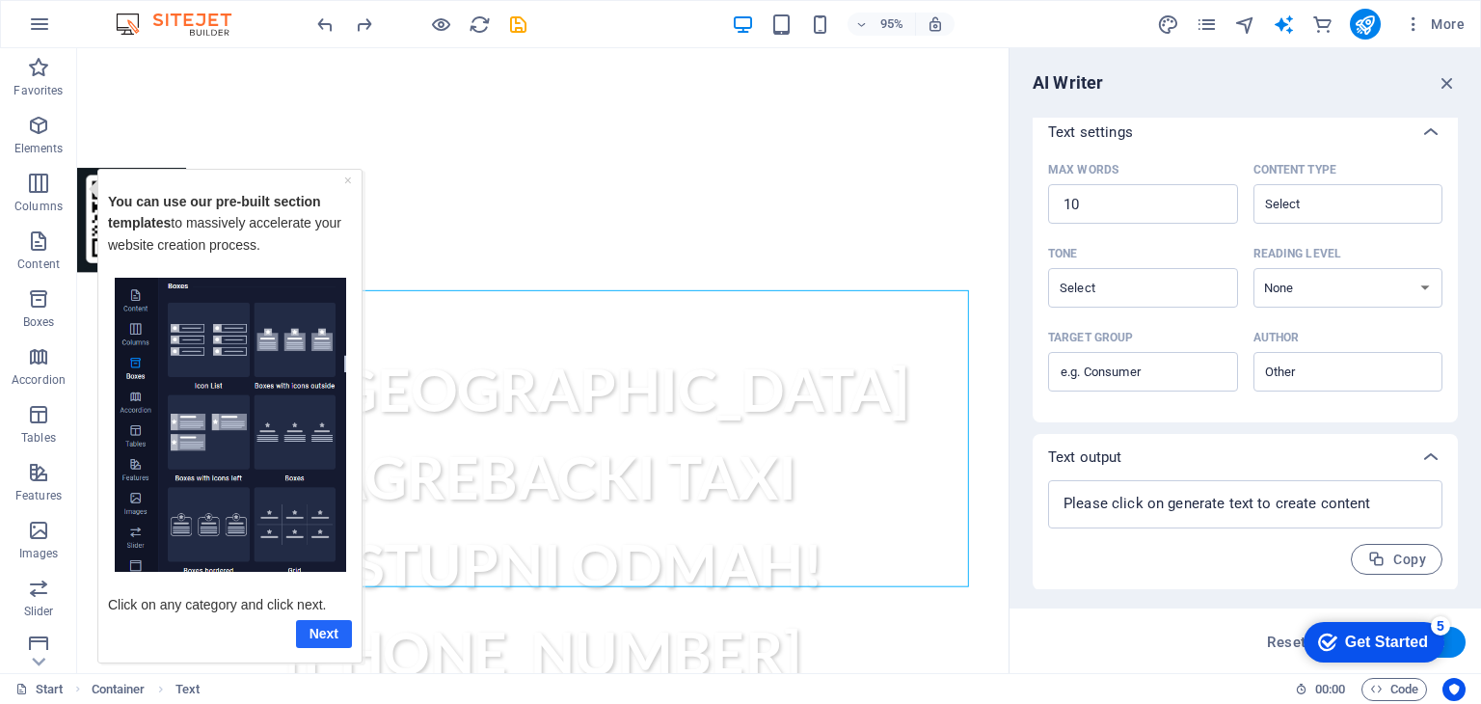
click at [320, 638] on link "Next" at bounding box center [324, 633] width 56 height 28
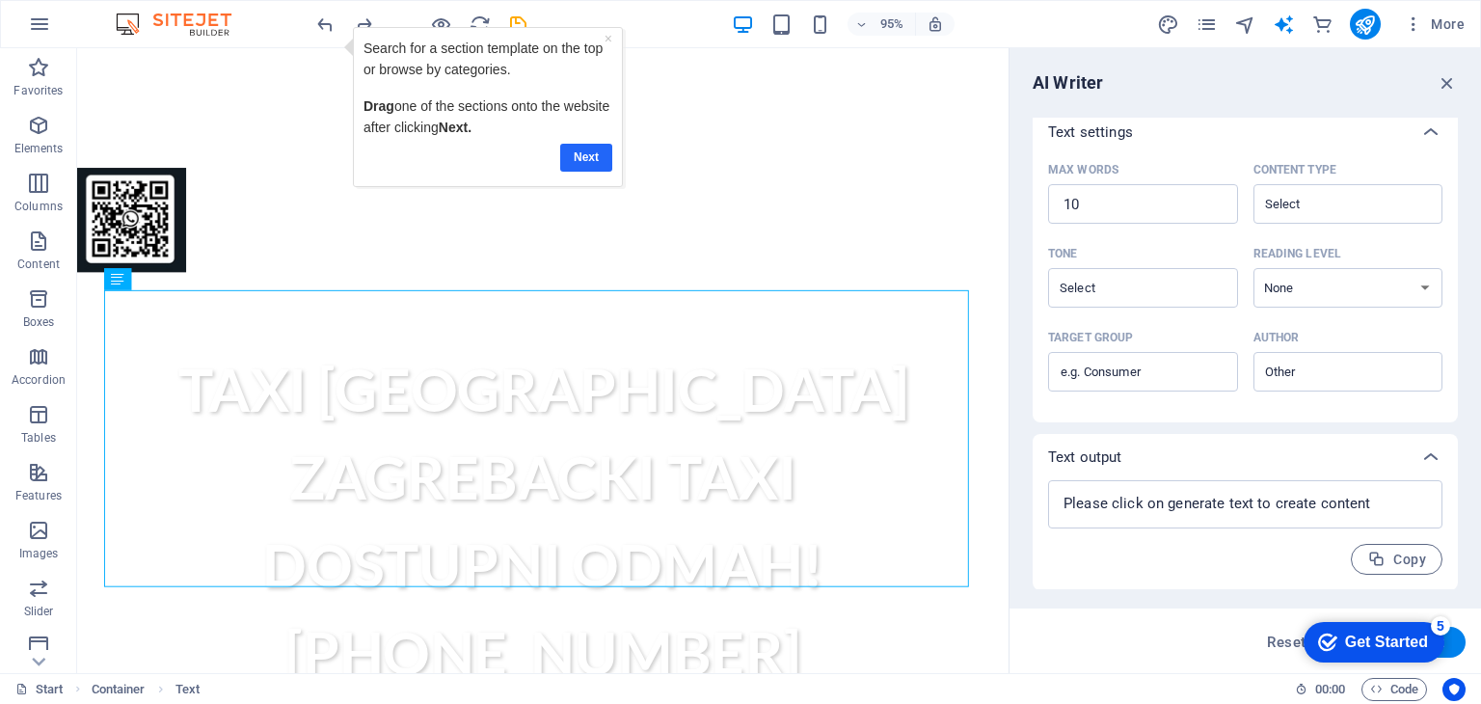
click at [582, 162] on link "Next" at bounding box center [586, 157] width 52 height 28
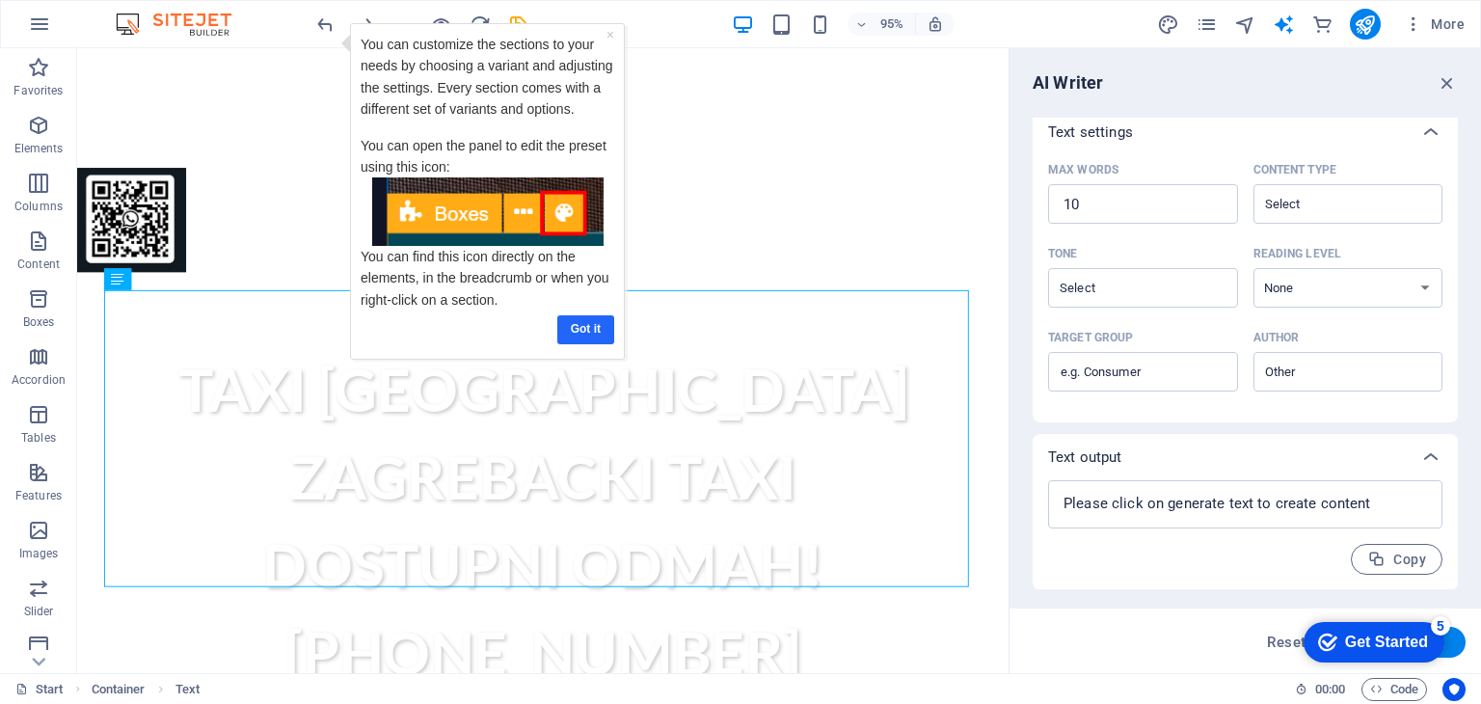
click at [594, 327] on link "Got it" at bounding box center [585, 328] width 57 height 28
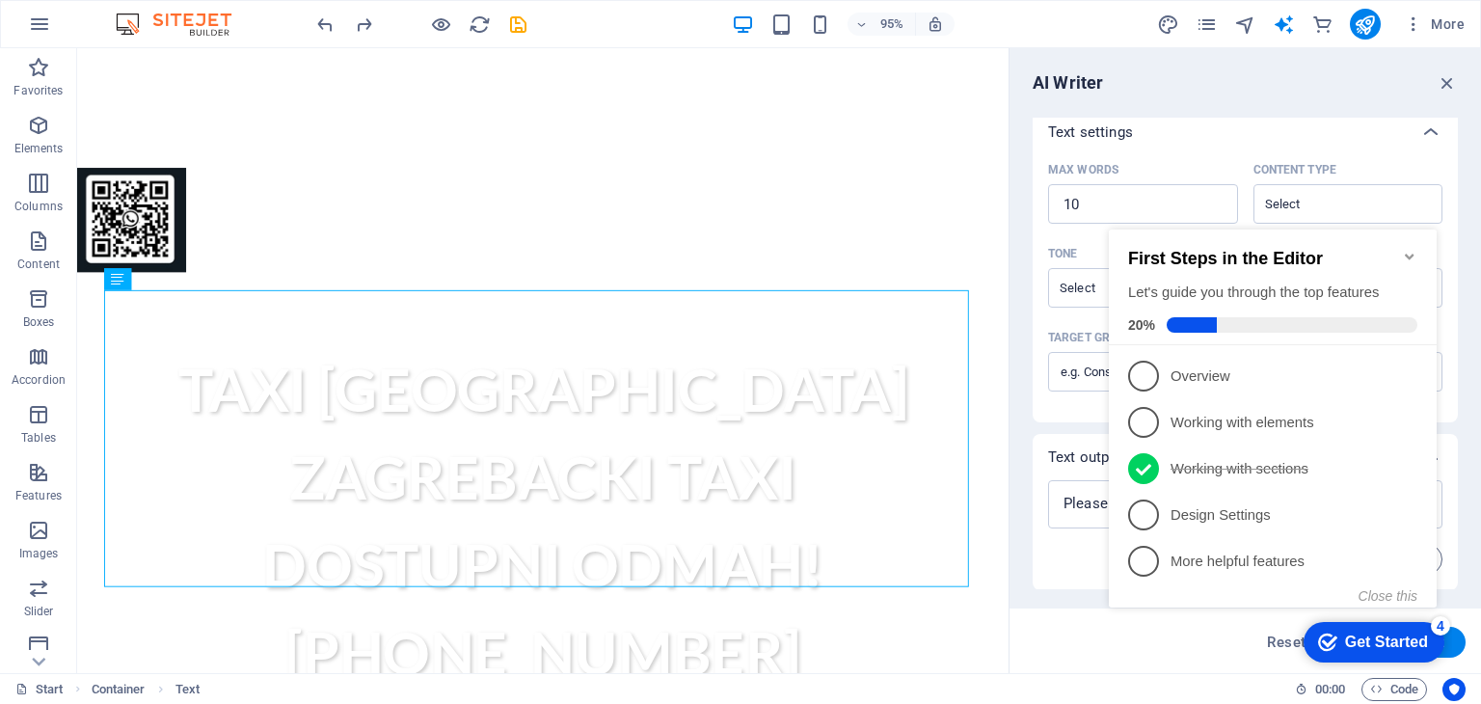
click at [1404, 249] on icon "Minimize checklist" at bounding box center [1409, 256] width 15 height 15
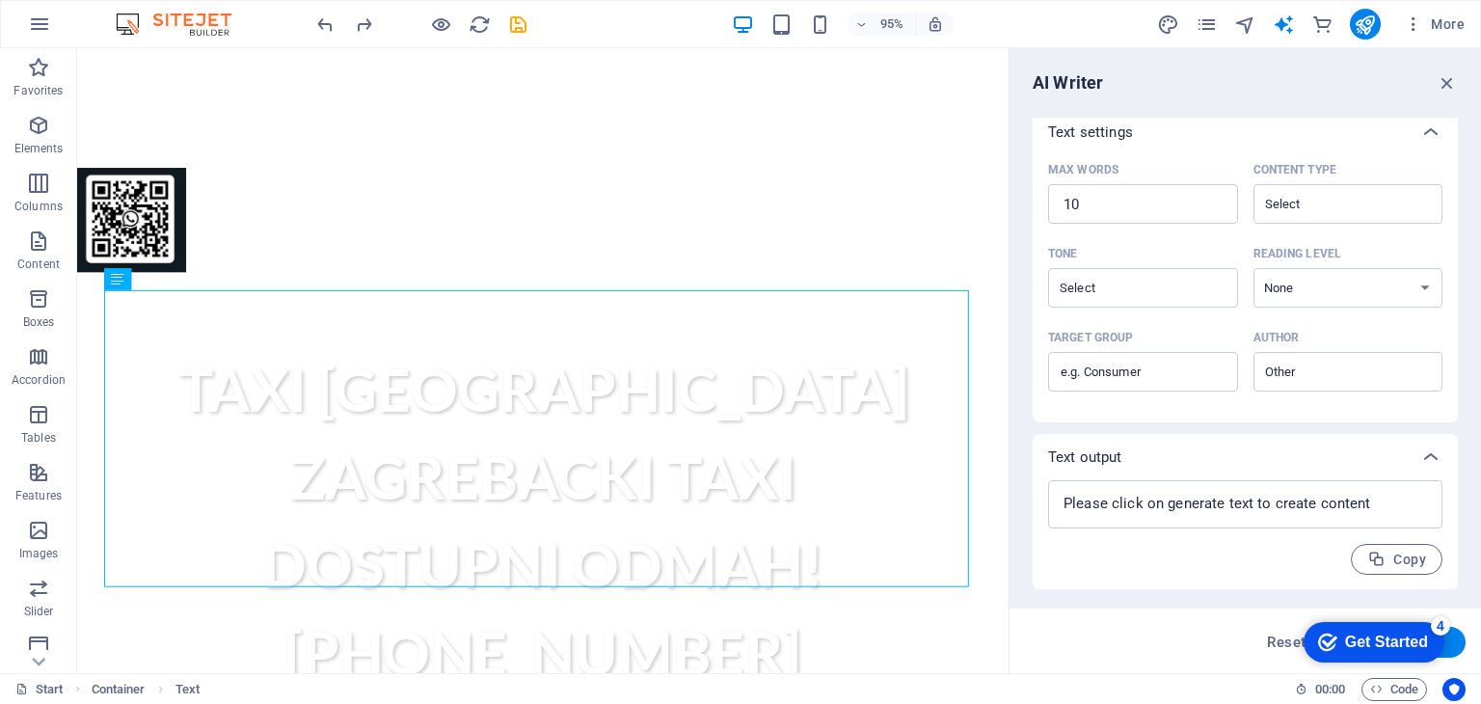
drag, startPoint x: 1463, startPoint y: 411, endPoint x: 1454, endPoint y: 410, distance: 9.7
click at [1454, 410] on div "AI Writer Text input Element #ed-230452093 ​ You can only choose headline and t…" at bounding box center [1244, 360] width 471 height 625
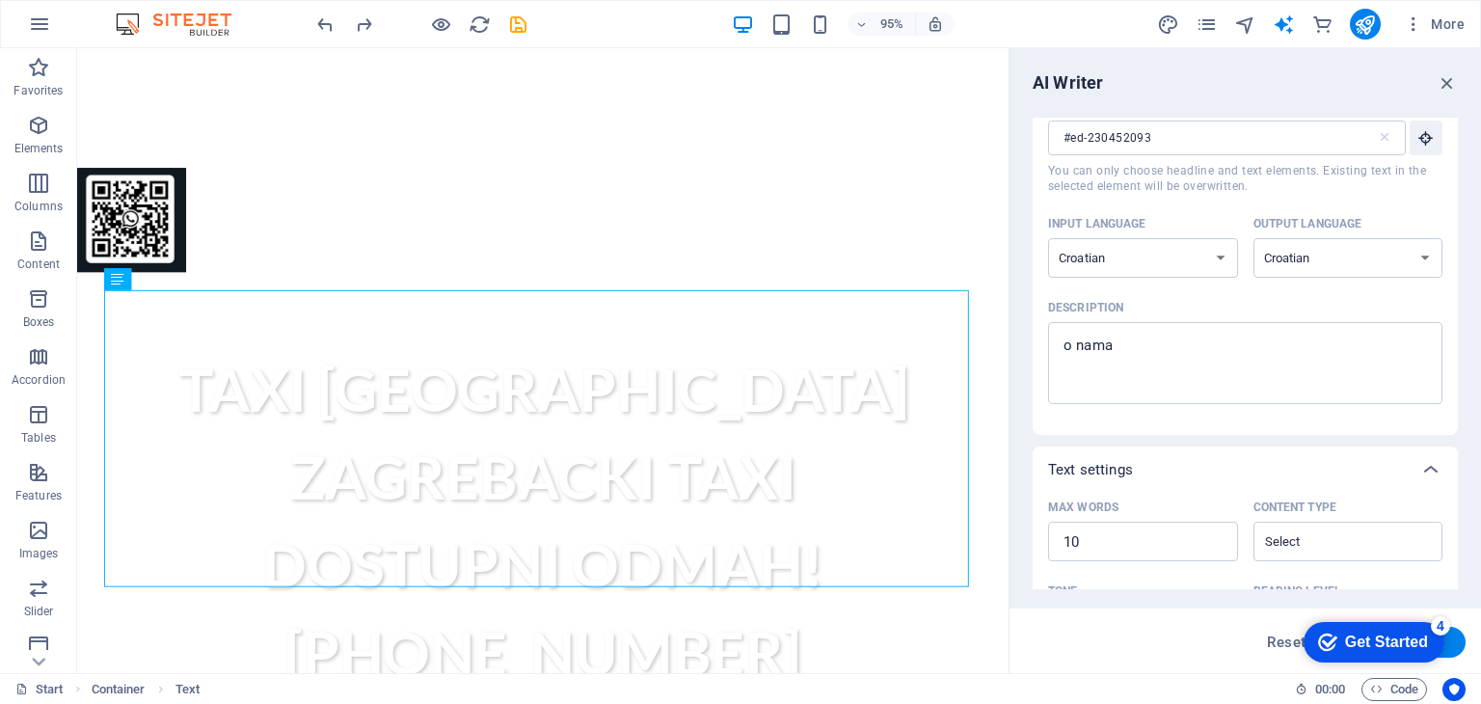
scroll to position [410, 0]
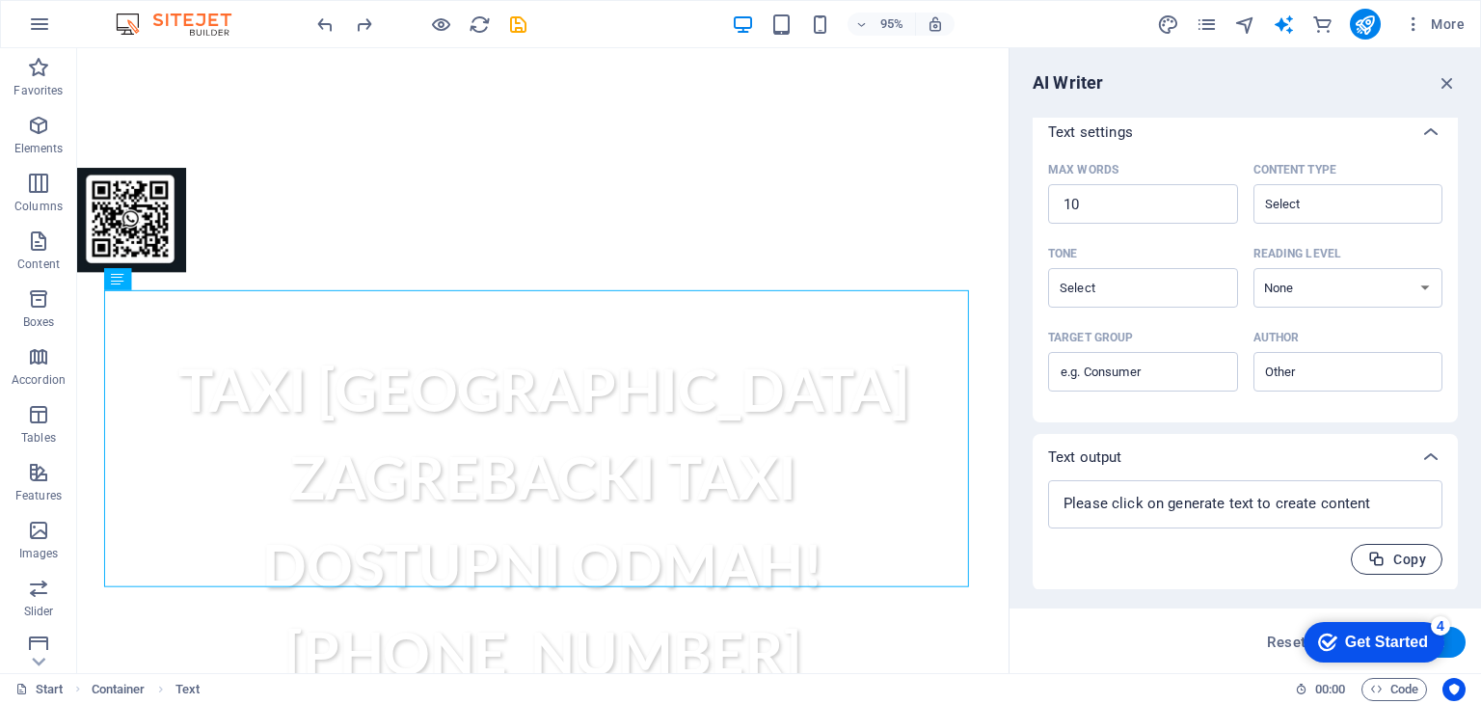
click at [1383, 571] on button "Copy" at bounding box center [1397, 559] width 92 height 31
type textarea "x"
drag, startPoint x: 1457, startPoint y: 564, endPoint x: 1479, endPoint y: 338, distance: 226.7
click at [1479, 338] on div "AI Writer Text input Element #ed-230452093 ​ You can only choose headline and t…" at bounding box center [1244, 360] width 471 height 625
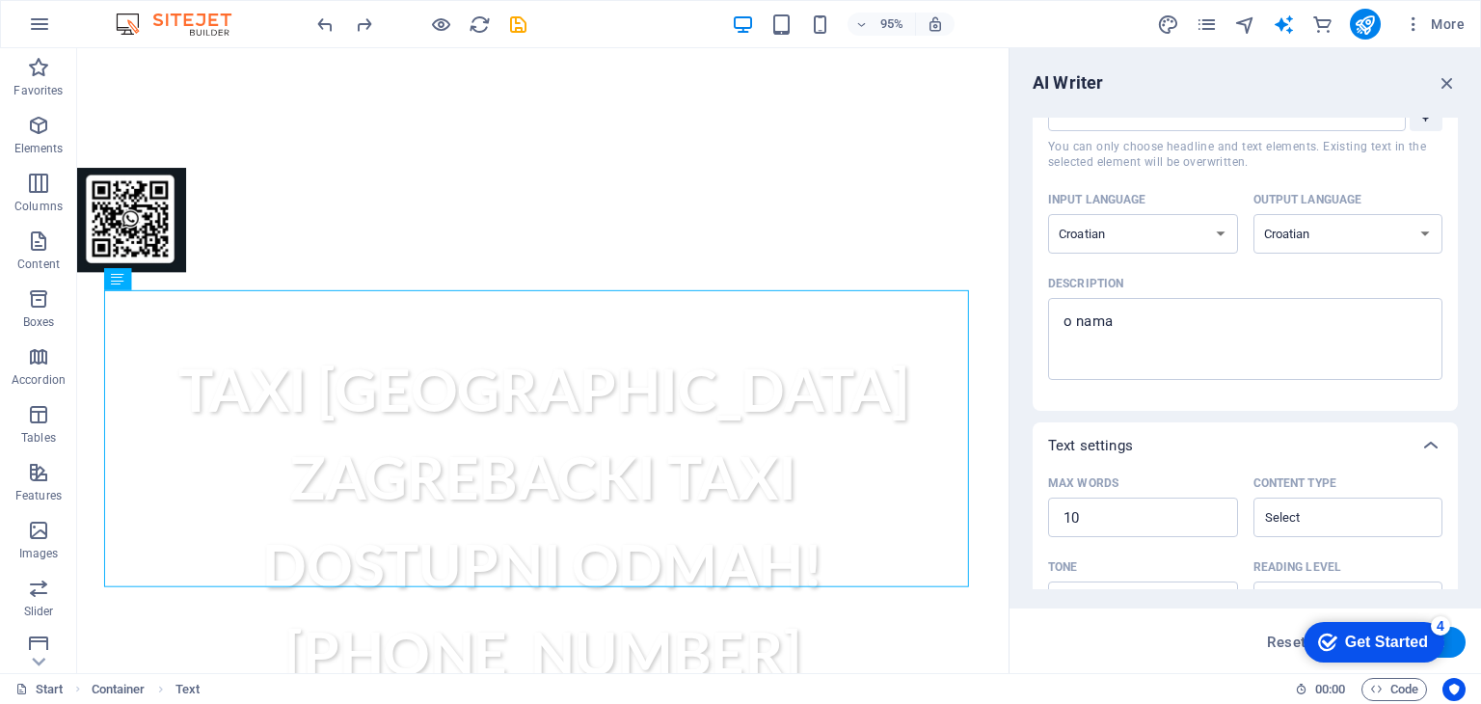
scroll to position [0, 0]
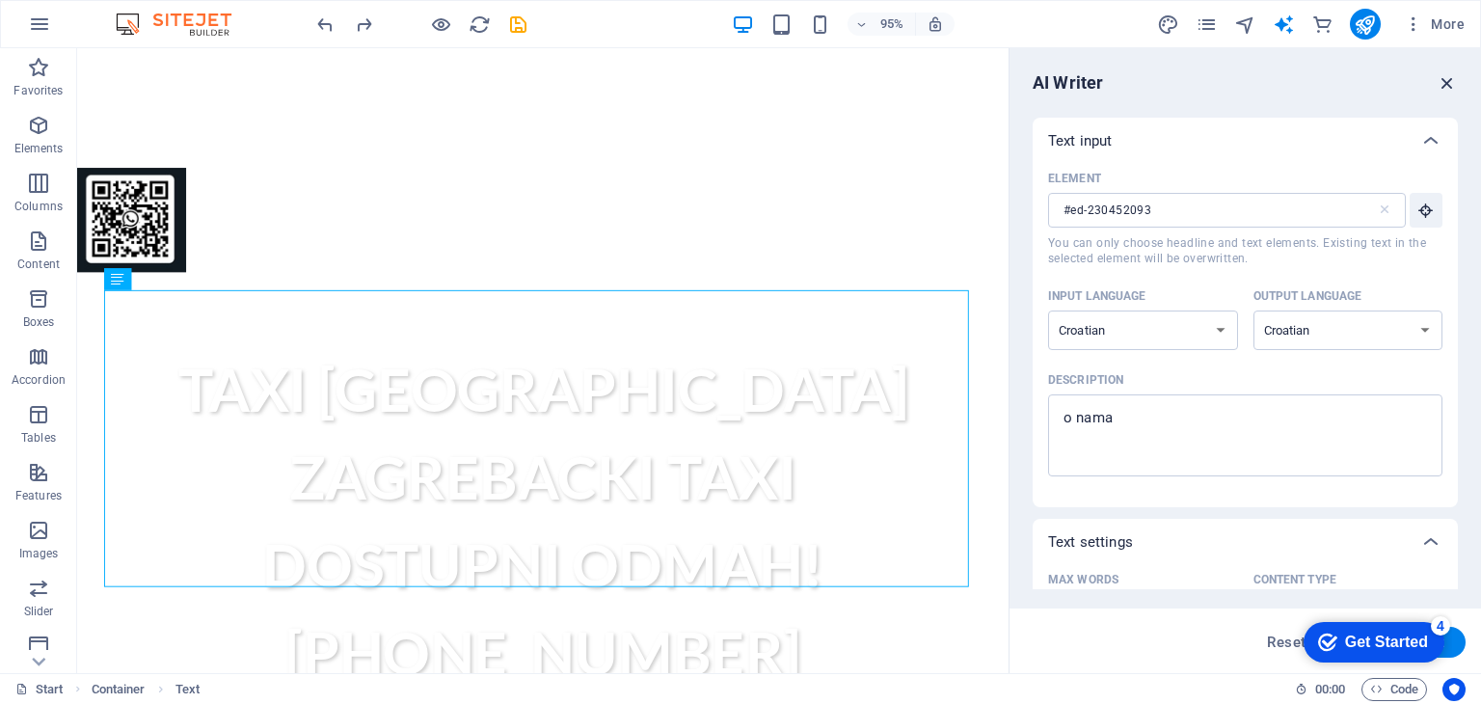
click at [1442, 85] on icon "button" at bounding box center [1446, 82] width 21 height 21
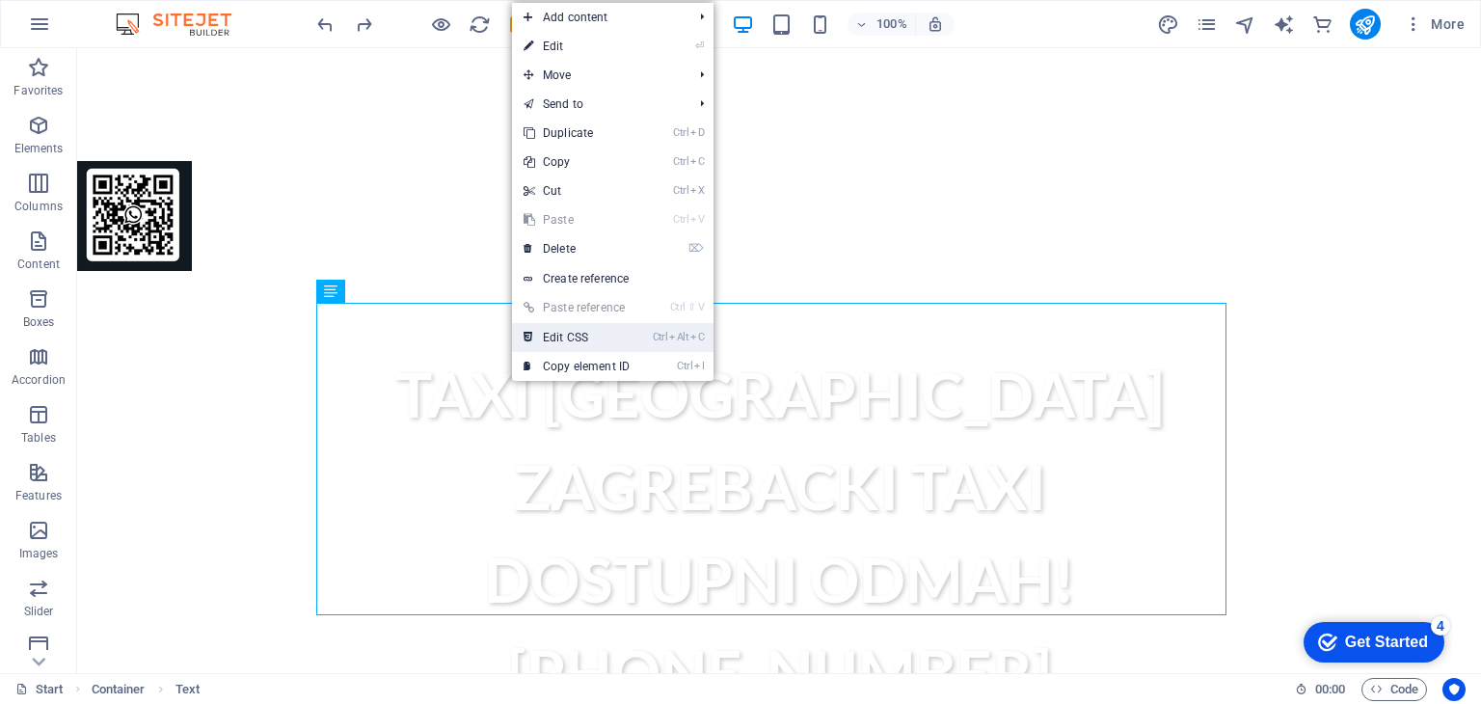
click at [545, 342] on link "Ctrl Alt C Edit CSS" at bounding box center [576, 337] width 129 height 29
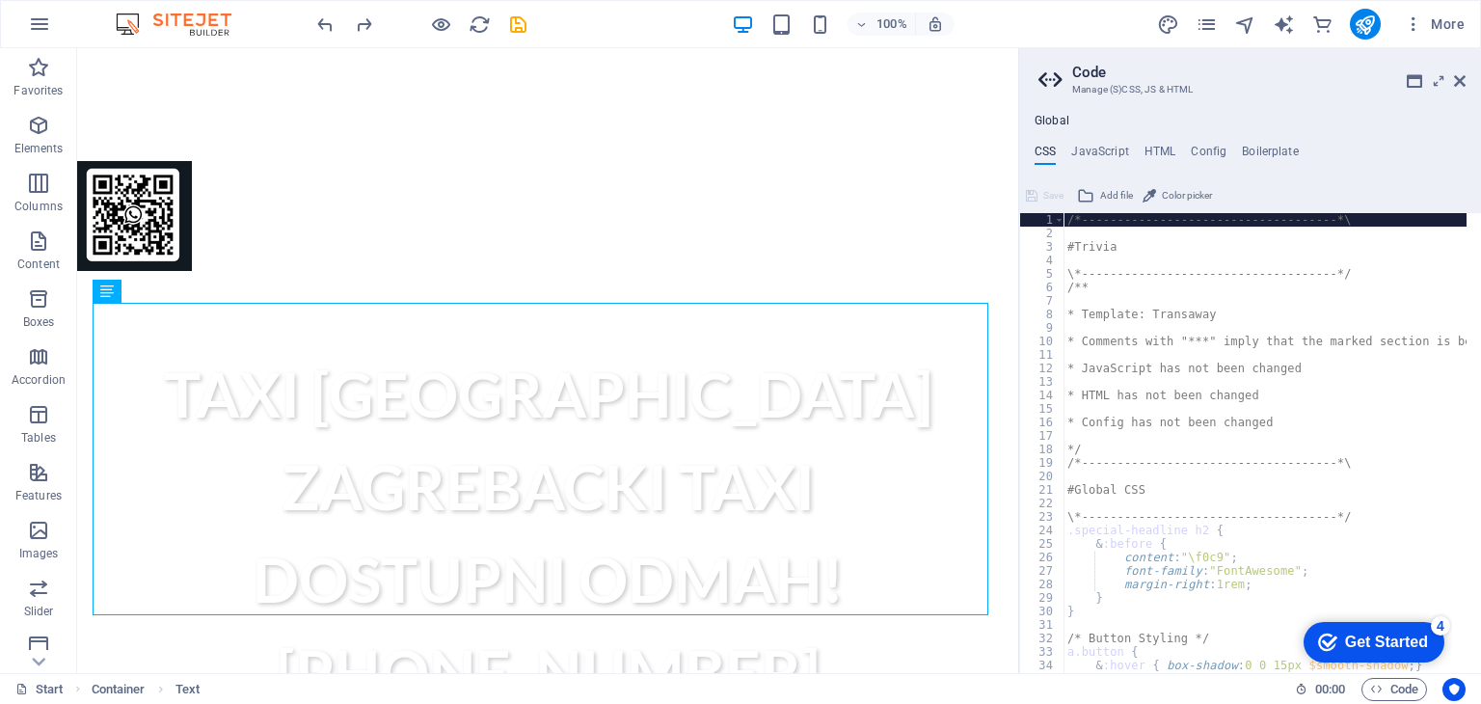
click at [1462, 91] on header "Code Manage (S)CSS, JS & HTML" at bounding box center [1251, 73] width 427 height 50
click at [1462, 77] on icon at bounding box center [1460, 80] width 12 height 15
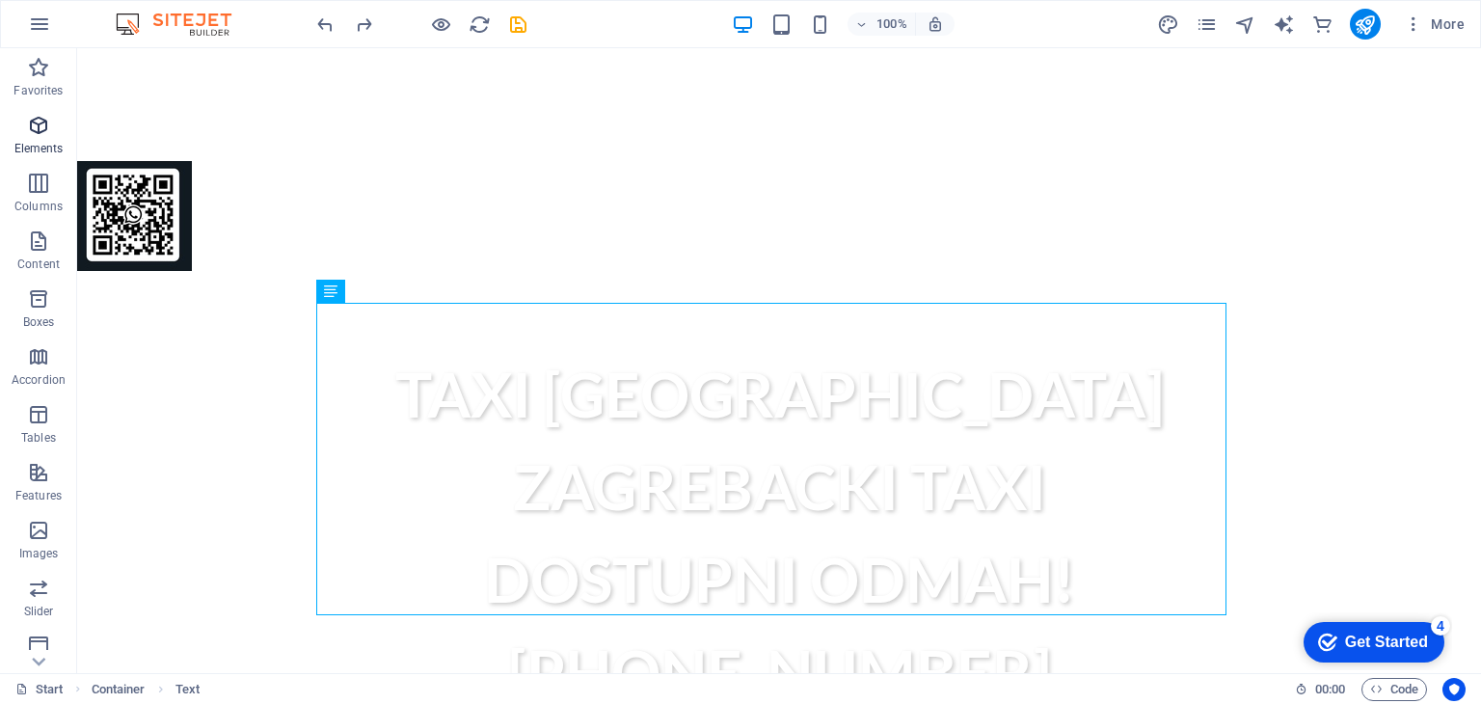
click at [40, 151] on p "Elements" at bounding box center [38, 148] width 49 height 15
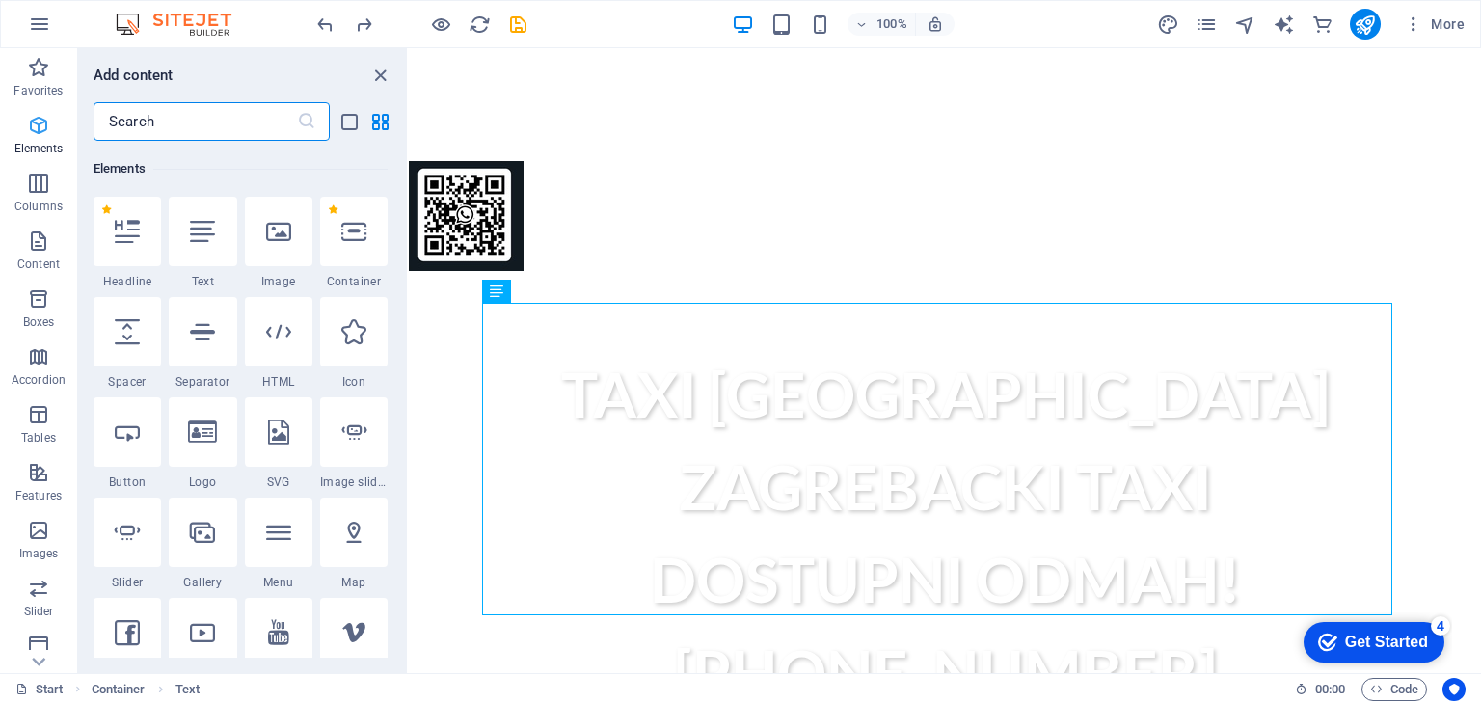
scroll to position [204, 0]
click at [42, 191] on icon "button" at bounding box center [38, 183] width 23 height 23
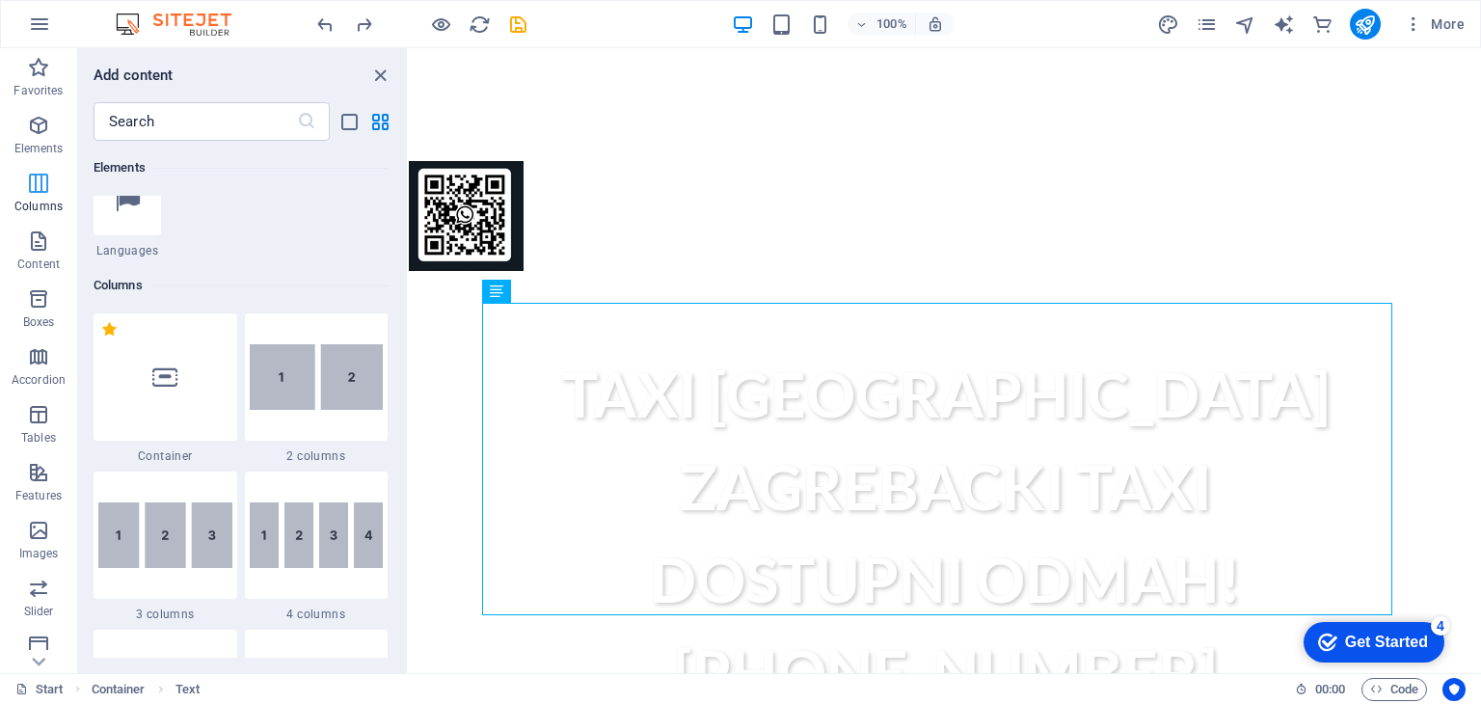
scroll to position [953, 0]
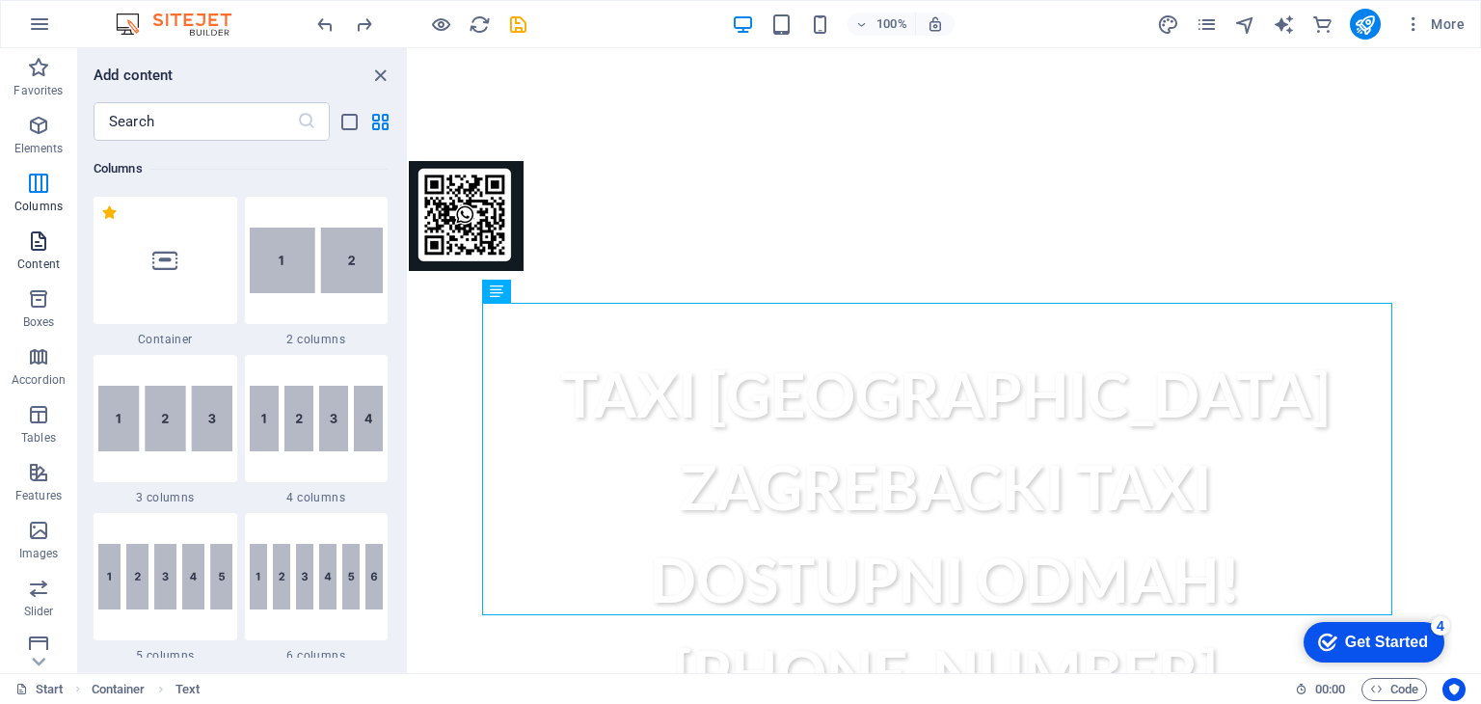
click at [42, 245] on icon "button" at bounding box center [38, 240] width 23 height 23
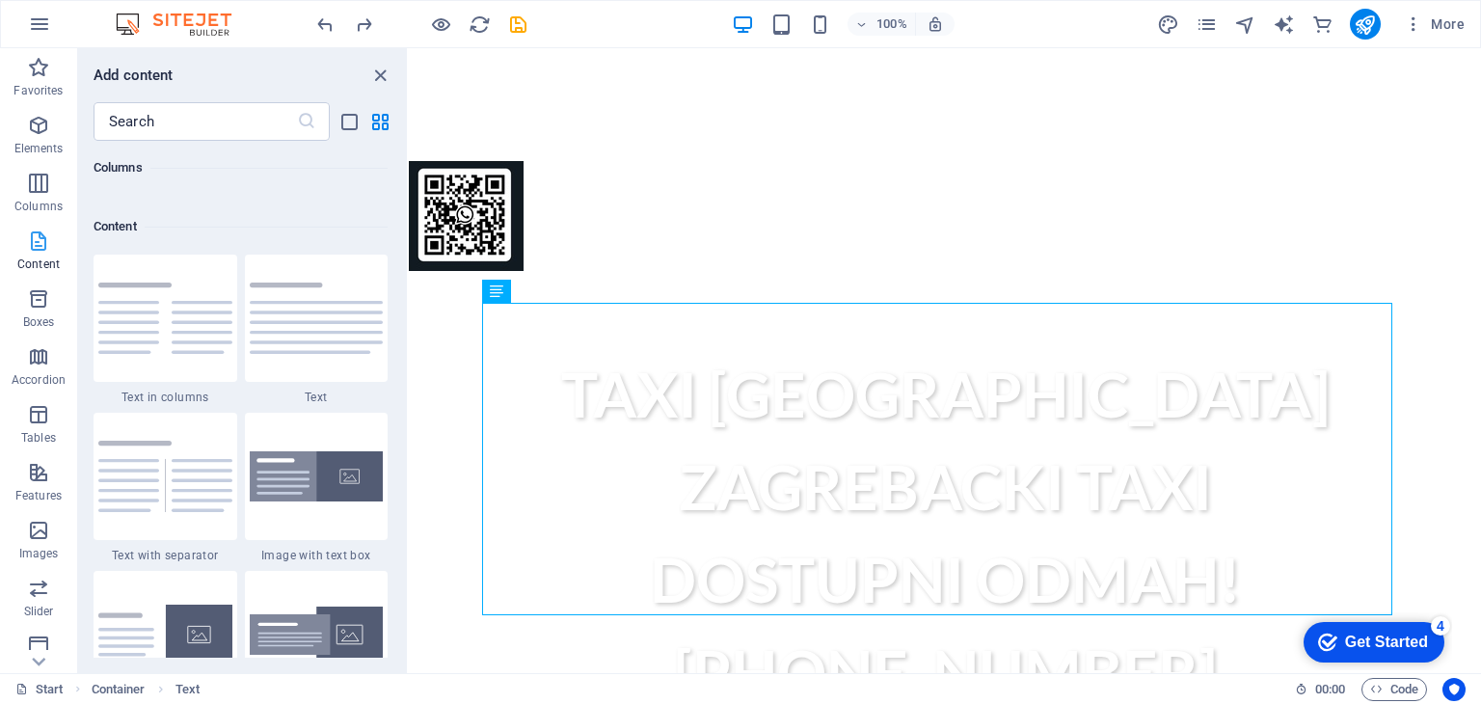
scroll to position [3372, 0]
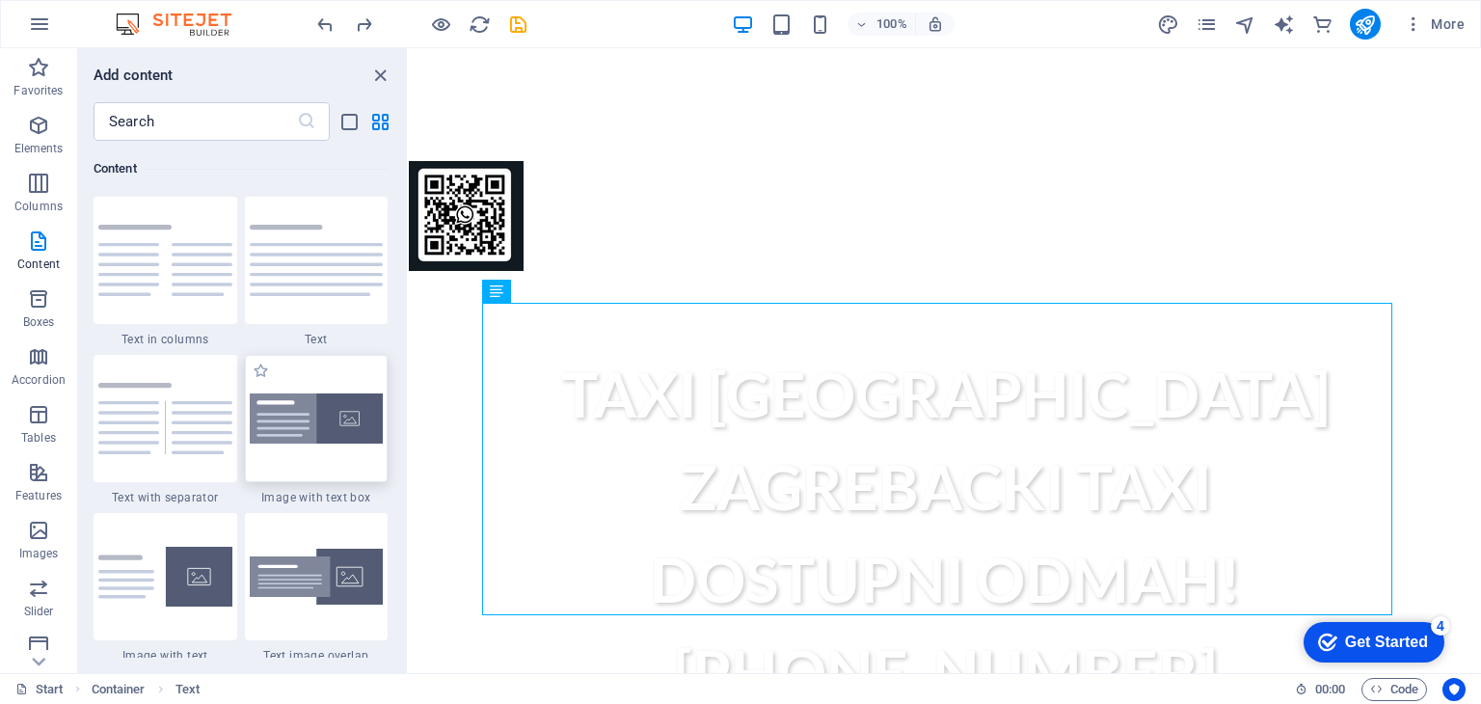
click at [342, 438] on img at bounding box center [317, 418] width 134 height 51
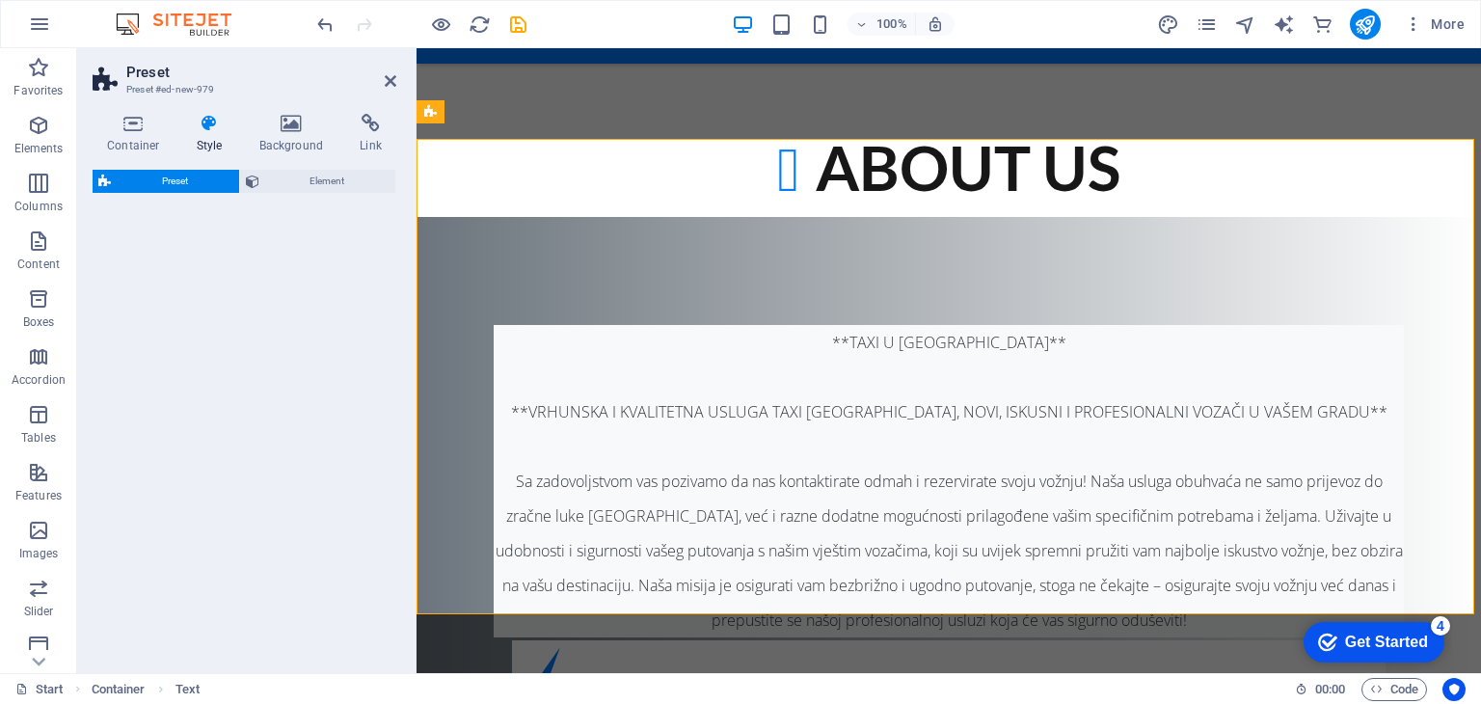
click at [342, 438] on div "Preset Element" at bounding box center [245, 414] width 304 height 488
select select "rem"
select select "px"
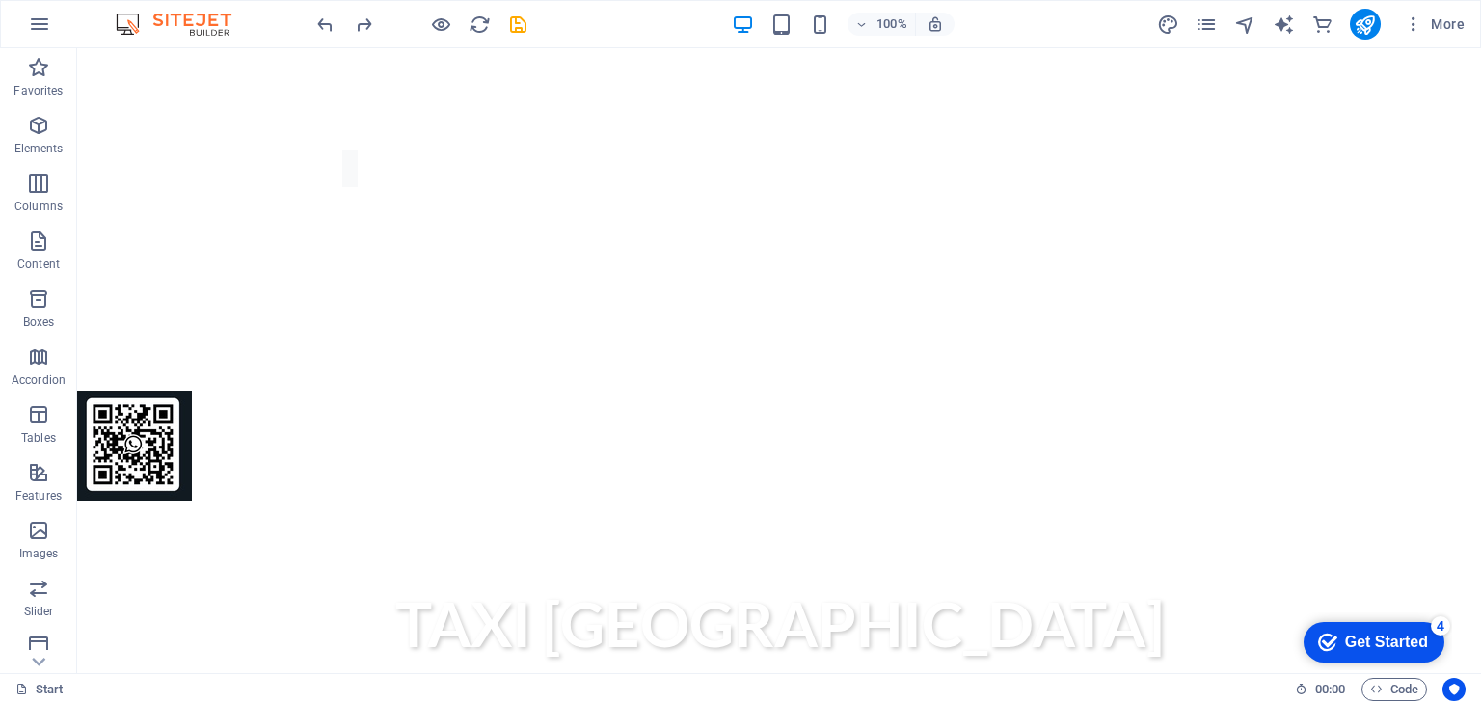
scroll to position [533, 0]
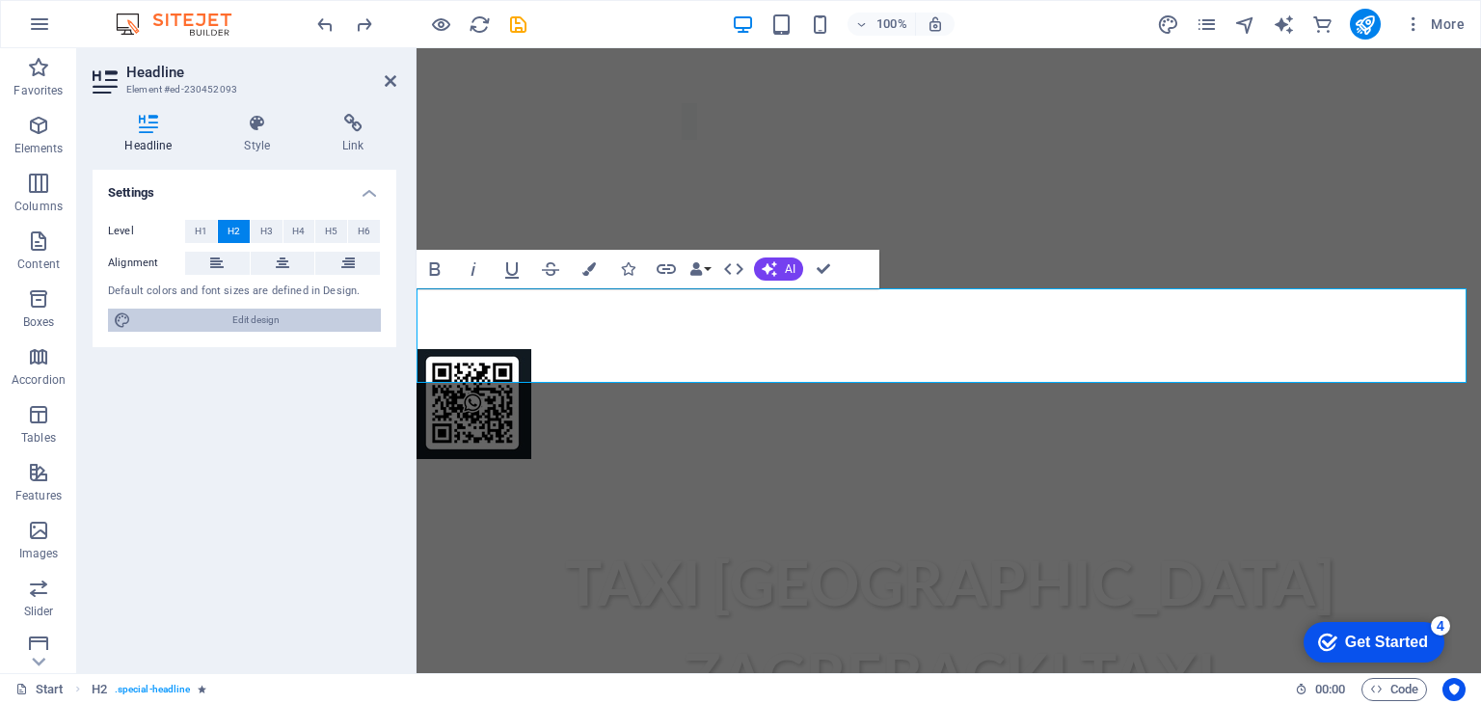
click at [268, 329] on span "Edit design" at bounding box center [256, 319] width 238 height 23
select select "ease-in-out"
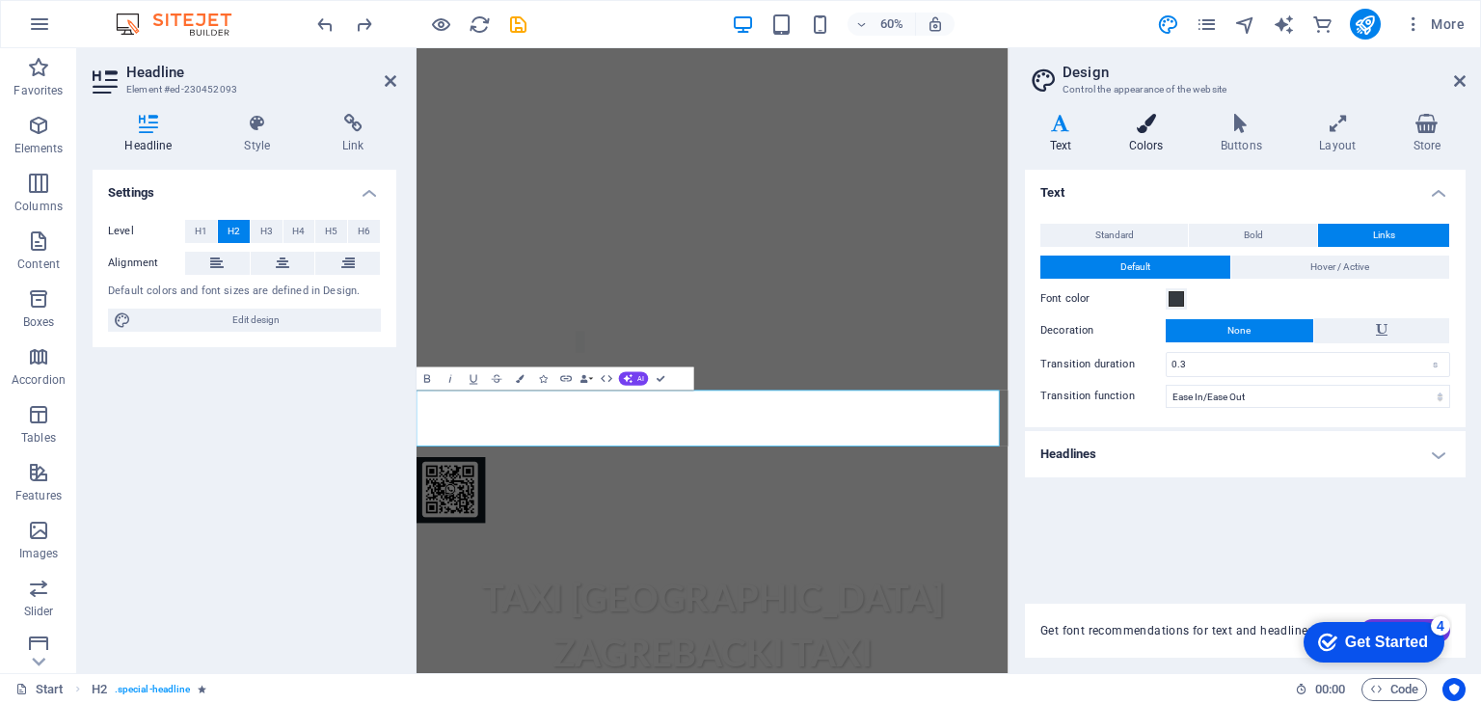
drag, startPoint x: 1140, startPoint y: 157, endPoint x: 1155, endPoint y: 138, distance: 24.7
click at [1155, 138] on div "Text Colors Buttons Layout Store Text Standard Bold Links Font color Font Open …" at bounding box center [1245, 386] width 441 height 544
click at [1155, 138] on h4 "Colors" at bounding box center [1150, 134] width 92 height 40
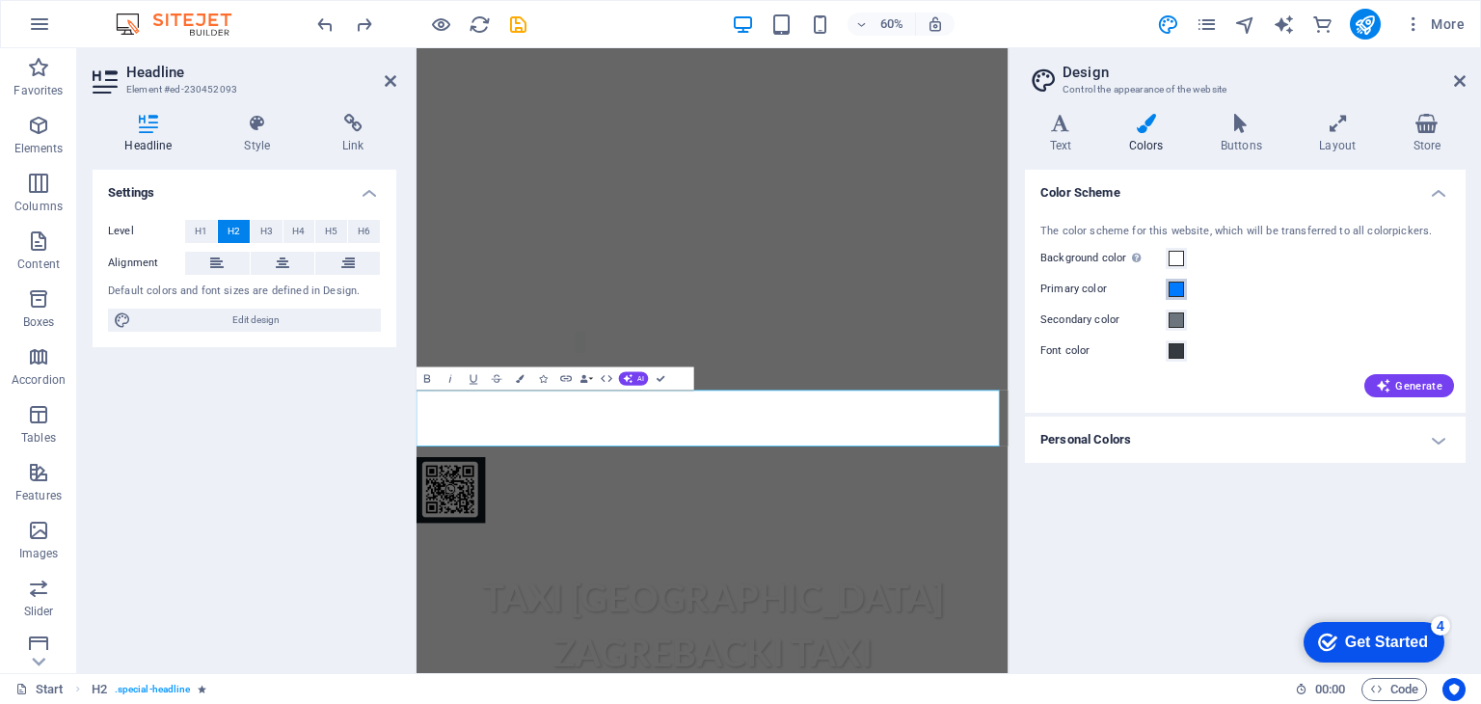
click at [1173, 297] on button "Primary color" at bounding box center [1176, 289] width 21 height 21
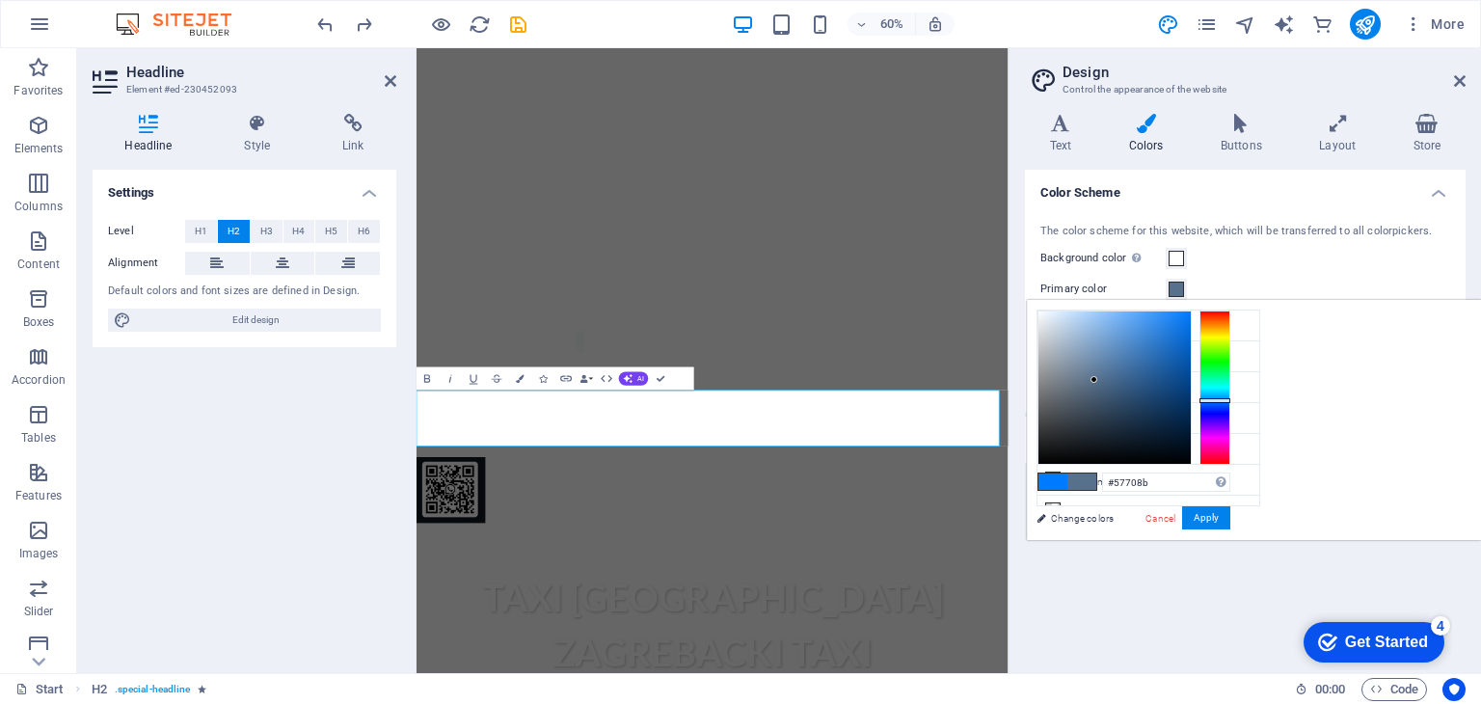
click at [1191, 379] on div at bounding box center [1114, 387] width 152 height 152
type input "#196bc4"
click at [1191, 345] on div at bounding box center [1114, 387] width 152 height 152
click at [1230, 520] on button "Apply" at bounding box center [1206, 517] width 48 height 23
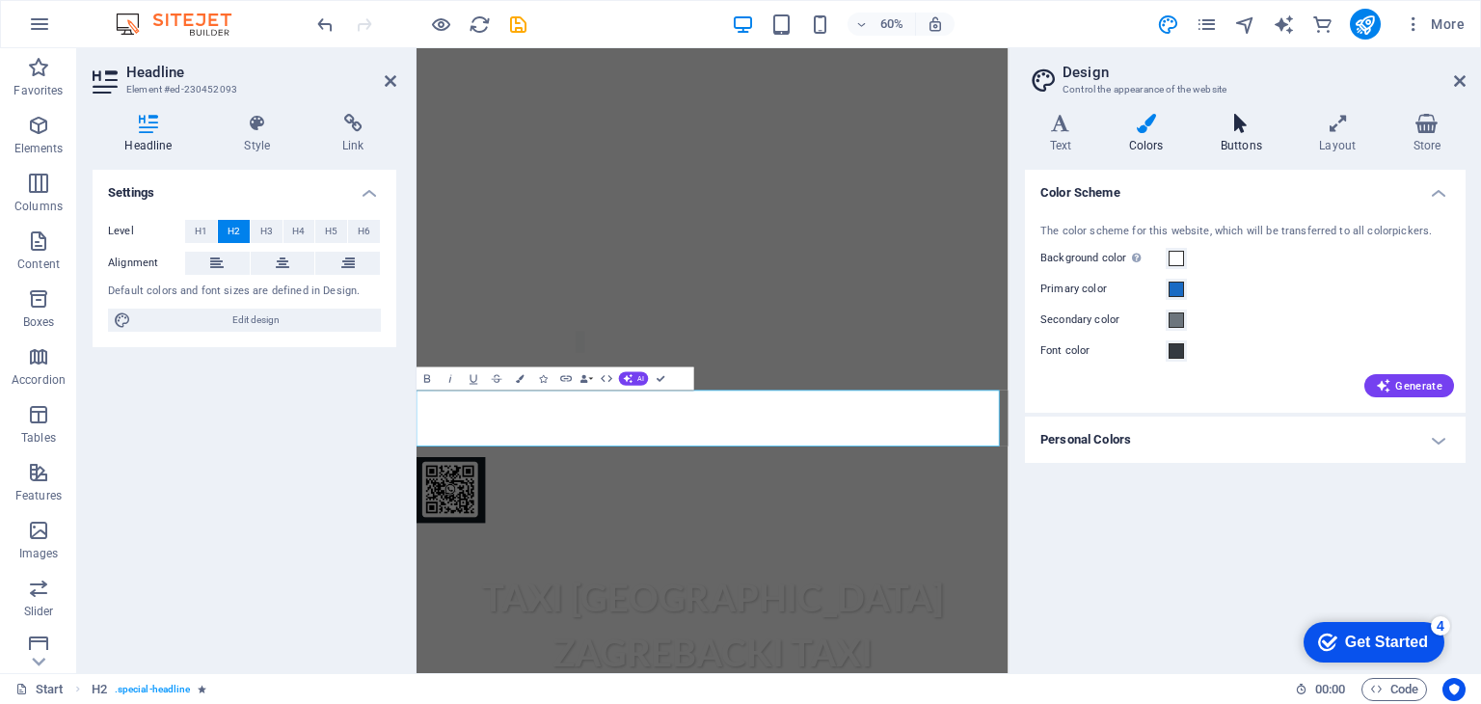
click at [1238, 136] on h4 "Buttons" at bounding box center [1244, 134] width 98 height 40
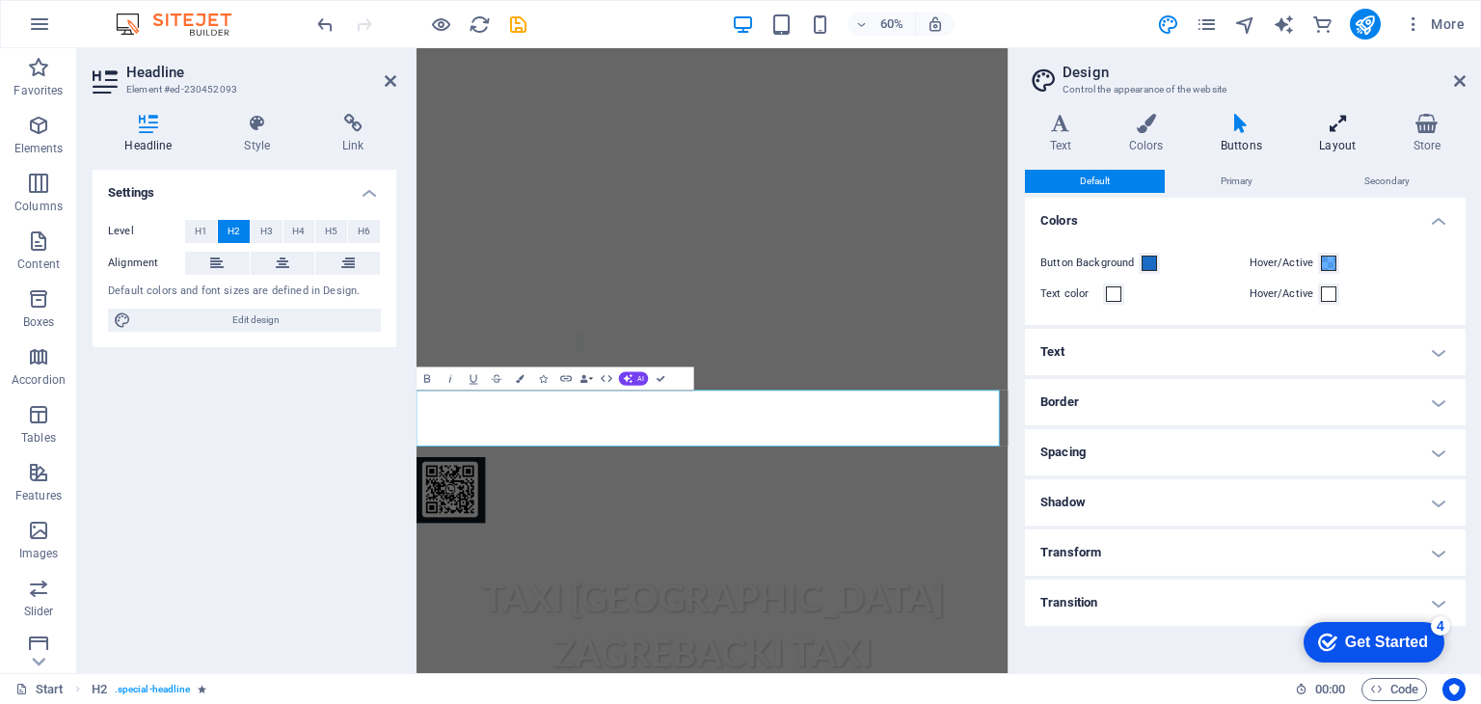
click at [1311, 153] on h4 "Layout" at bounding box center [1342, 134] width 94 height 40
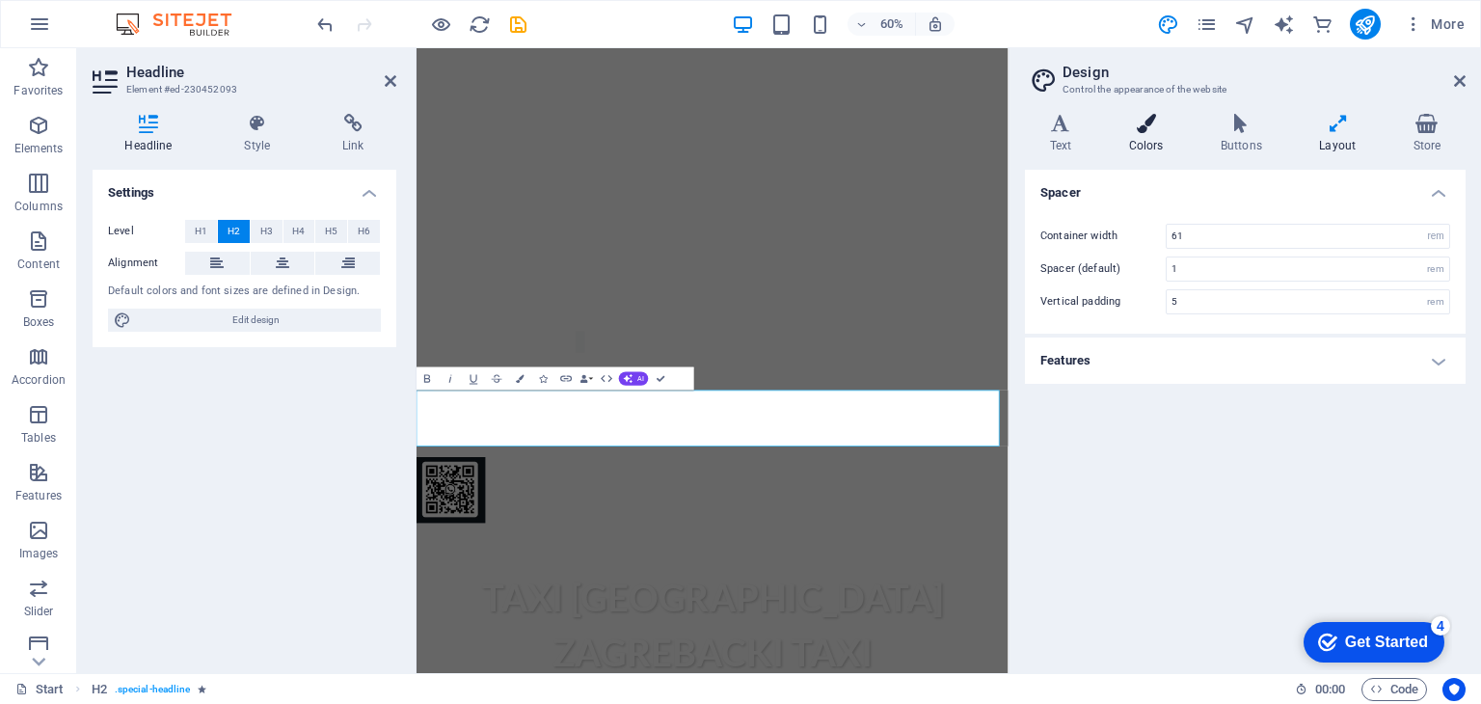
click at [1104, 119] on icon at bounding box center [1146, 123] width 84 height 19
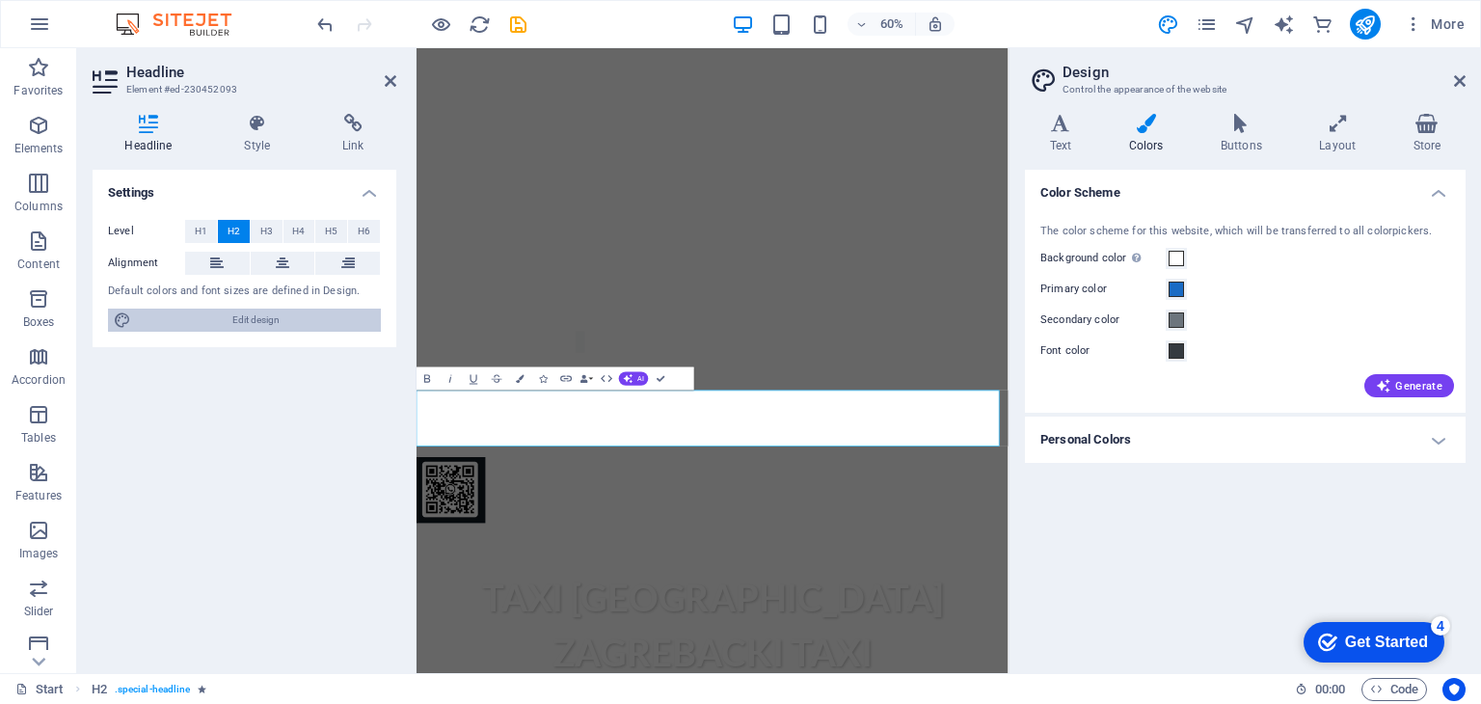
click at [158, 313] on span "Edit design" at bounding box center [256, 319] width 238 height 23
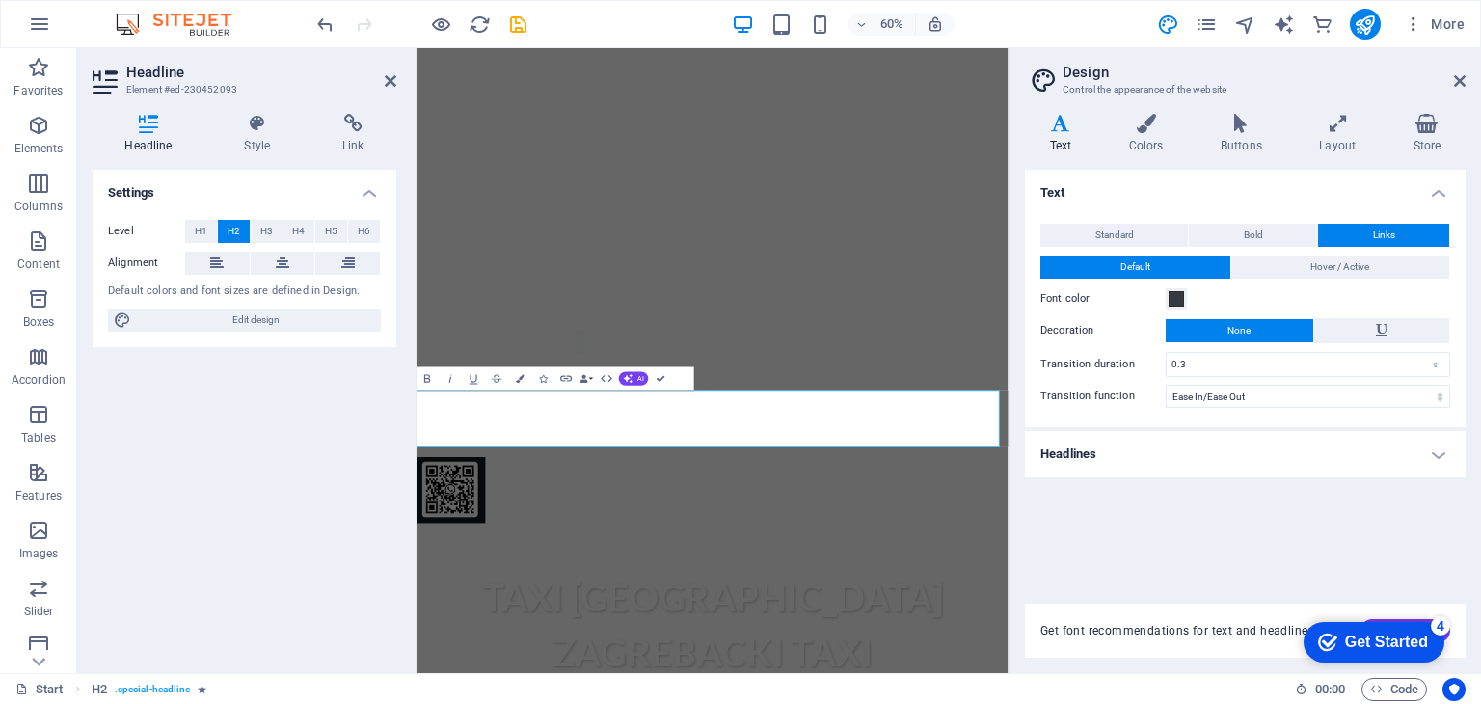
click at [1127, 228] on span "Standard" at bounding box center [1114, 235] width 39 height 23
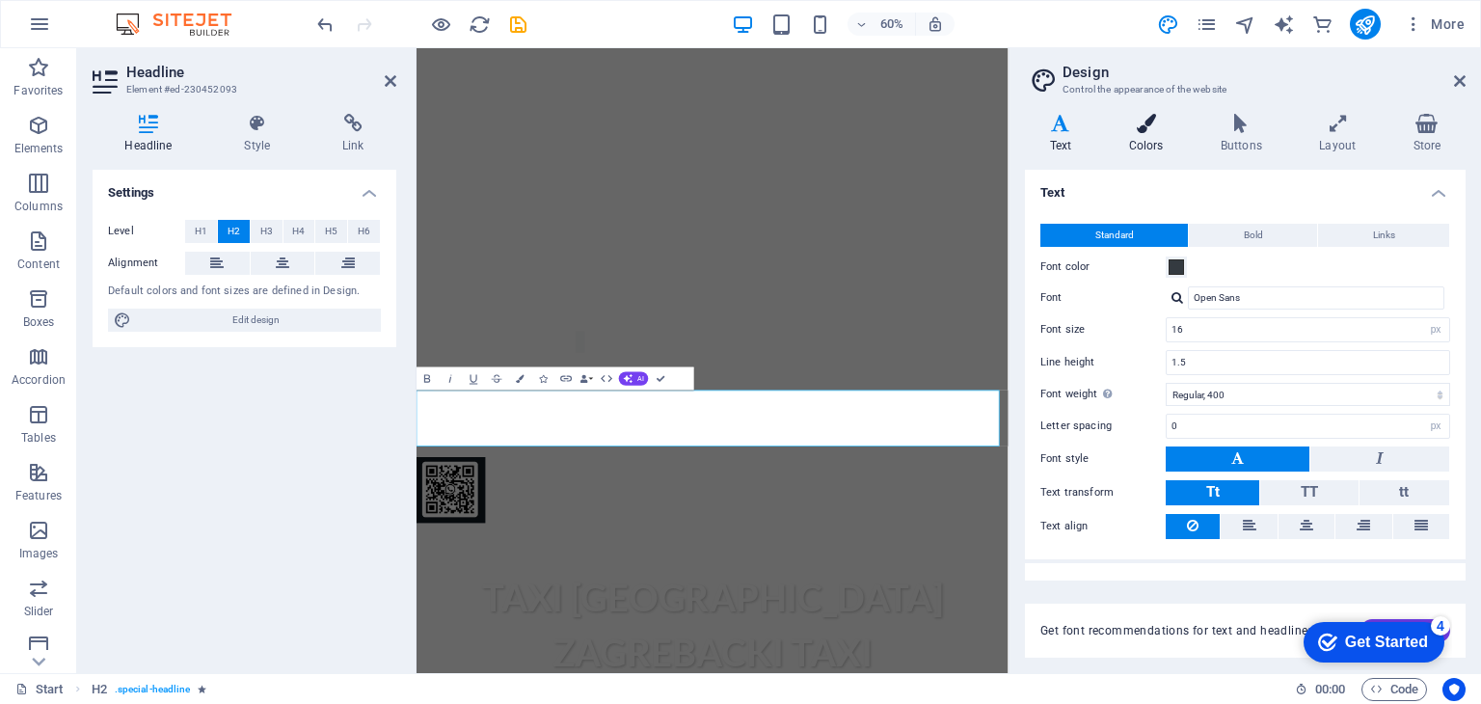
click at [1147, 131] on icon at bounding box center [1146, 123] width 84 height 19
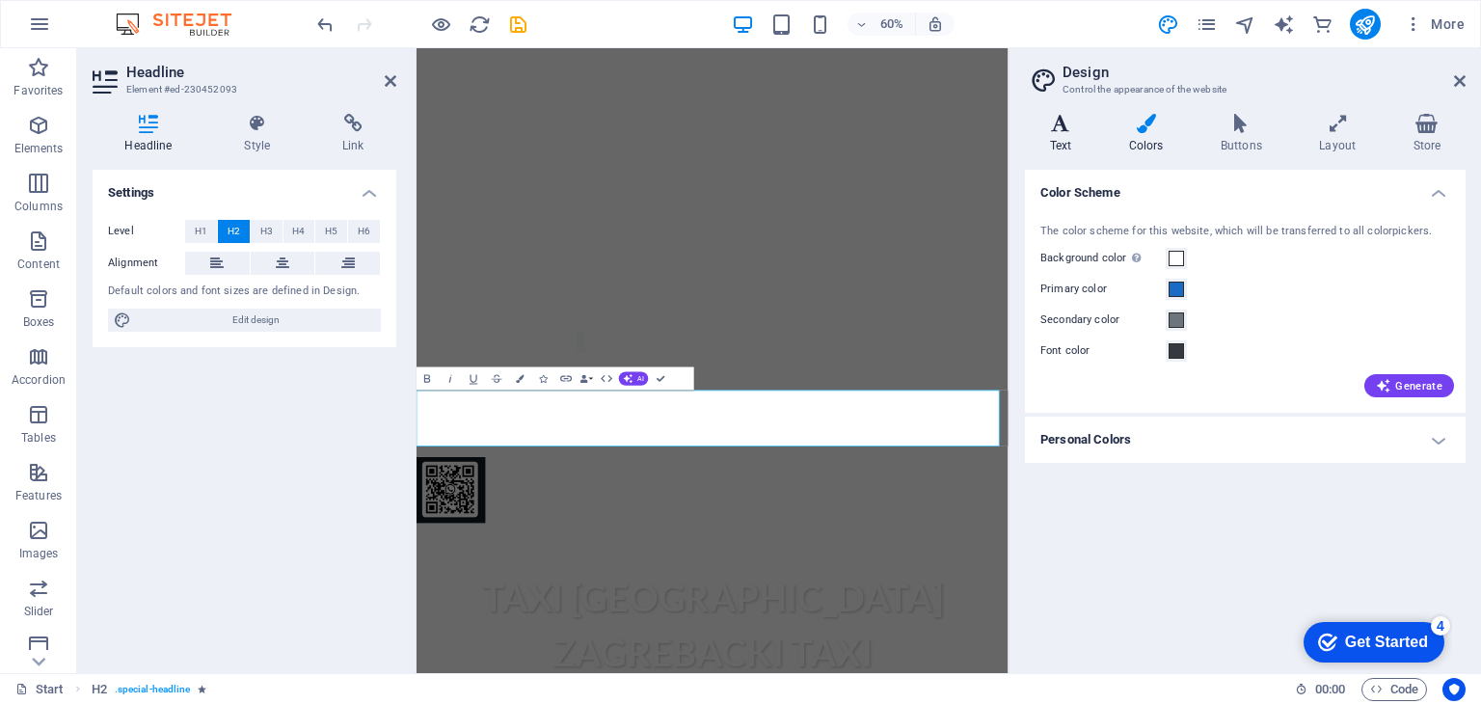
click at [1039, 118] on icon at bounding box center [1060, 123] width 71 height 19
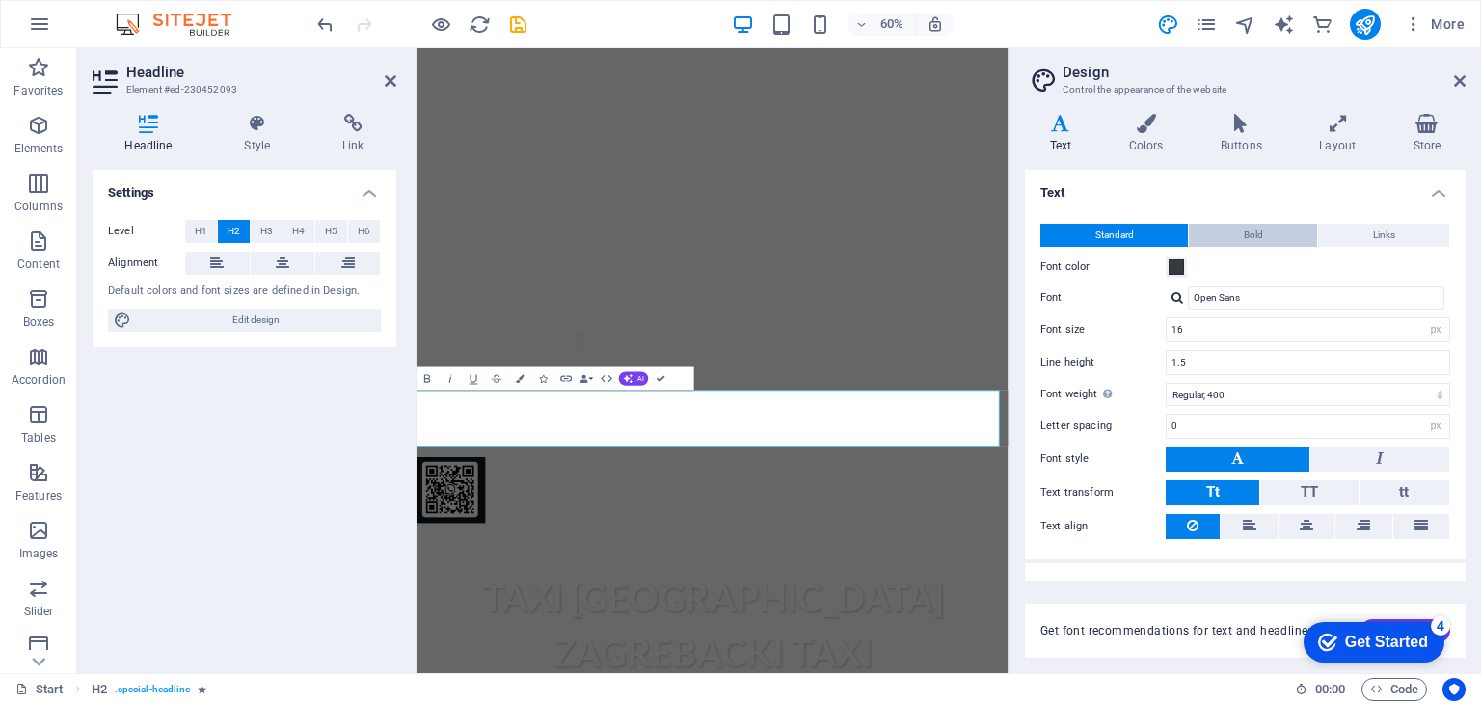
click at [1294, 236] on button "Bold" at bounding box center [1253, 235] width 128 height 23
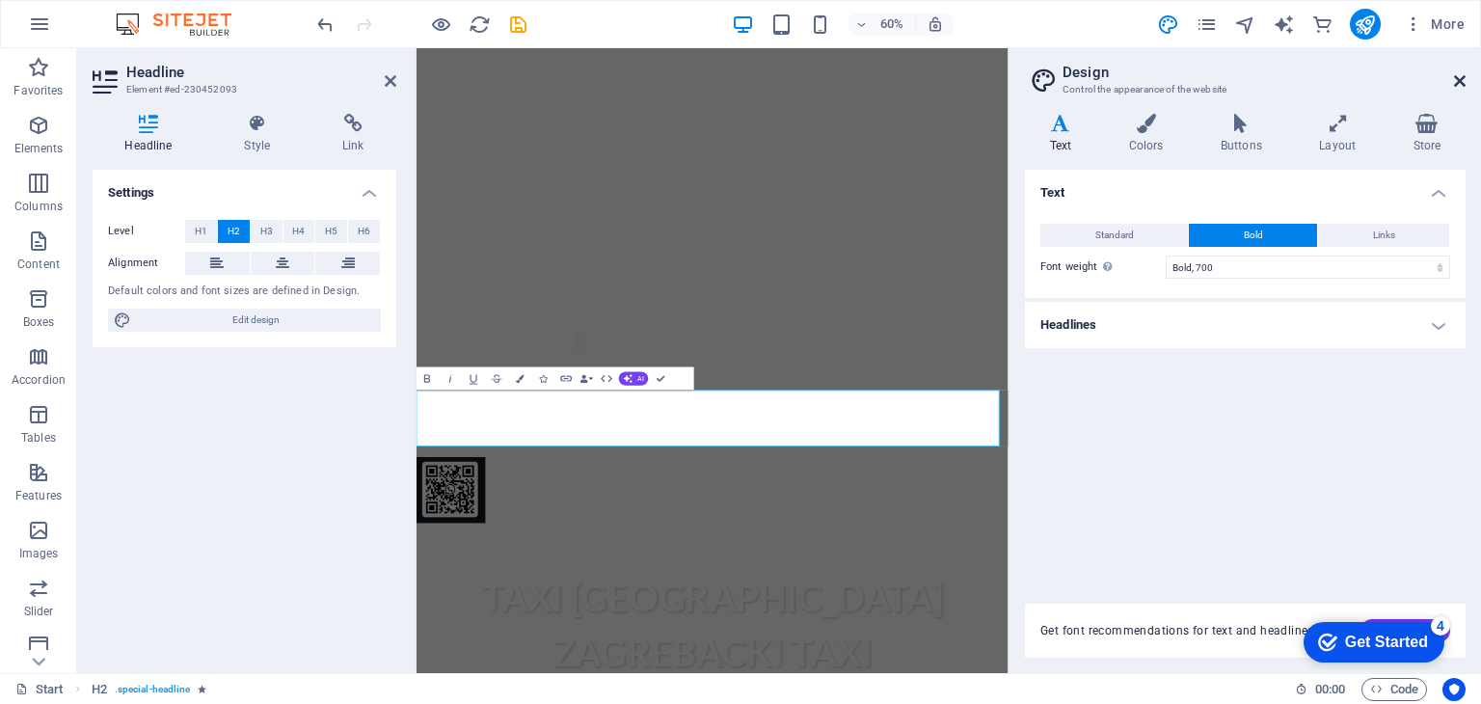
click at [1456, 76] on icon at bounding box center [1460, 80] width 12 height 15
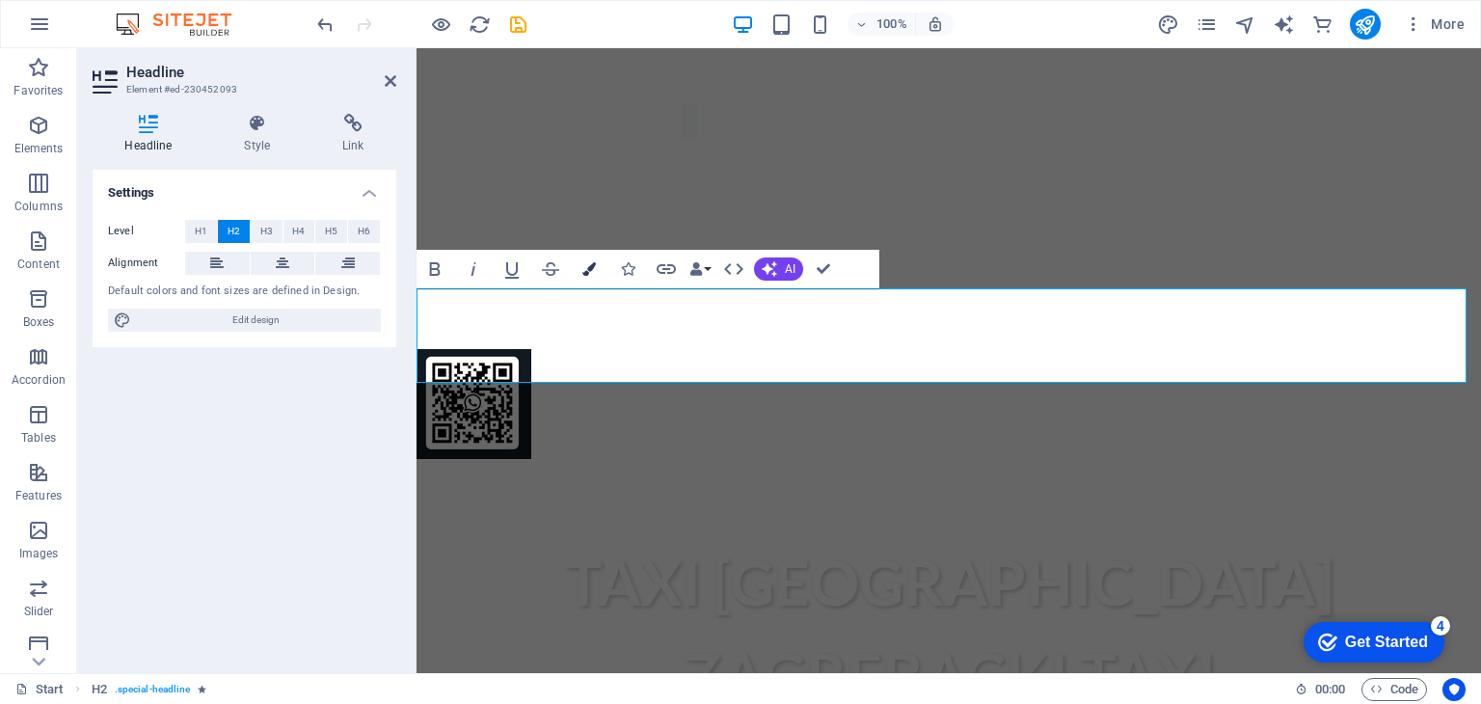
click at [590, 264] on icon "button" at bounding box center [588, 268] width 13 height 13
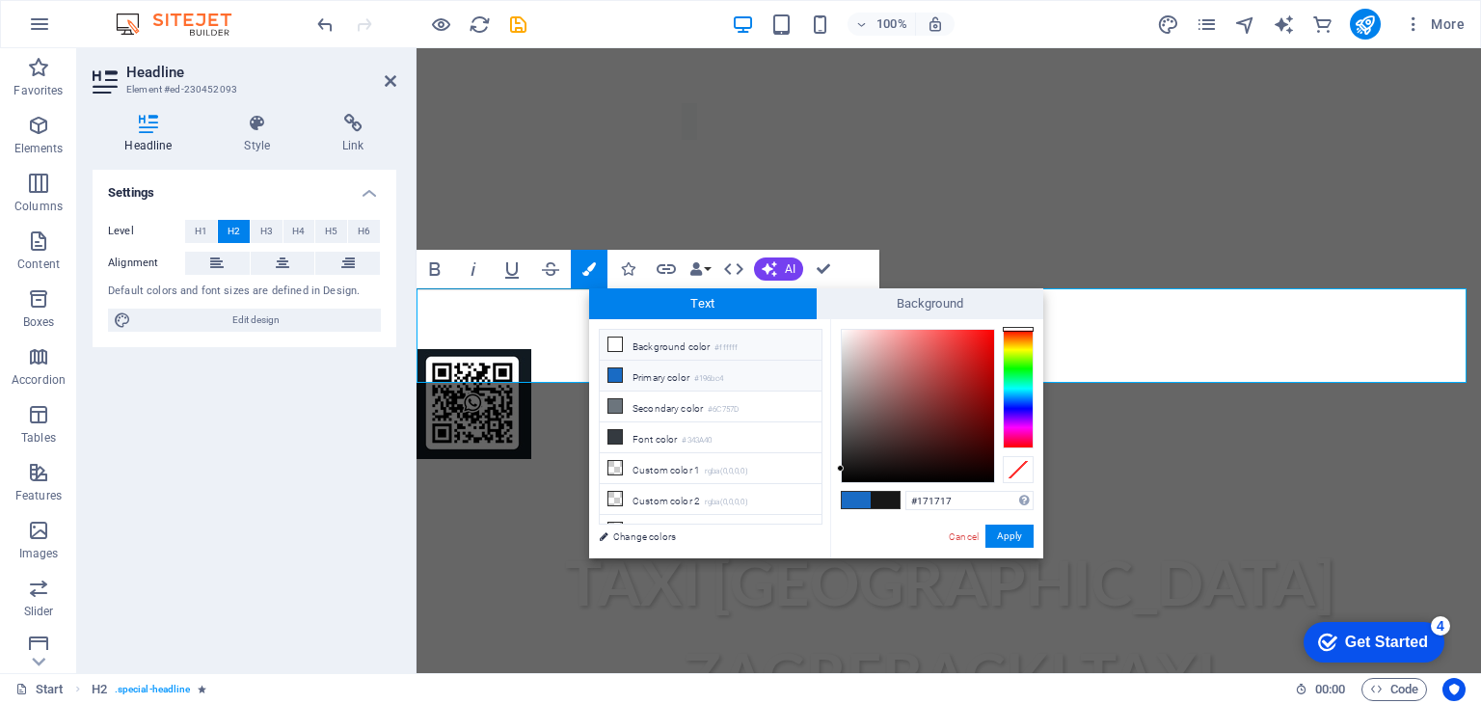
click at [656, 345] on li "Background color #ffffff" at bounding box center [711, 345] width 222 height 31
type input "#ffffff"
click at [1016, 541] on button "Apply" at bounding box center [1009, 535] width 48 height 23
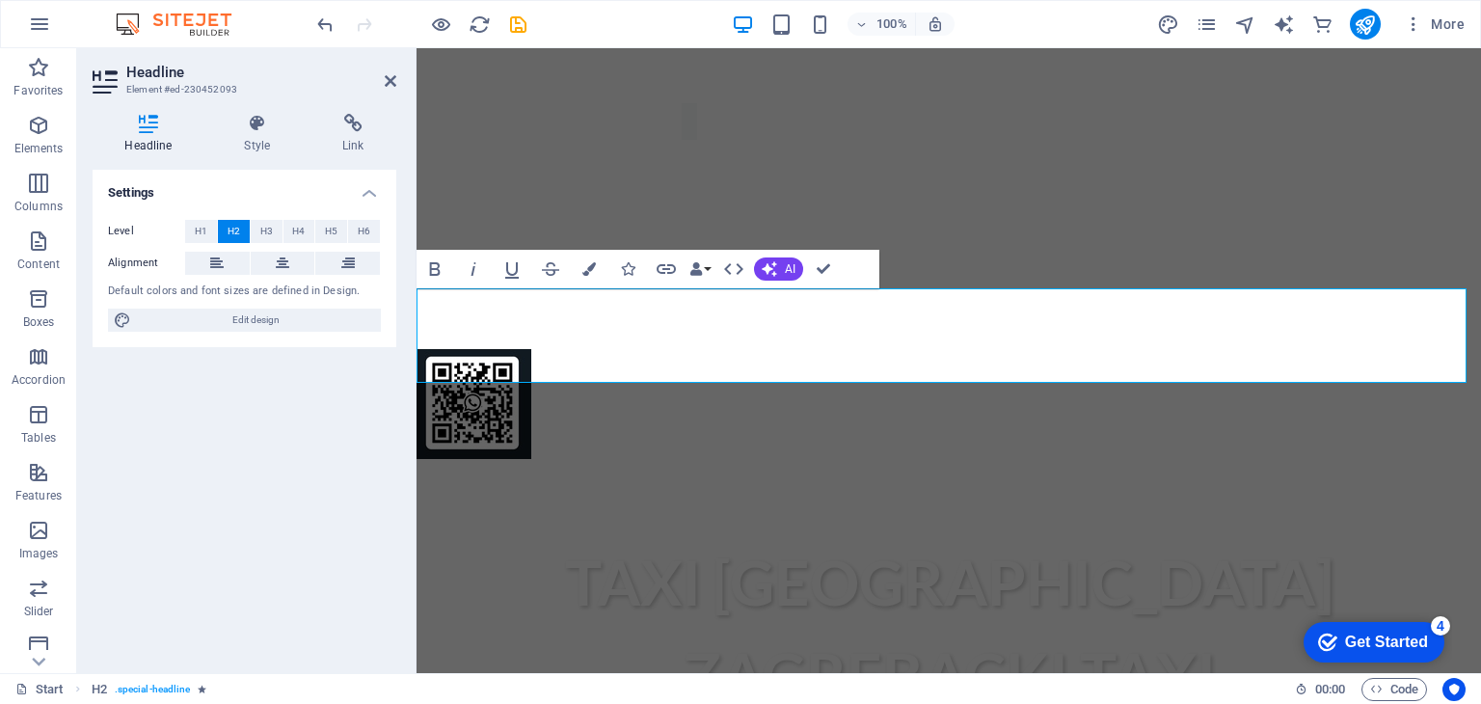
click at [199, 410] on div "Settings Level H1 H2 H3 H4 H5 H6 Alignment Default colors and font sizes are de…" at bounding box center [245, 414] width 304 height 488
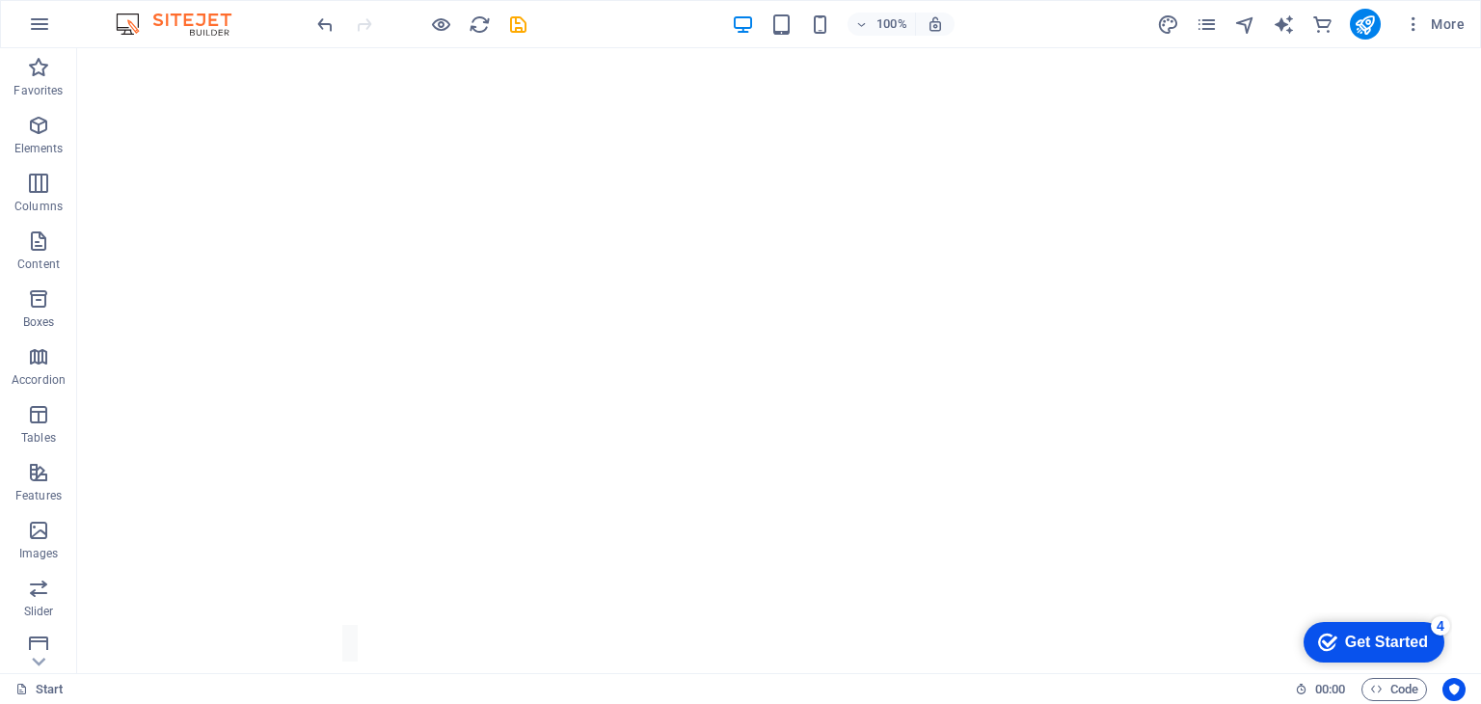
scroll to position [0, 0]
drag, startPoint x: 1480, startPoint y: 298, endPoint x: 1555, endPoint y: 82, distance: 228.7
click at [767, 30] on div "100%" at bounding box center [843, 24] width 223 height 31
click at [798, 17] on div "100%" at bounding box center [843, 24] width 223 height 31
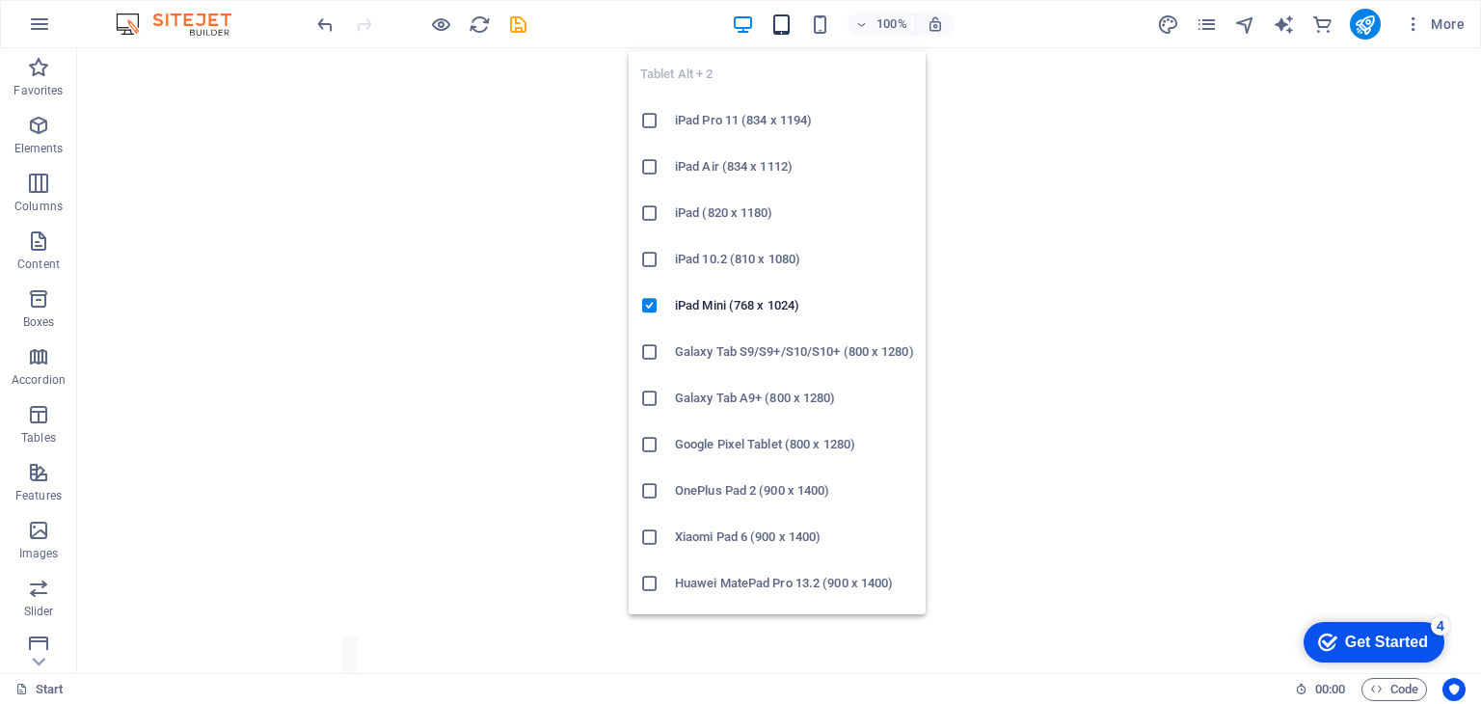
click at [791, 22] on icon "button" at bounding box center [781, 24] width 22 height 22
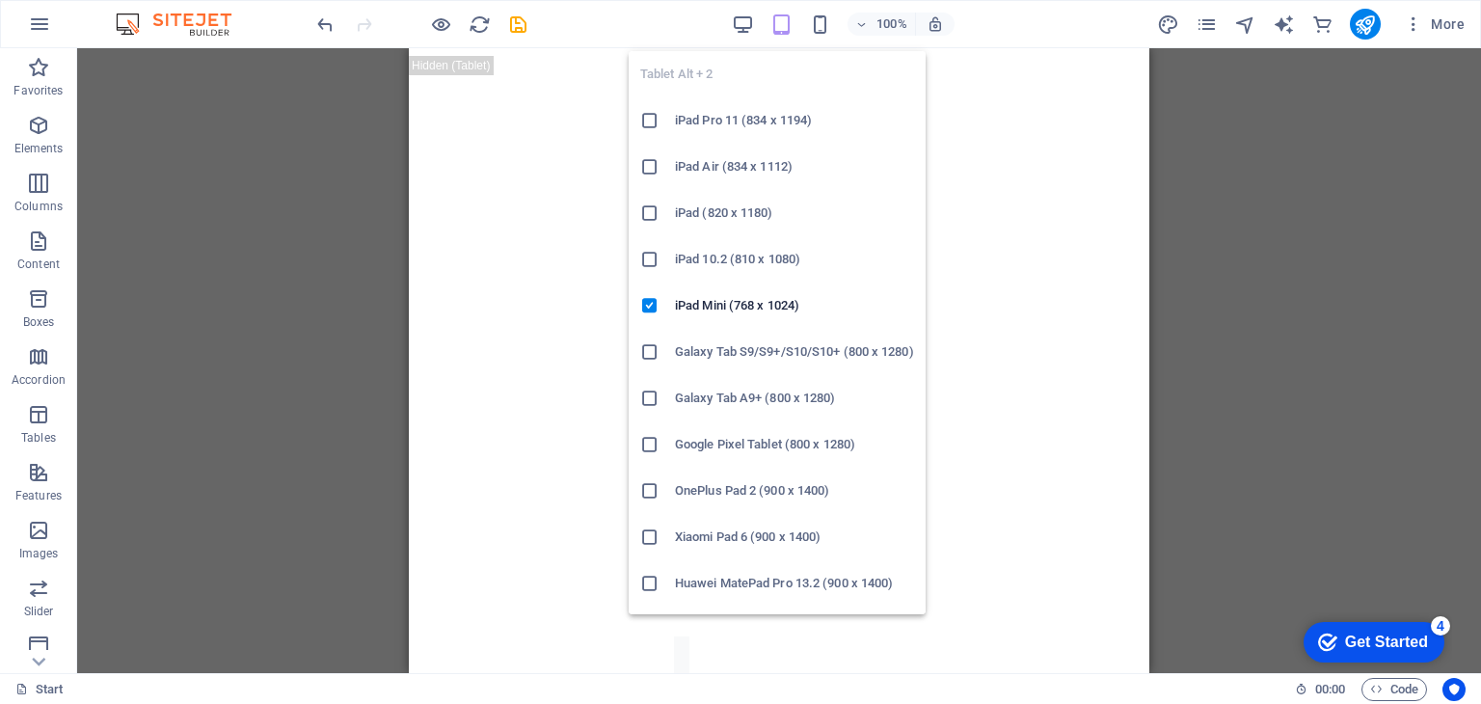
click at [789, 34] on icon "button" at bounding box center [781, 24] width 22 height 22
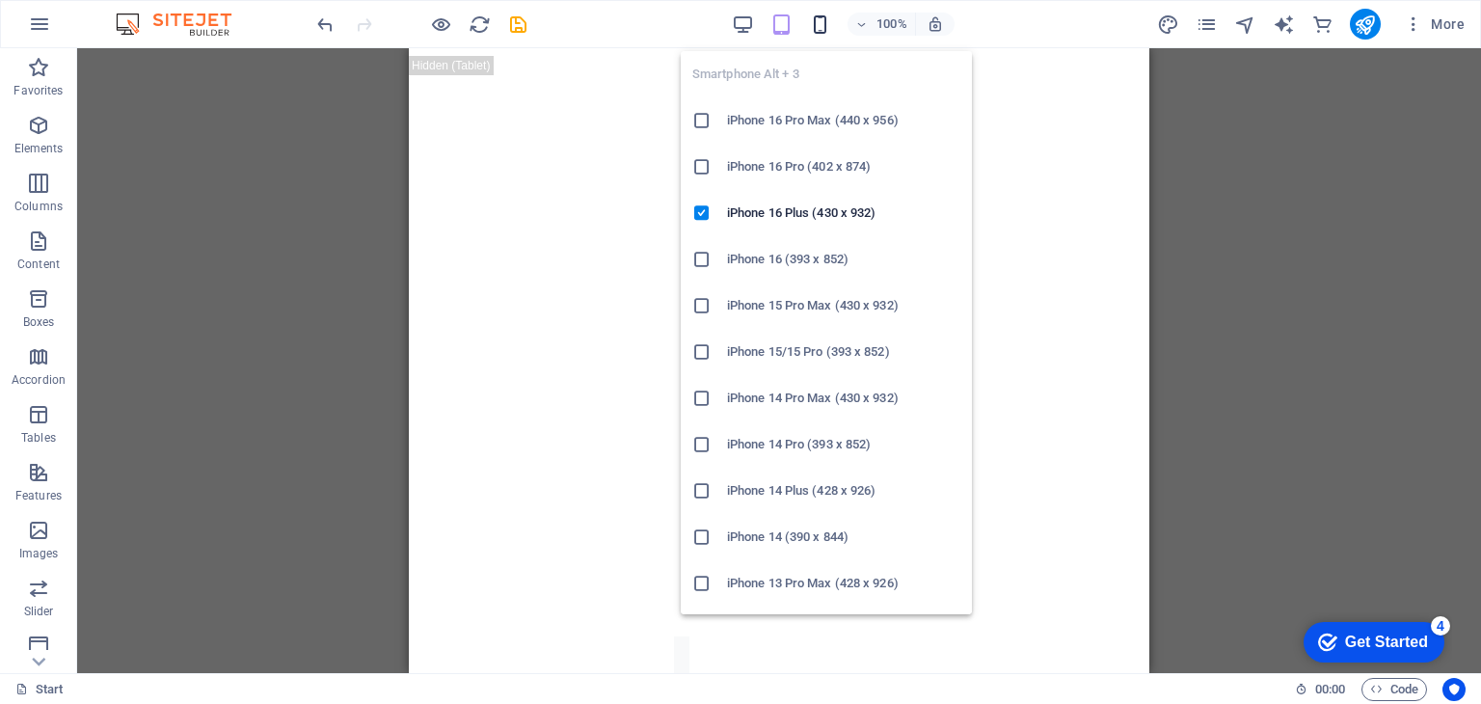
click at [829, 23] on icon "button" at bounding box center [820, 24] width 22 height 22
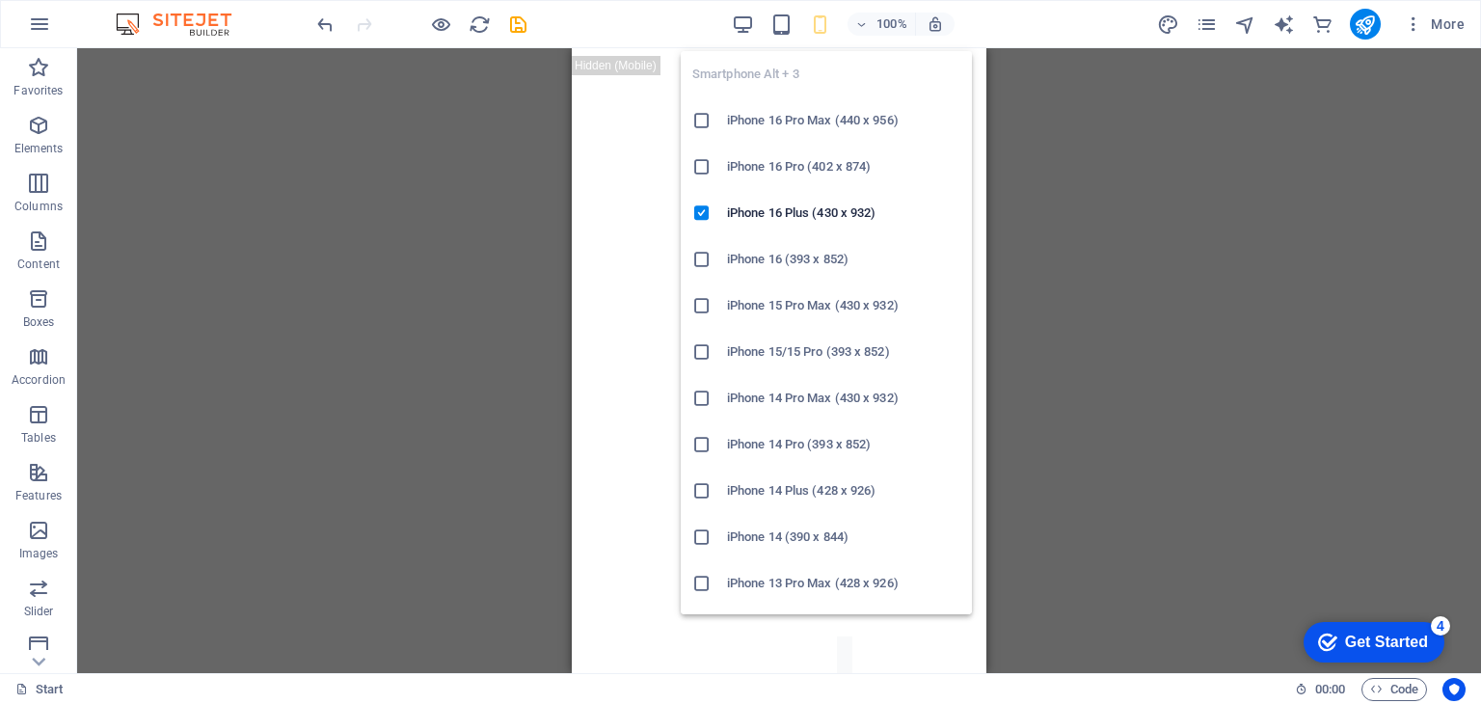
click at [829, 24] on icon "button" at bounding box center [820, 24] width 22 height 22
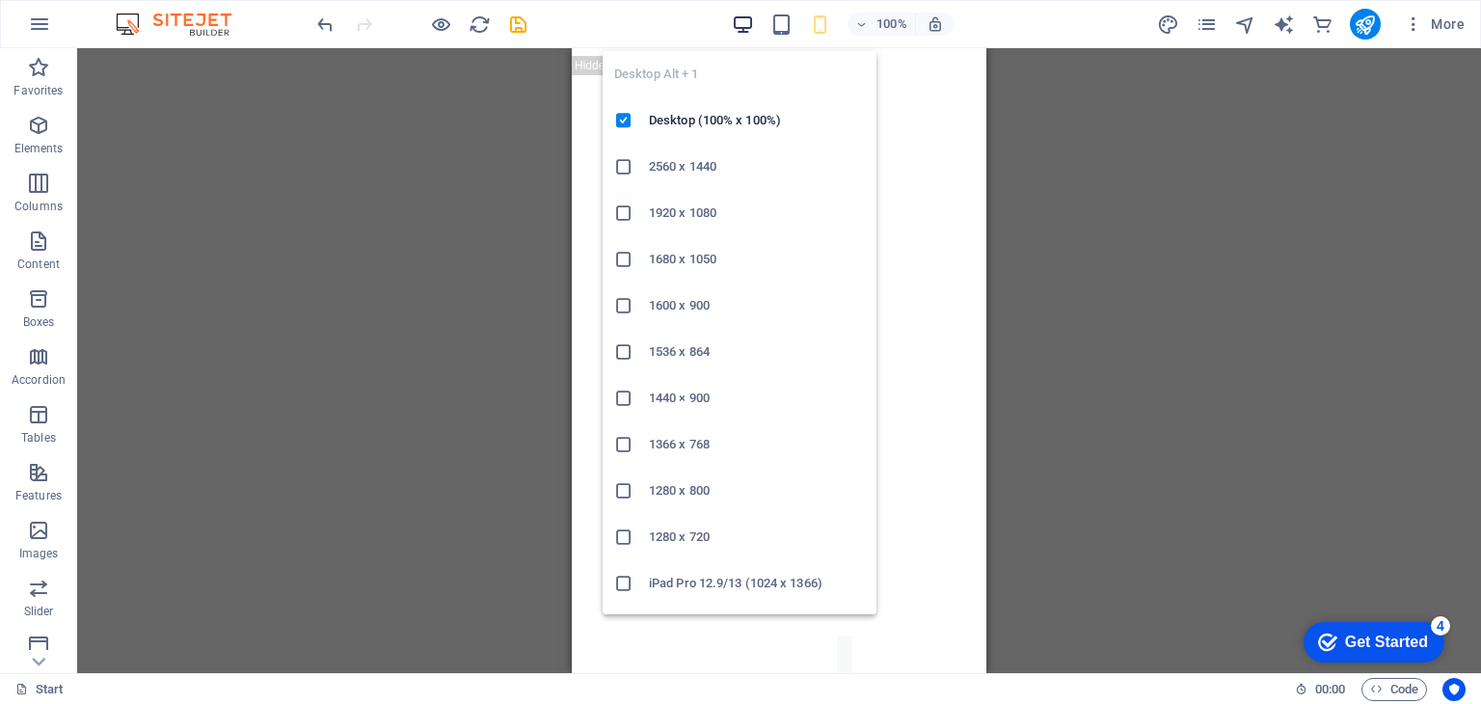
click at [739, 24] on icon "button" at bounding box center [743, 24] width 22 height 22
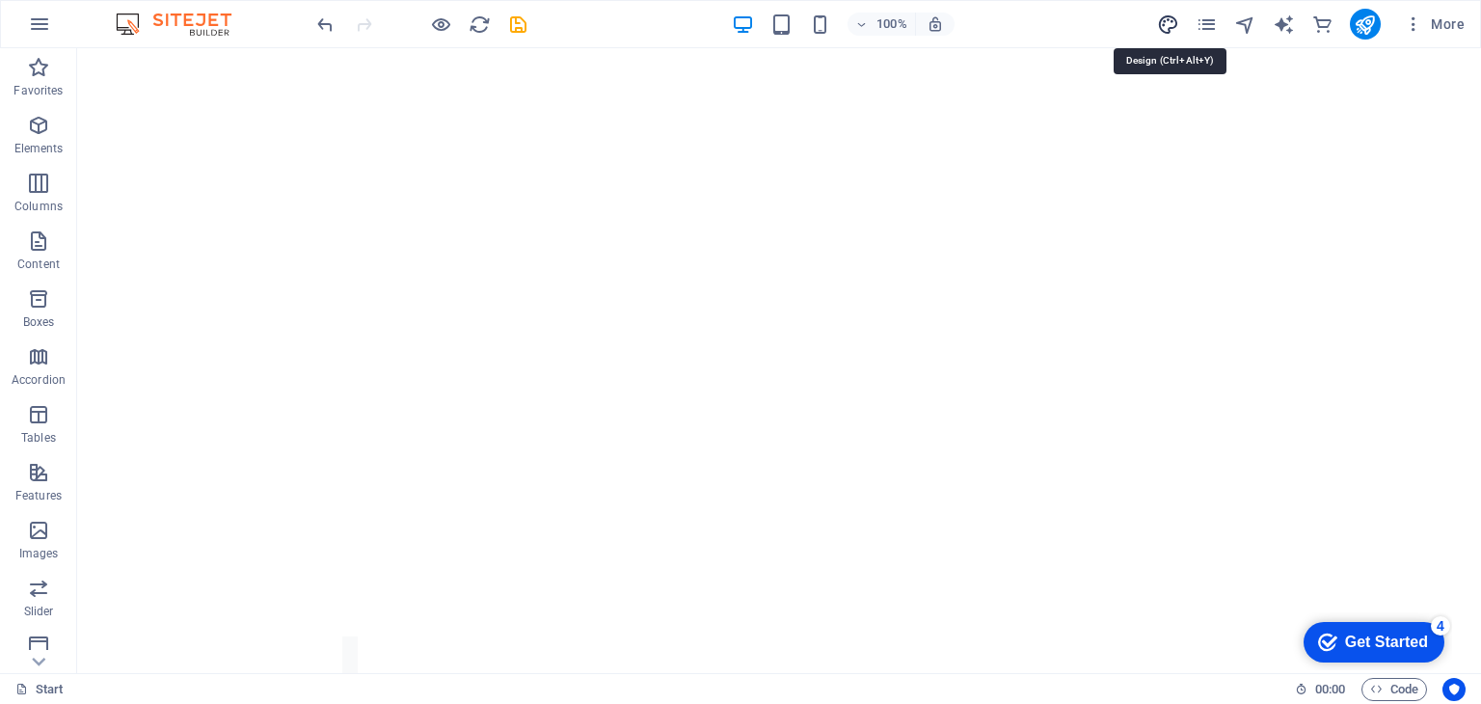
click at [1166, 28] on icon "design" at bounding box center [1168, 24] width 22 height 22
select select "700"
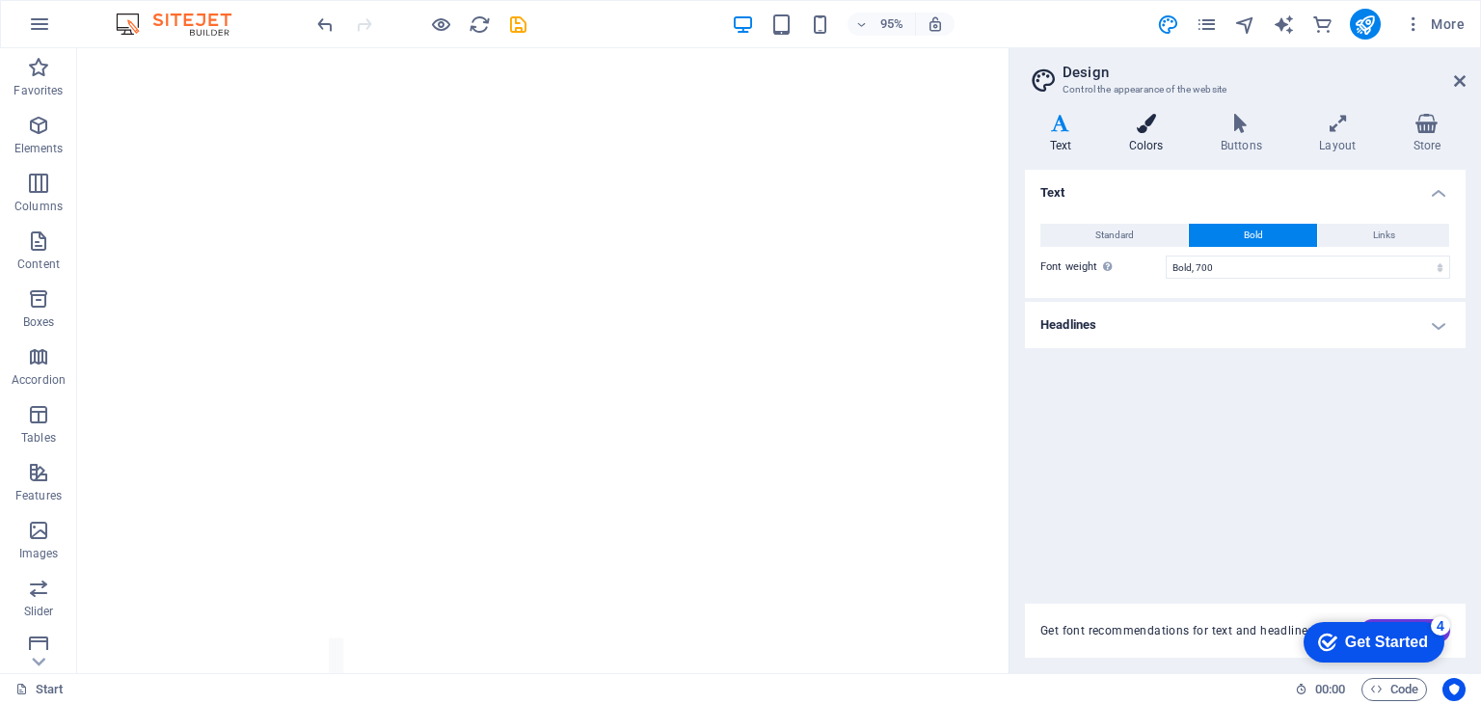
click at [1160, 120] on icon at bounding box center [1146, 123] width 84 height 19
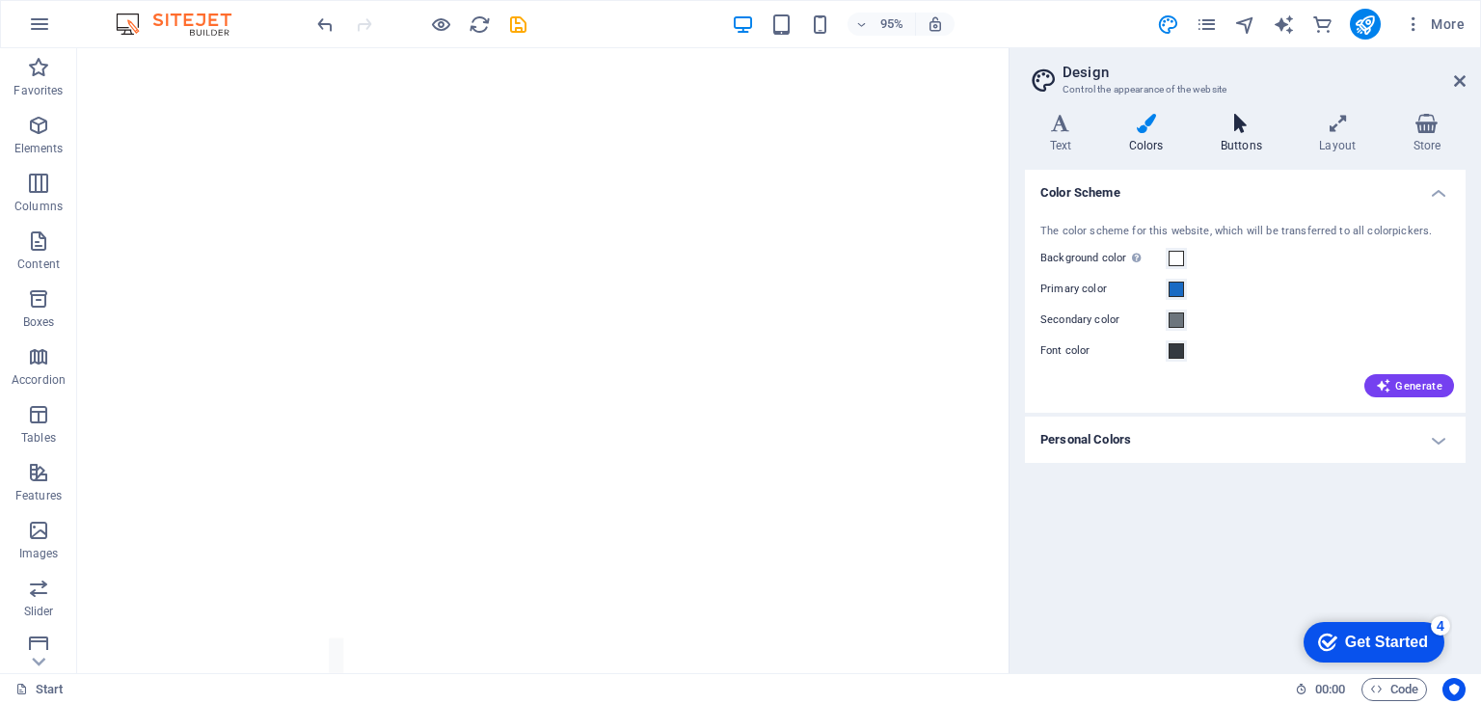
click at [1224, 126] on icon at bounding box center [1240, 123] width 91 height 19
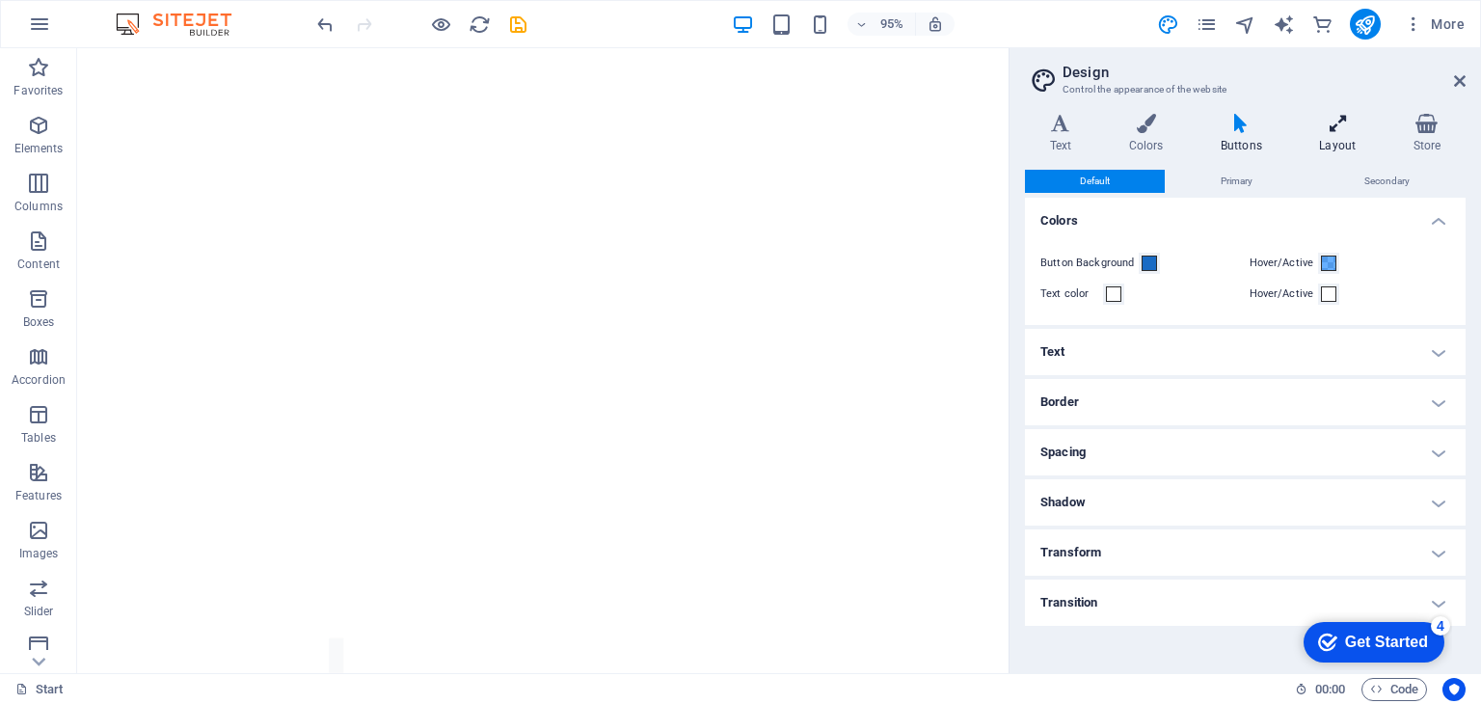
click at [1326, 149] on h4 "Layout" at bounding box center [1342, 134] width 94 height 40
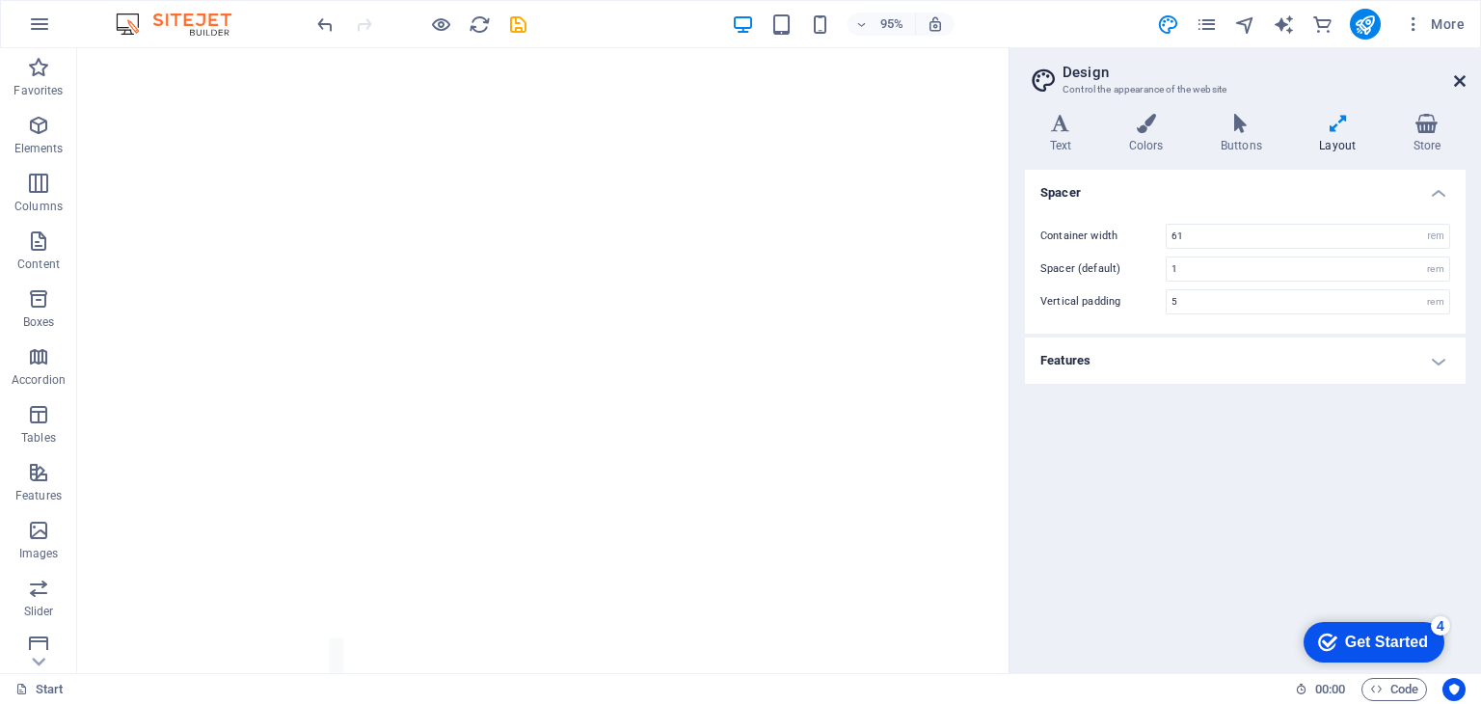
click at [1460, 78] on icon at bounding box center [1460, 80] width 12 height 15
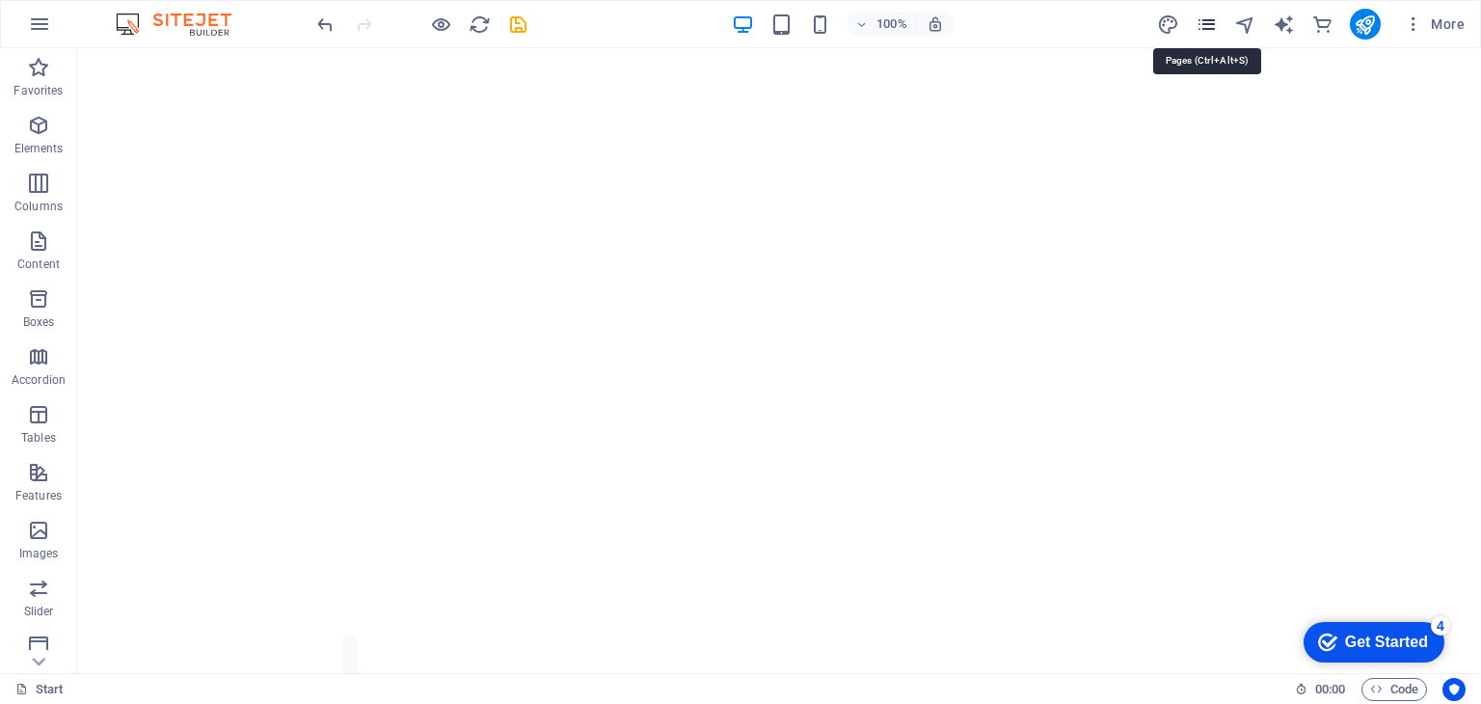
click at [1212, 24] on icon "pages" at bounding box center [1206, 24] width 22 height 22
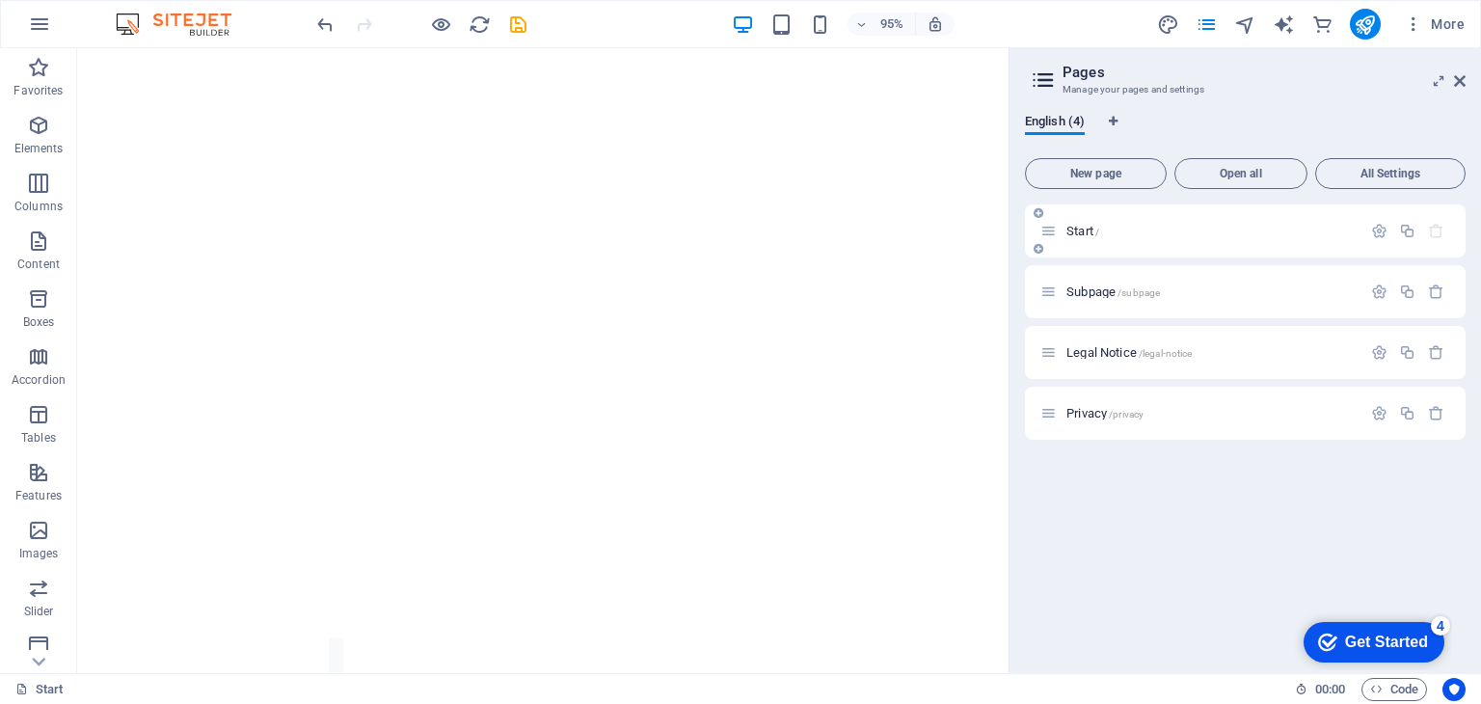
click at [1234, 244] on div "Start /" at bounding box center [1245, 230] width 441 height 53
click at [1233, 285] on p "Subpage /subpage" at bounding box center [1210, 291] width 289 height 13
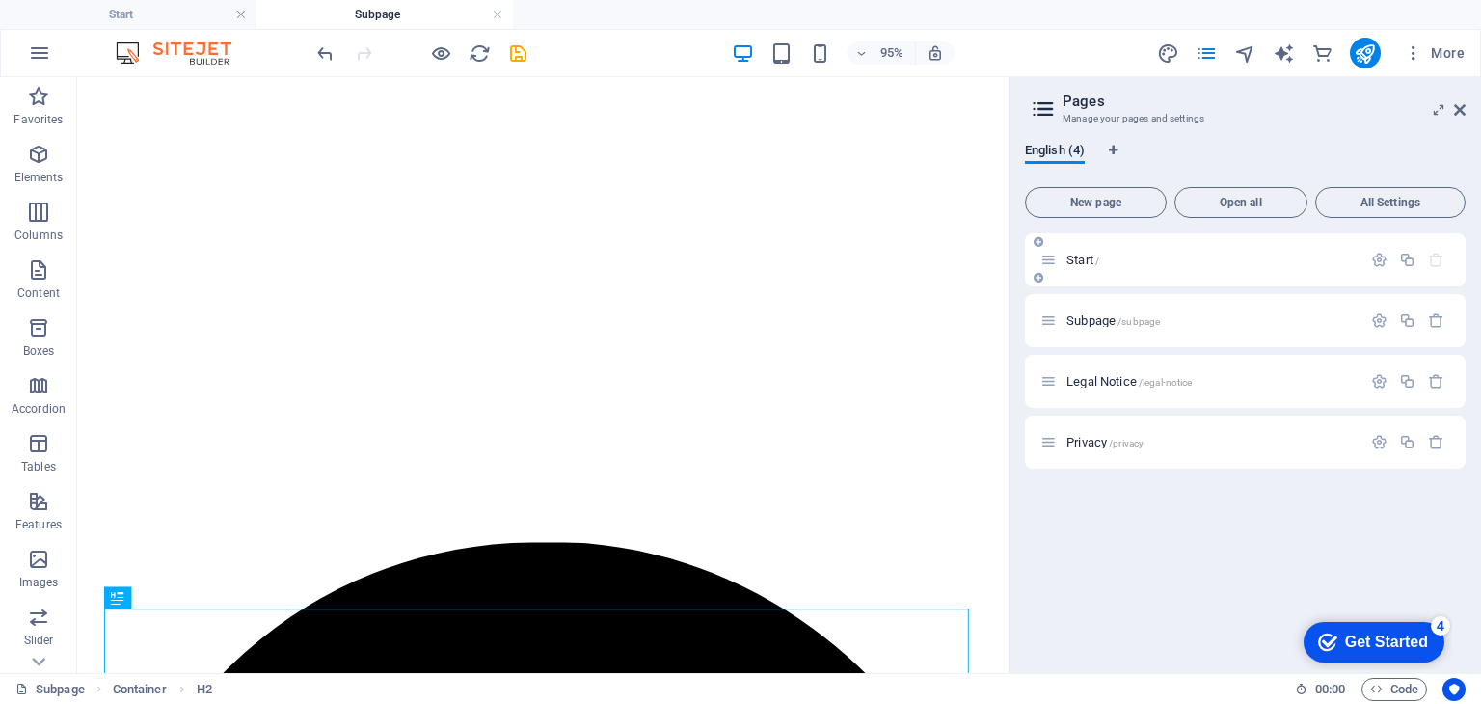
click at [1080, 264] on span "Start /" at bounding box center [1082, 260] width 33 height 14
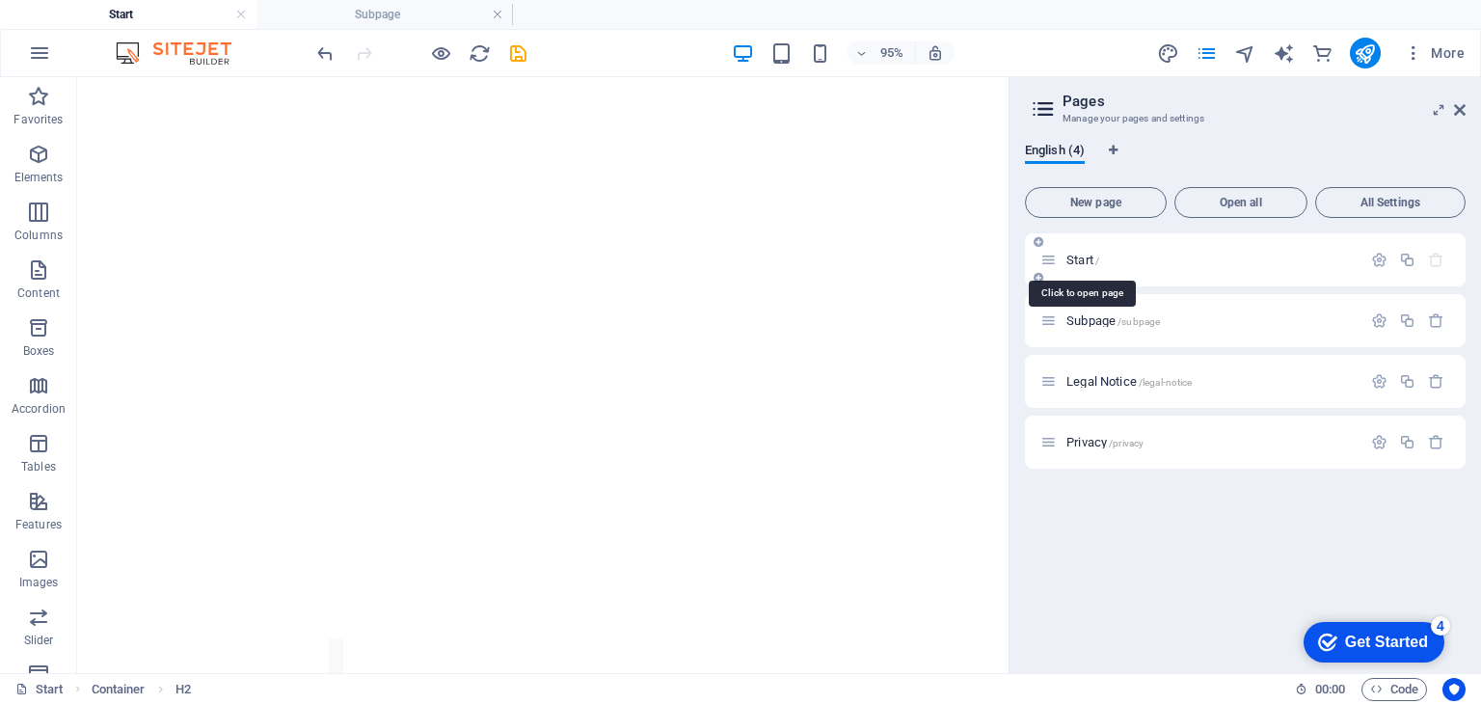
click at [1080, 264] on span "Start /" at bounding box center [1082, 260] width 33 height 14
click at [1095, 324] on span "Subpage /subpage" at bounding box center [1113, 320] width 94 height 14
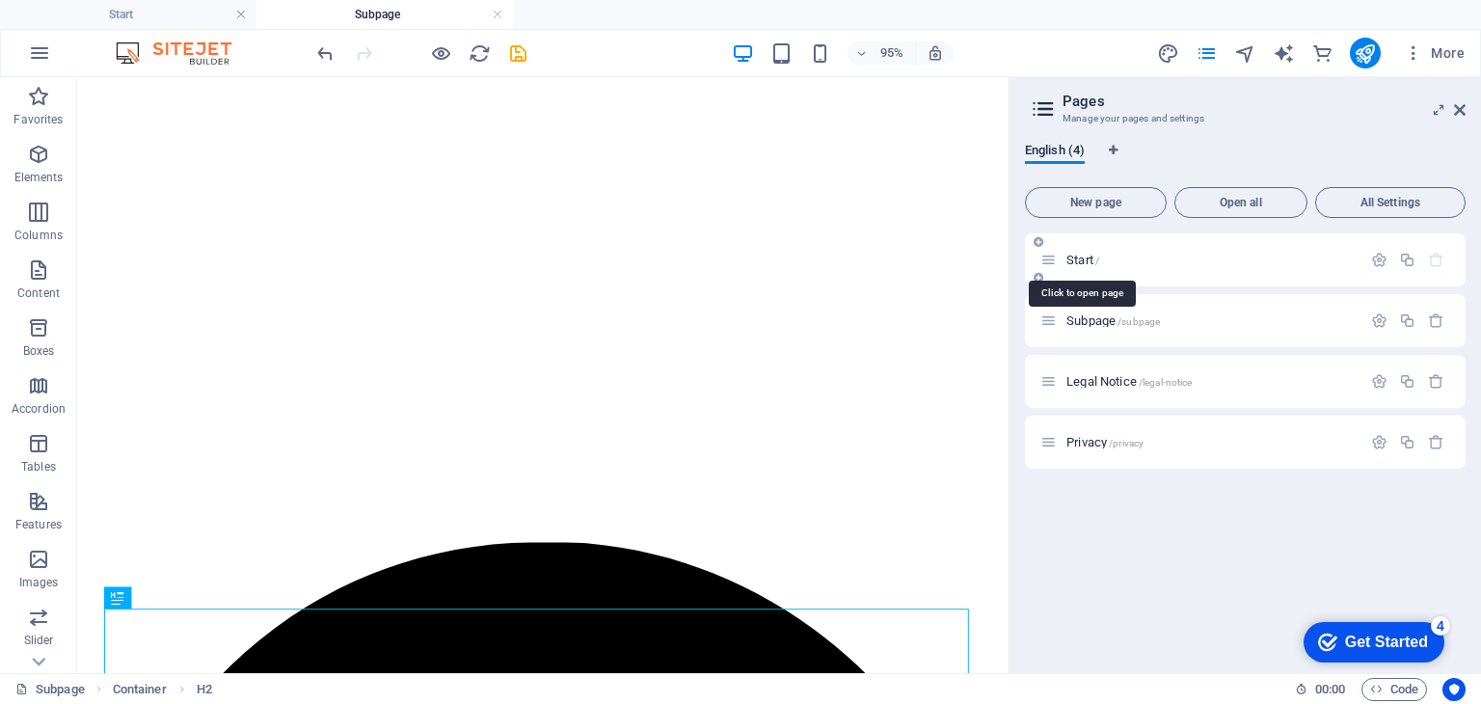
click at [1082, 259] on span "Start /" at bounding box center [1082, 260] width 33 height 14
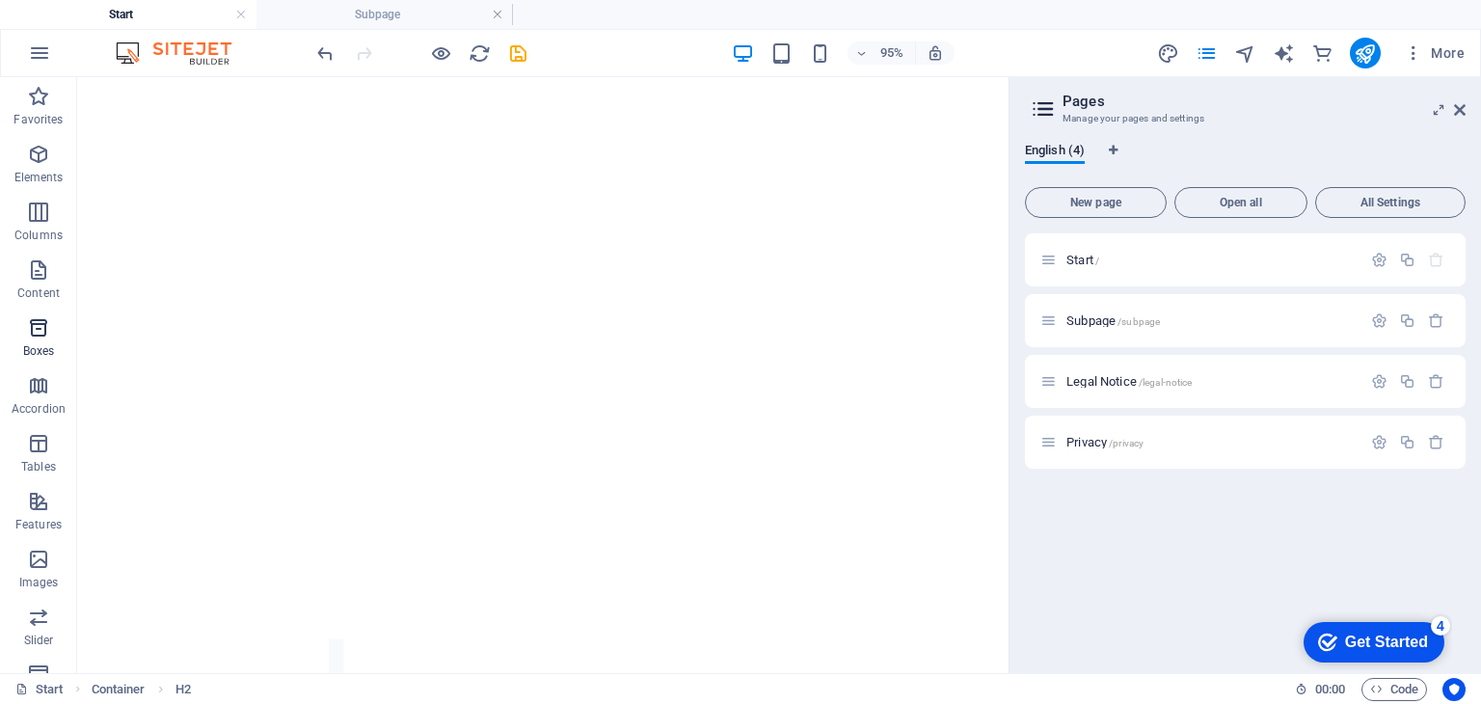
click at [40, 331] on icon "button" at bounding box center [38, 327] width 23 height 23
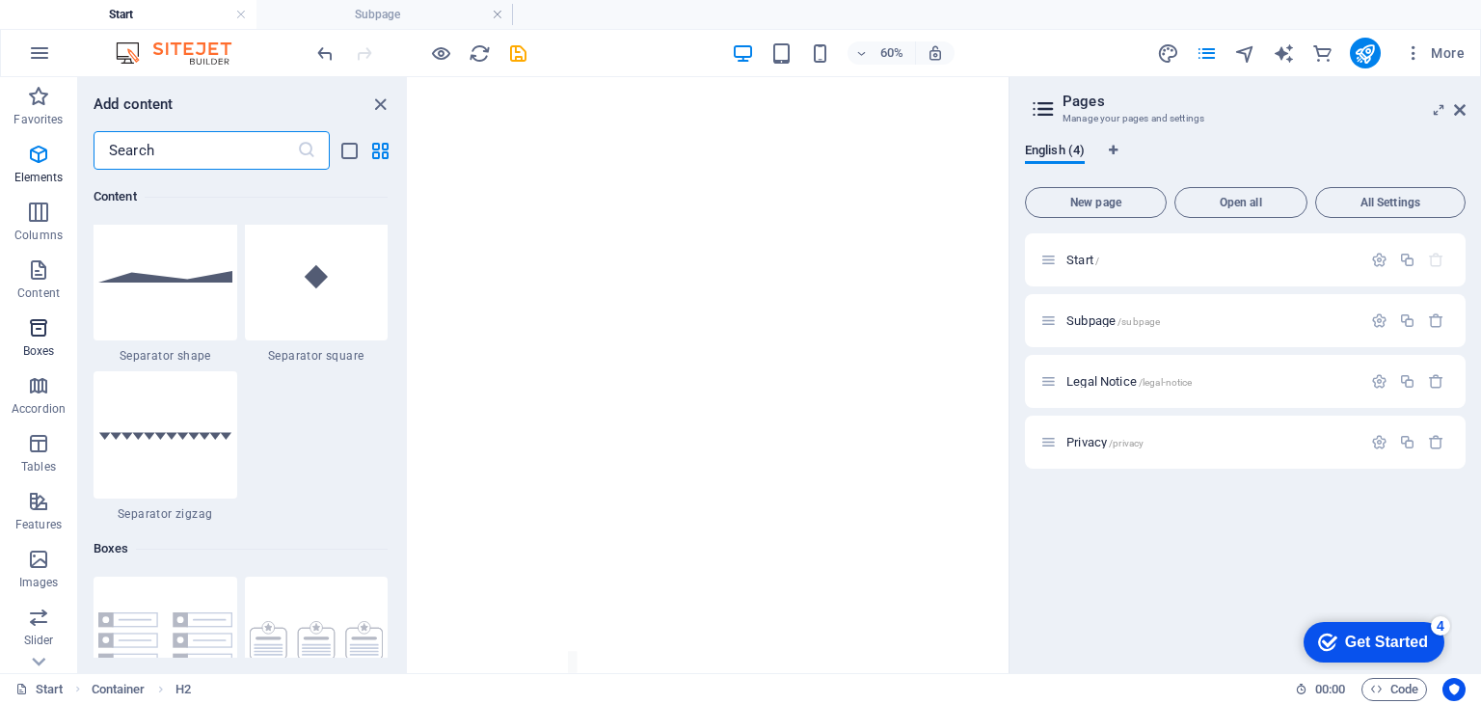
scroll to position [5318, 0]
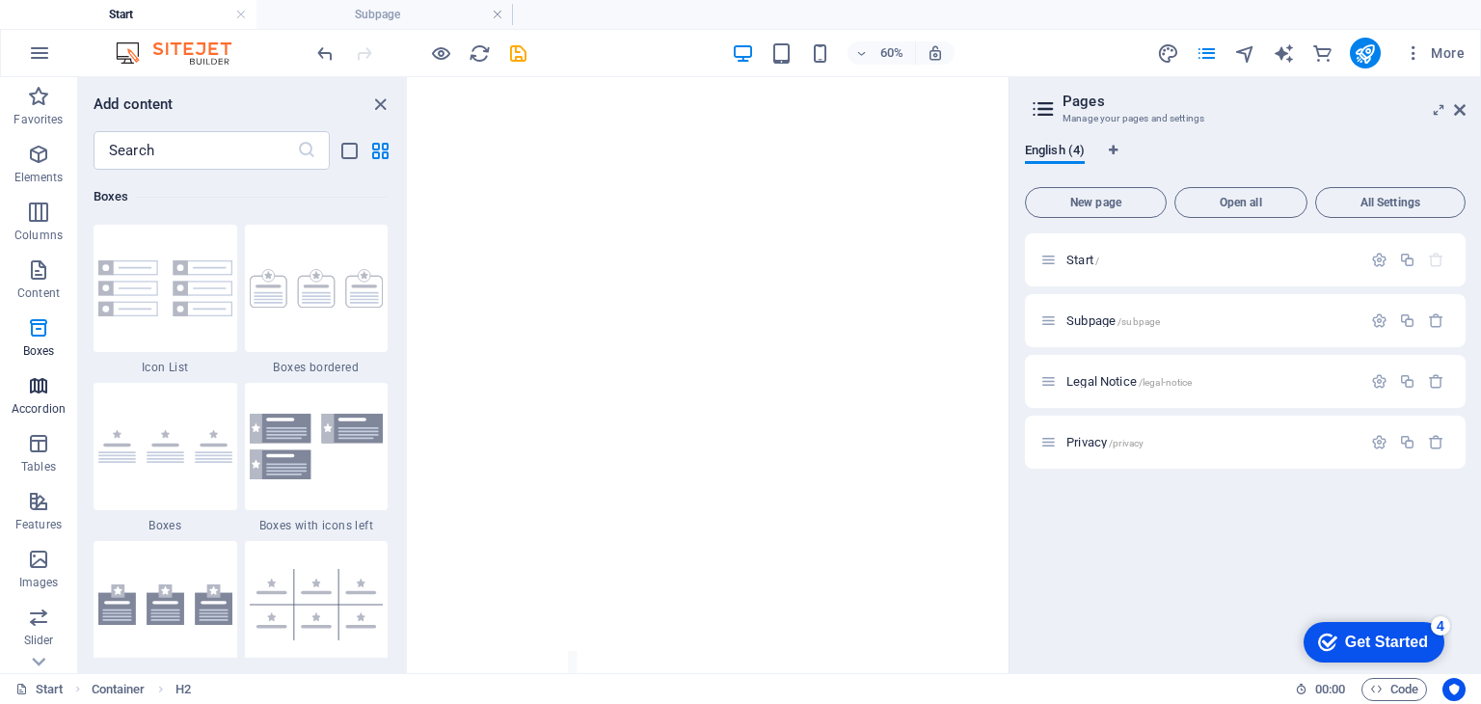
click at [28, 422] on button "Accordion" at bounding box center [38, 395] width 77 height 58
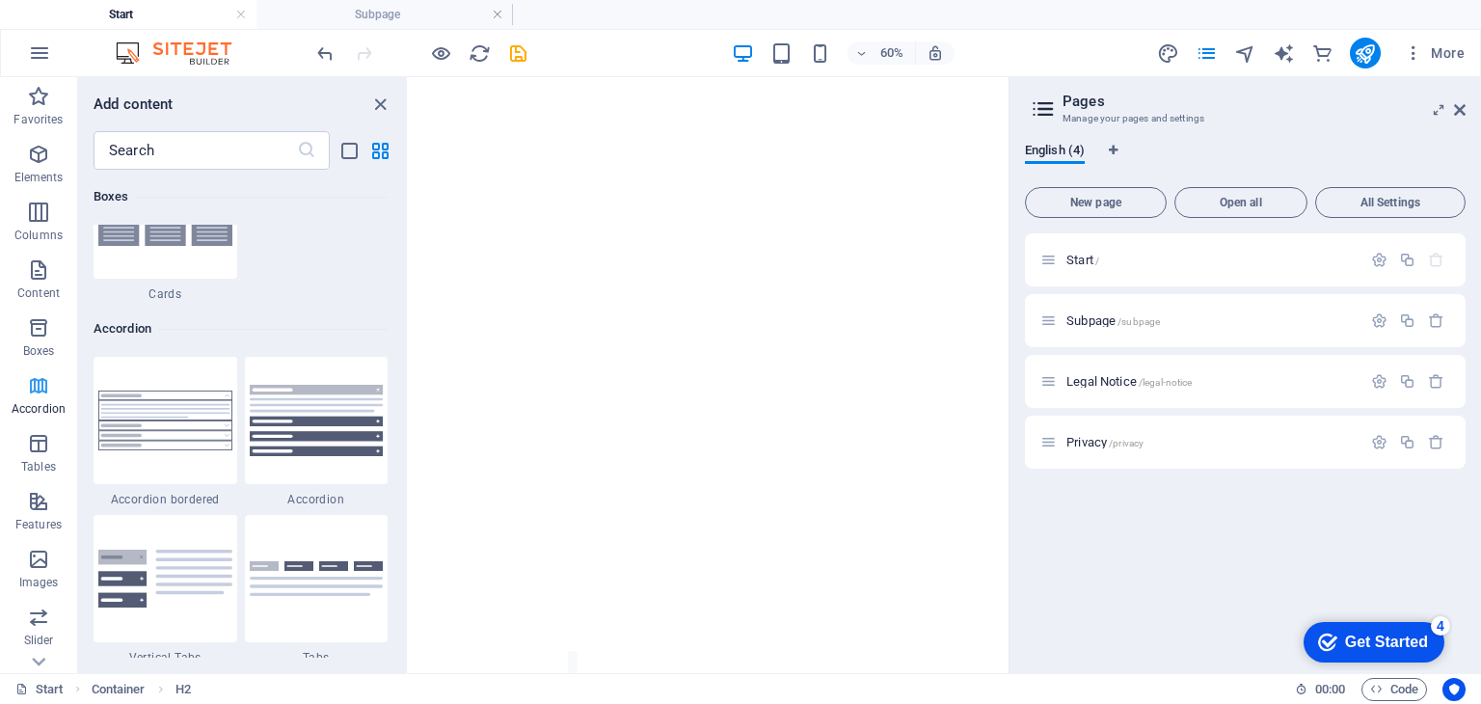
scroll to position [6154, 0]
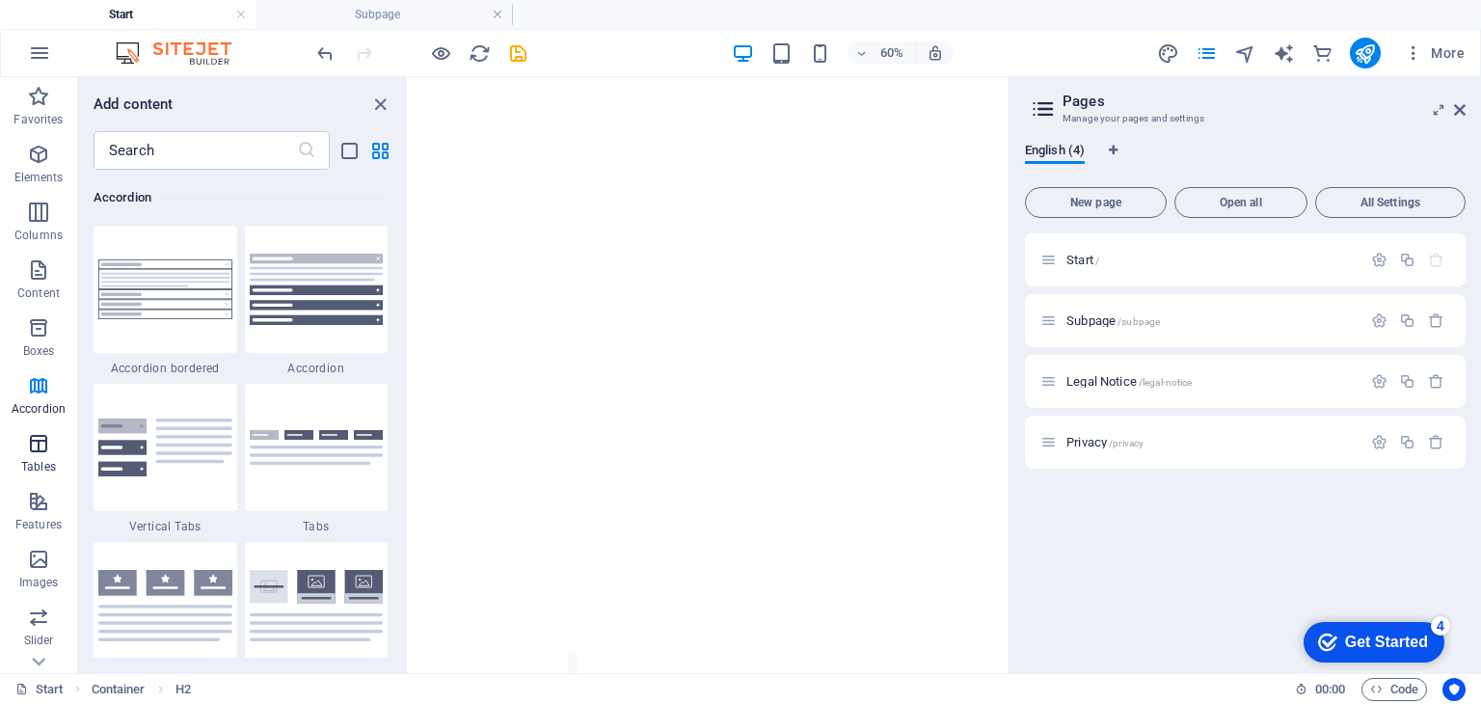
click at [40, 476] on span "Tables" at bounding box center [38, 455] width 77 height 46
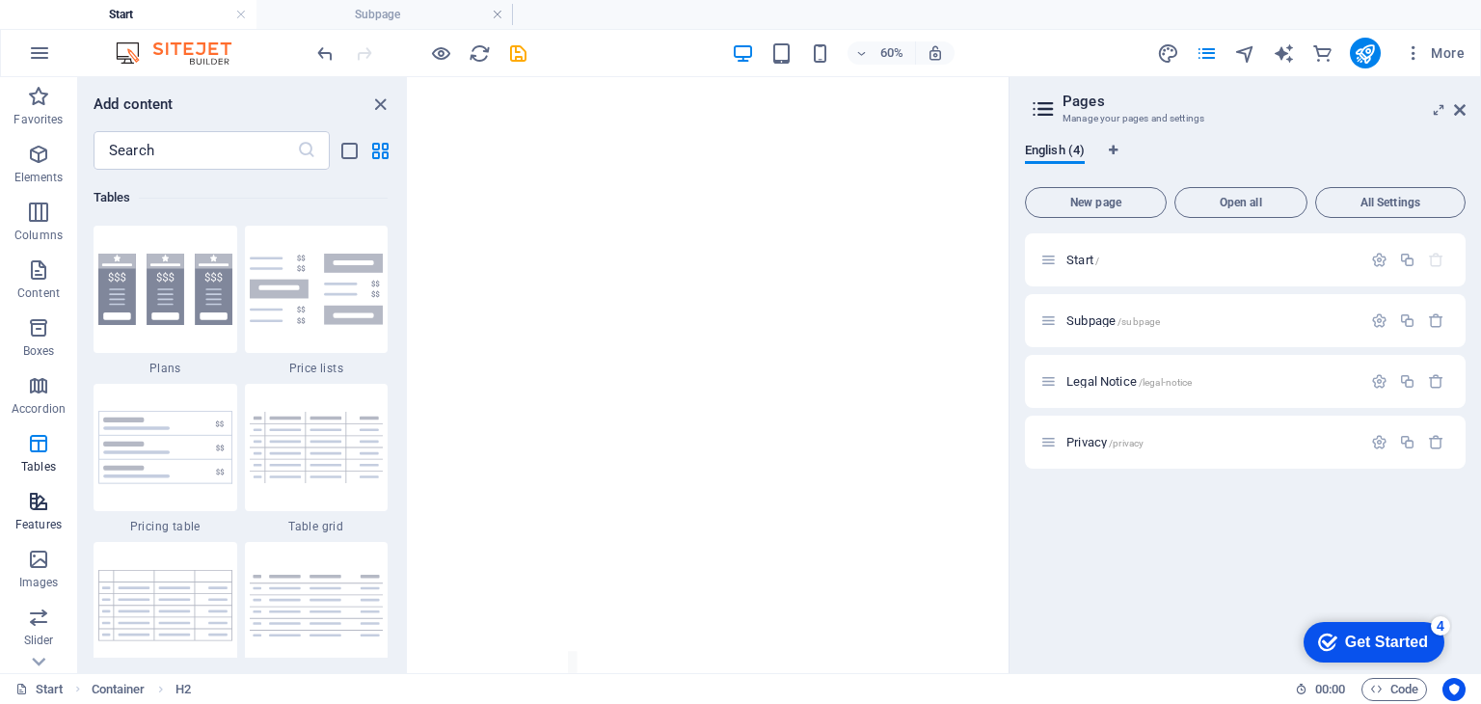
click at [41, 518] on p "Features" at bounding box center [38, 524] width 46 height 15
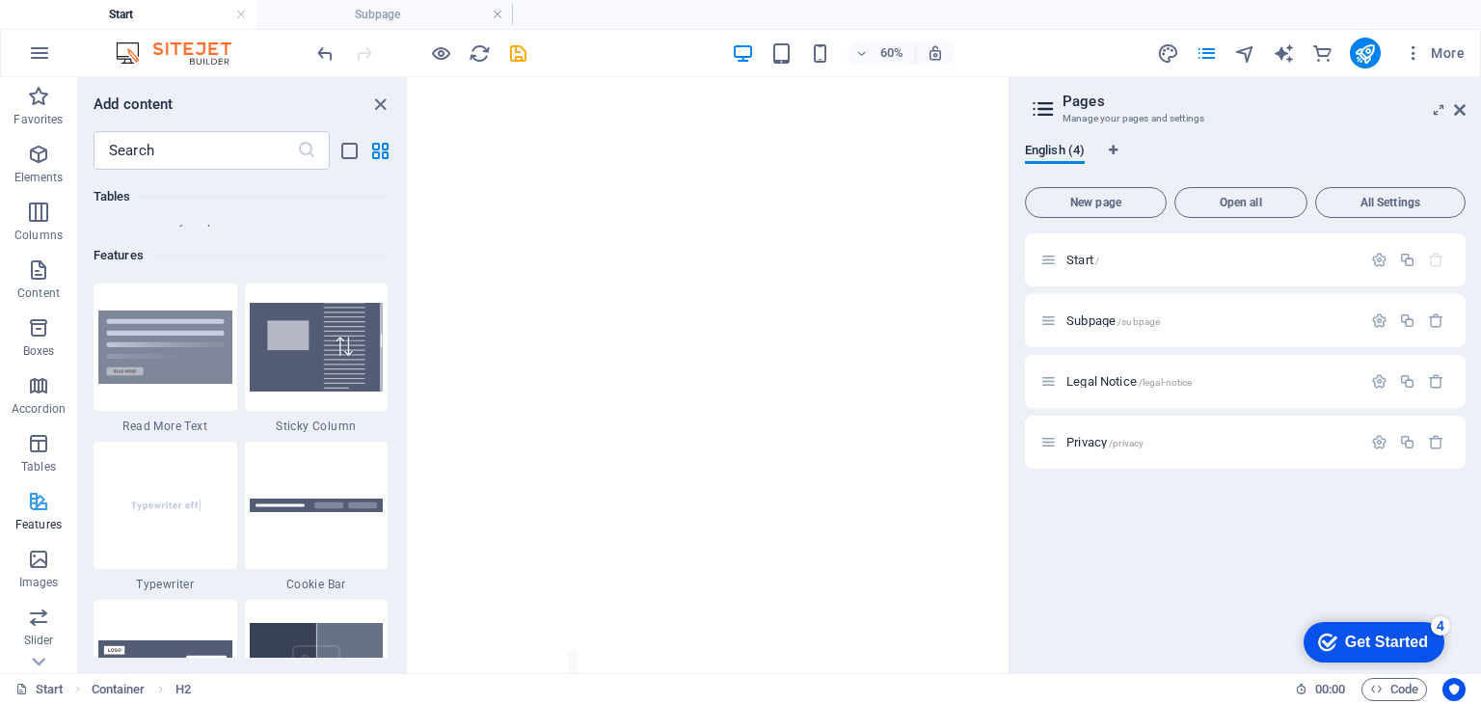
scroll to position [7514, 0]
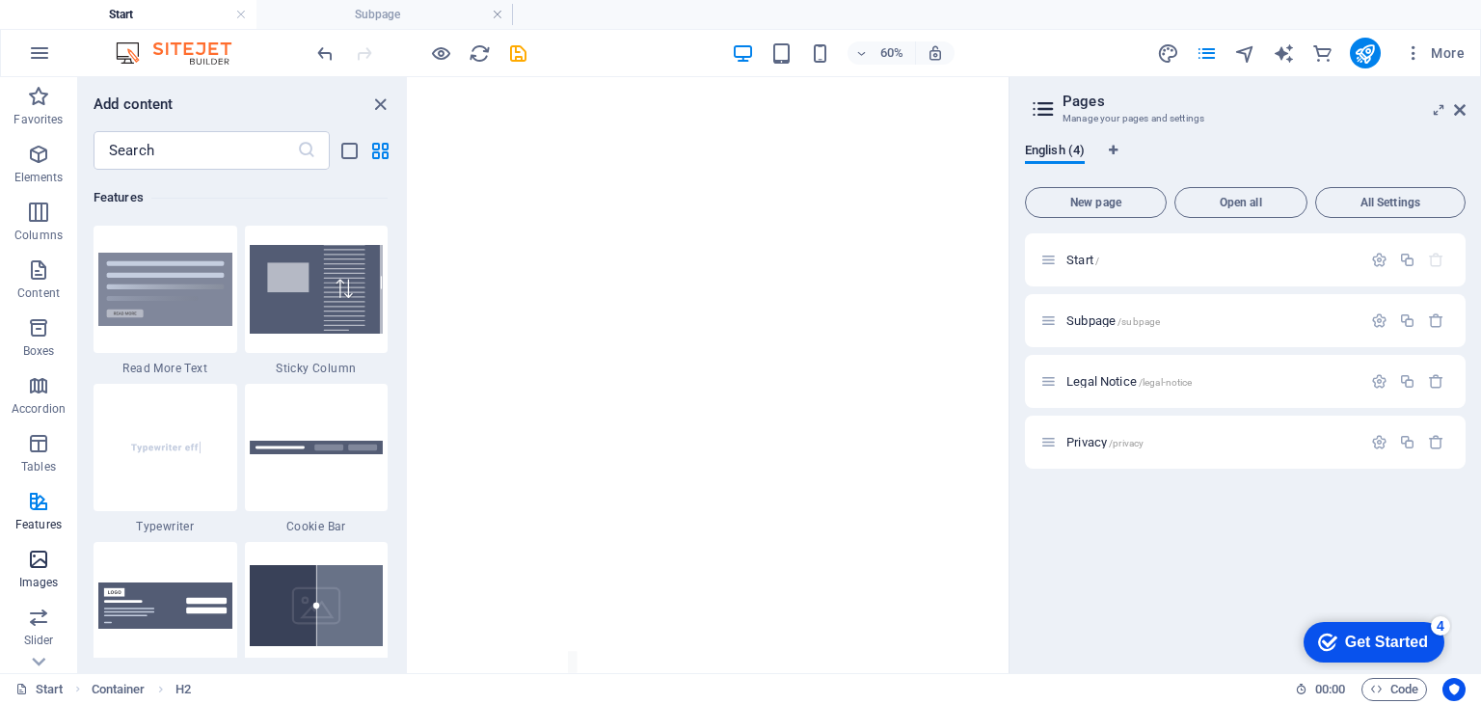
click at [30, 563] on icon "button" at bounding box center [38, 559] width 23 height 23
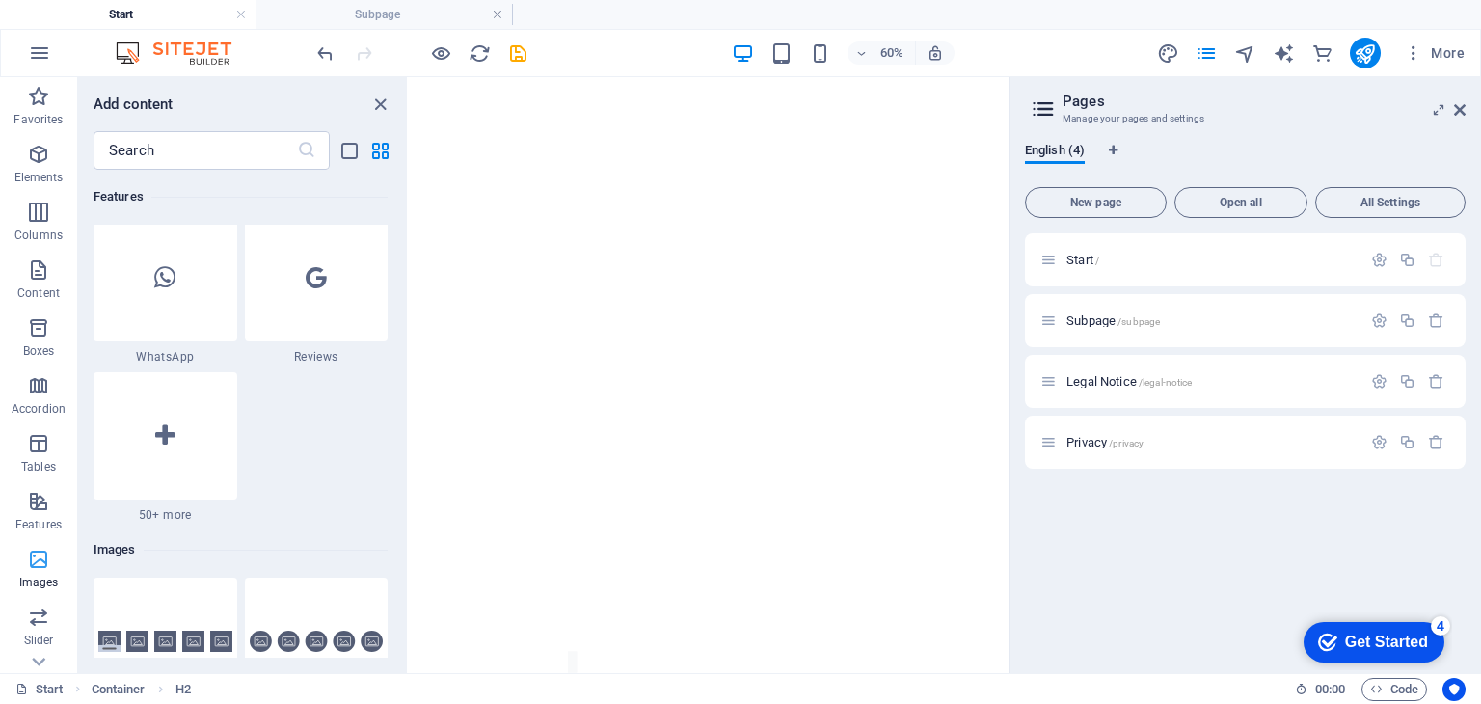
scroll to position [9775, 0]
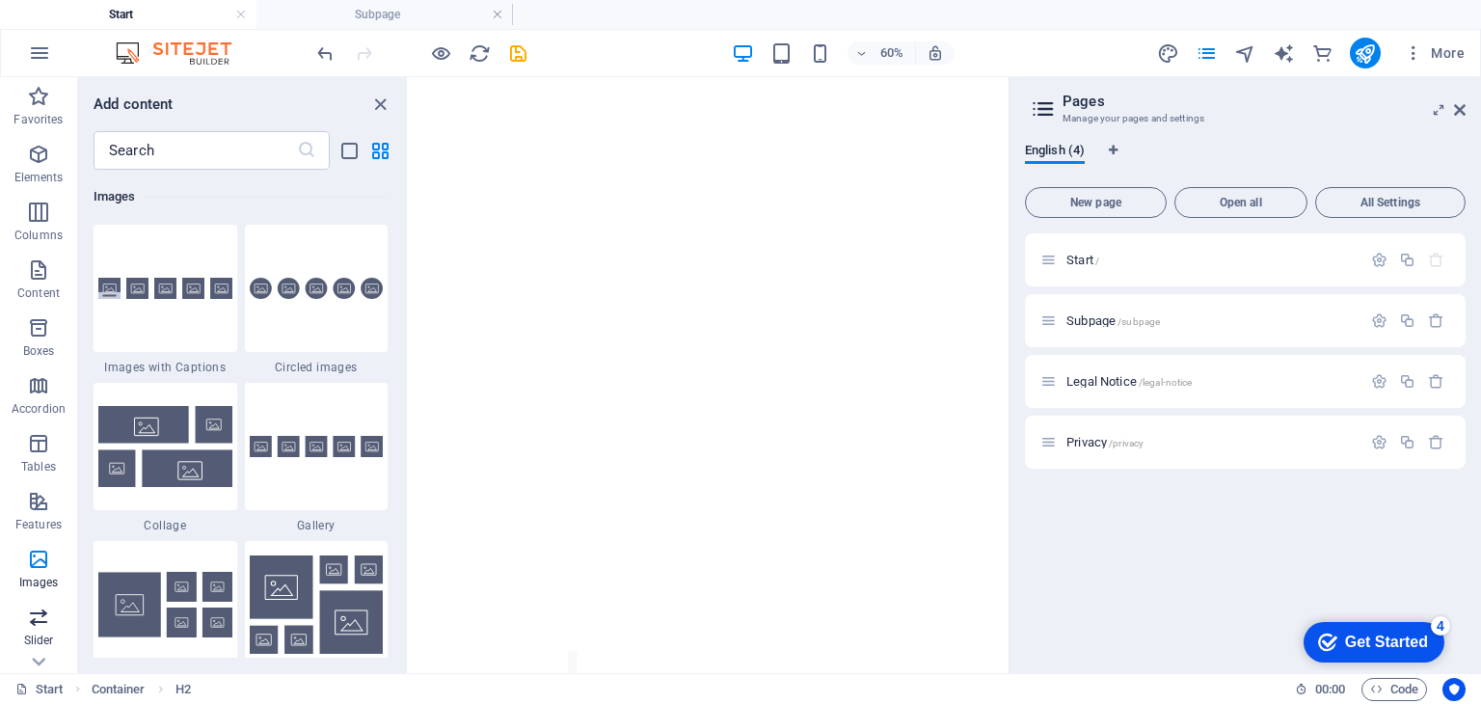
click at [31, 608] on icon "button" at bounding box center [38, 616] width 23 height 23
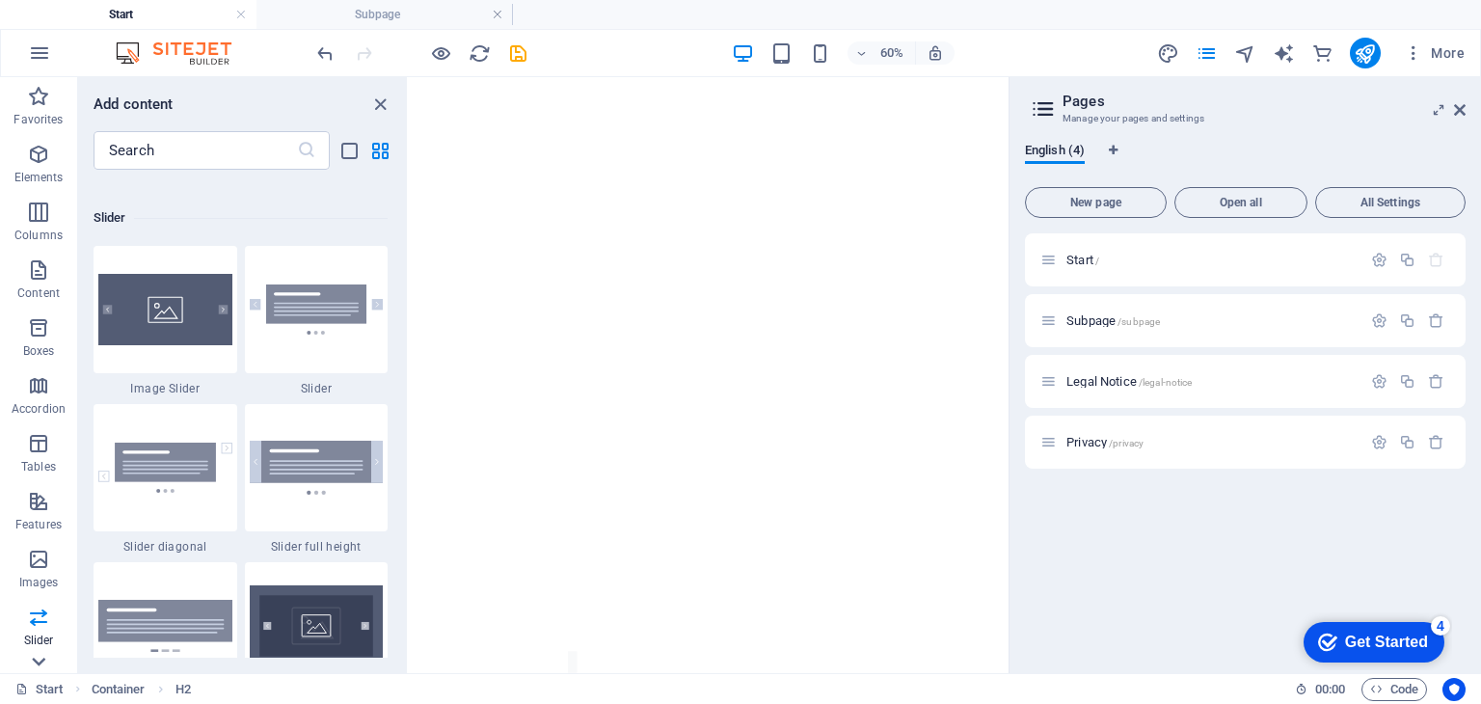
scroll to position [10928, 0]
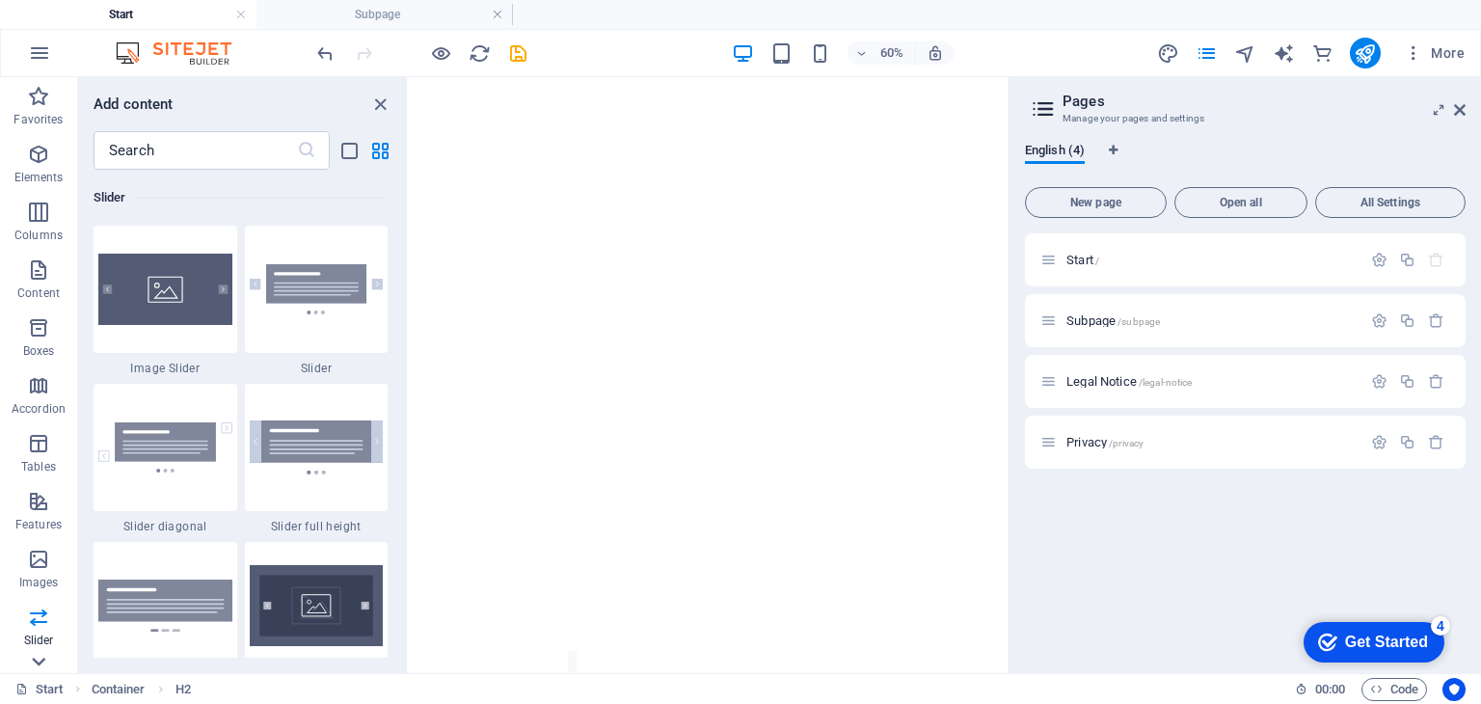
click at [41, 653] on icon at bounding box center [38, 661] width 13 height 9
click at [58, 537] on p "Marketing" at bounding box center [38, 541] width 53 height 15
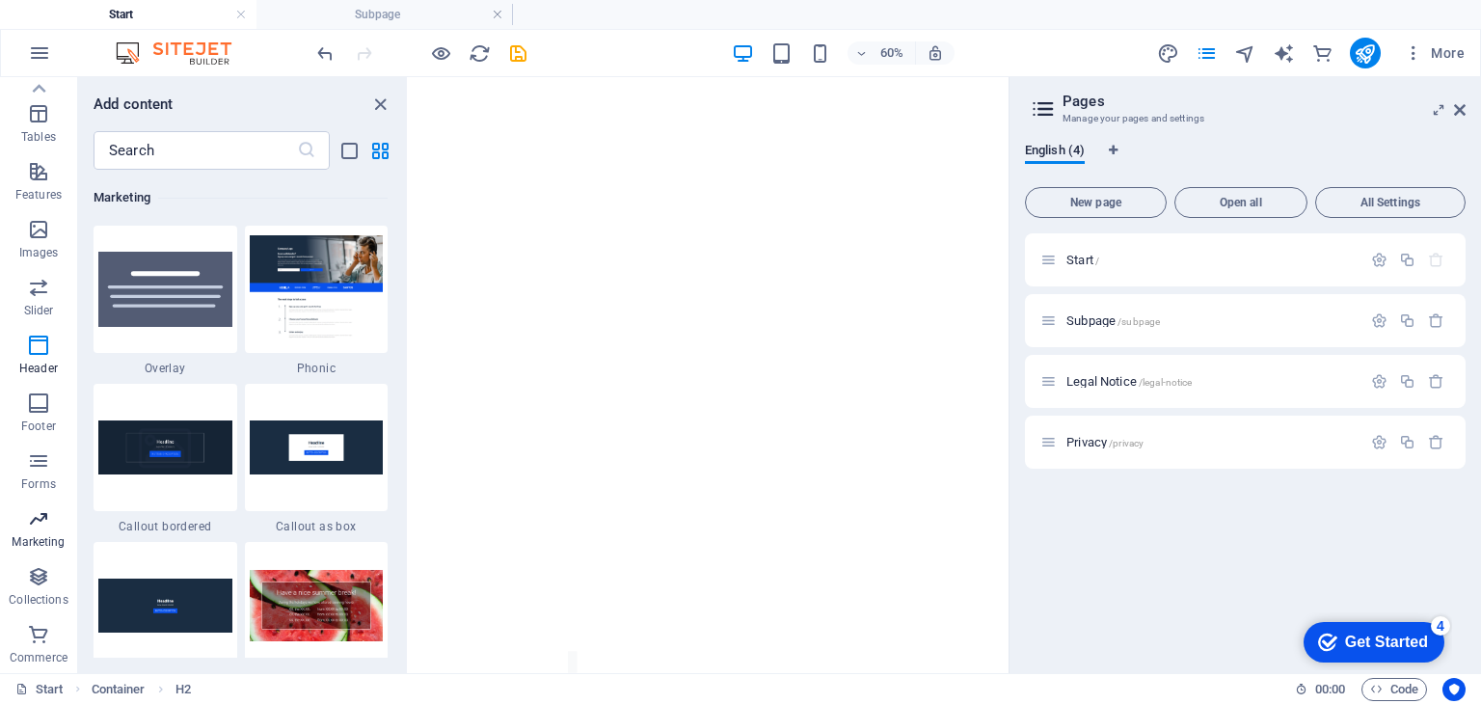
scroll to position [15702, 0]
click at [374, 262] on img at bounding box center [317, 288] width 134 height 107
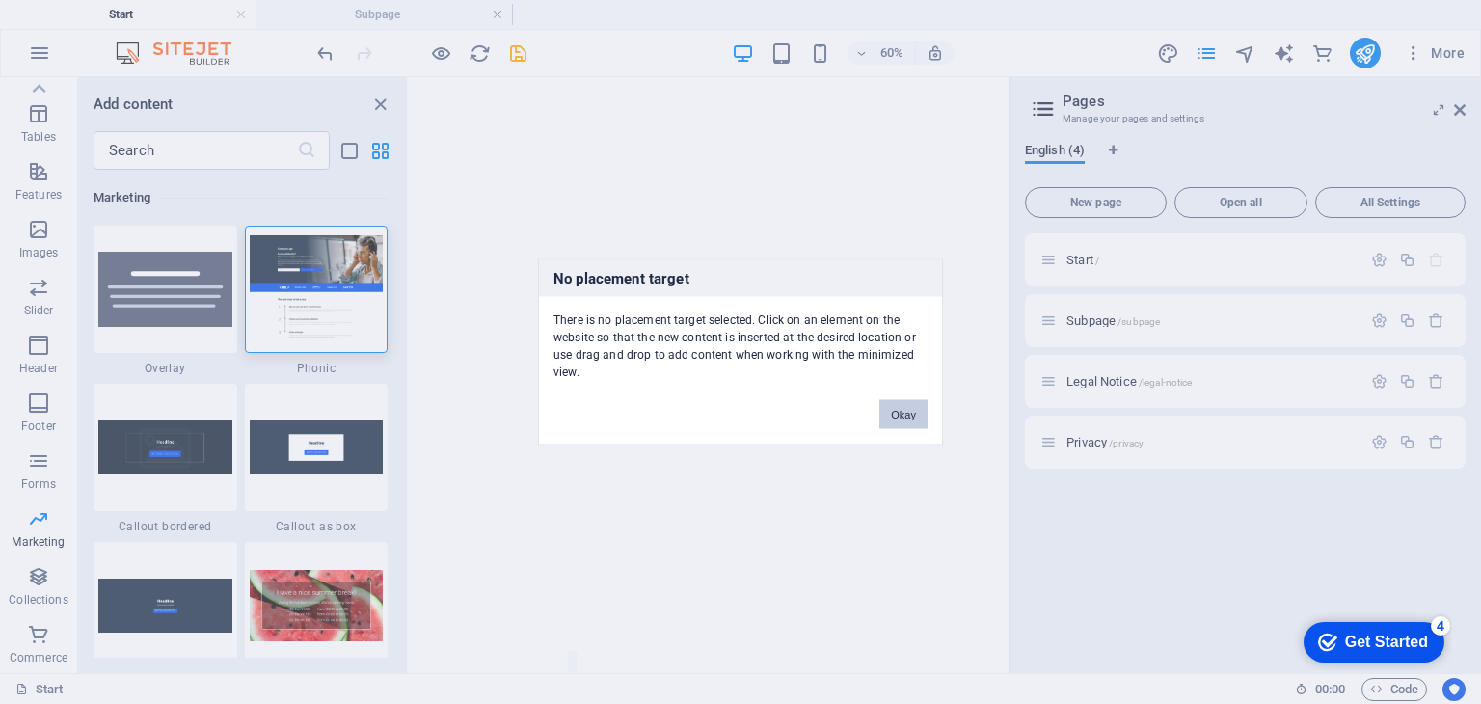
click at [897, 411] on button "Okay" at bounding box center [903, 414] width 48 height 29
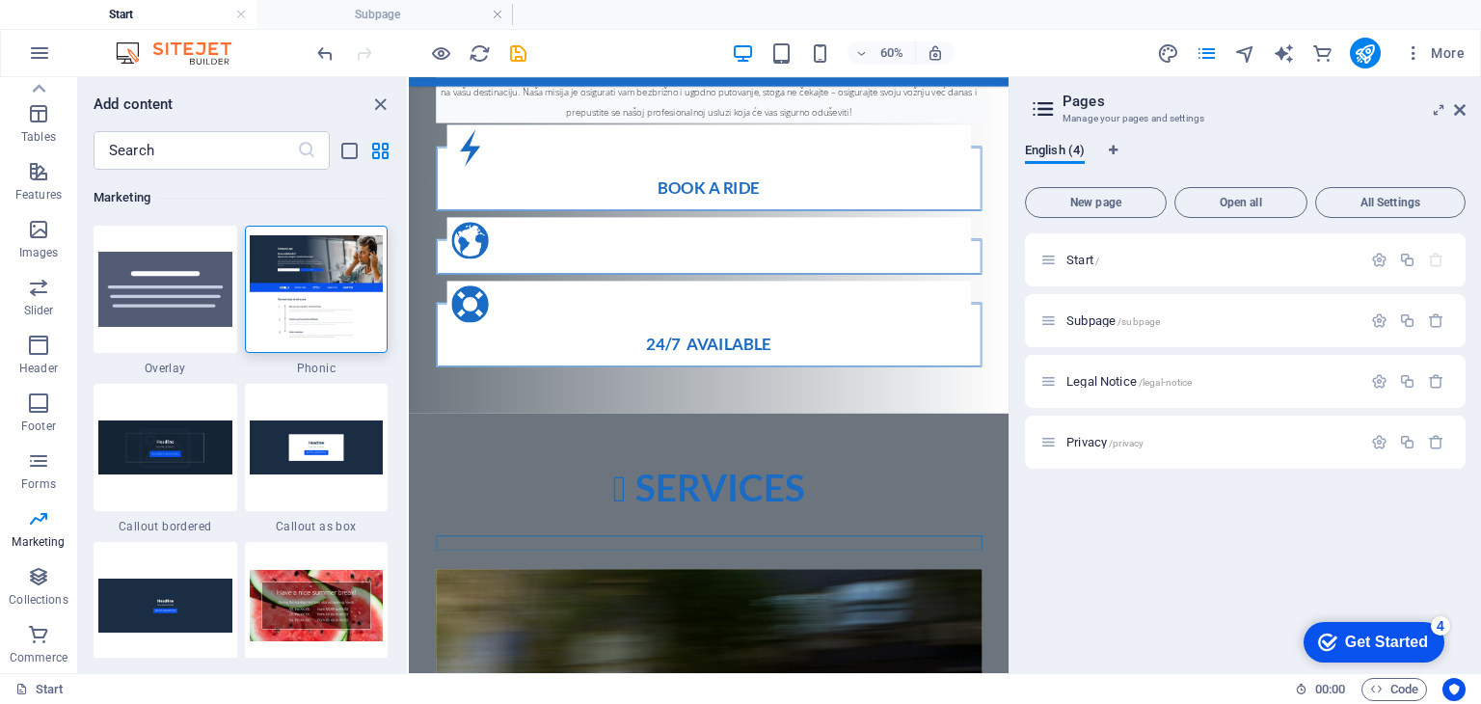
scroll to position [2365, 0]
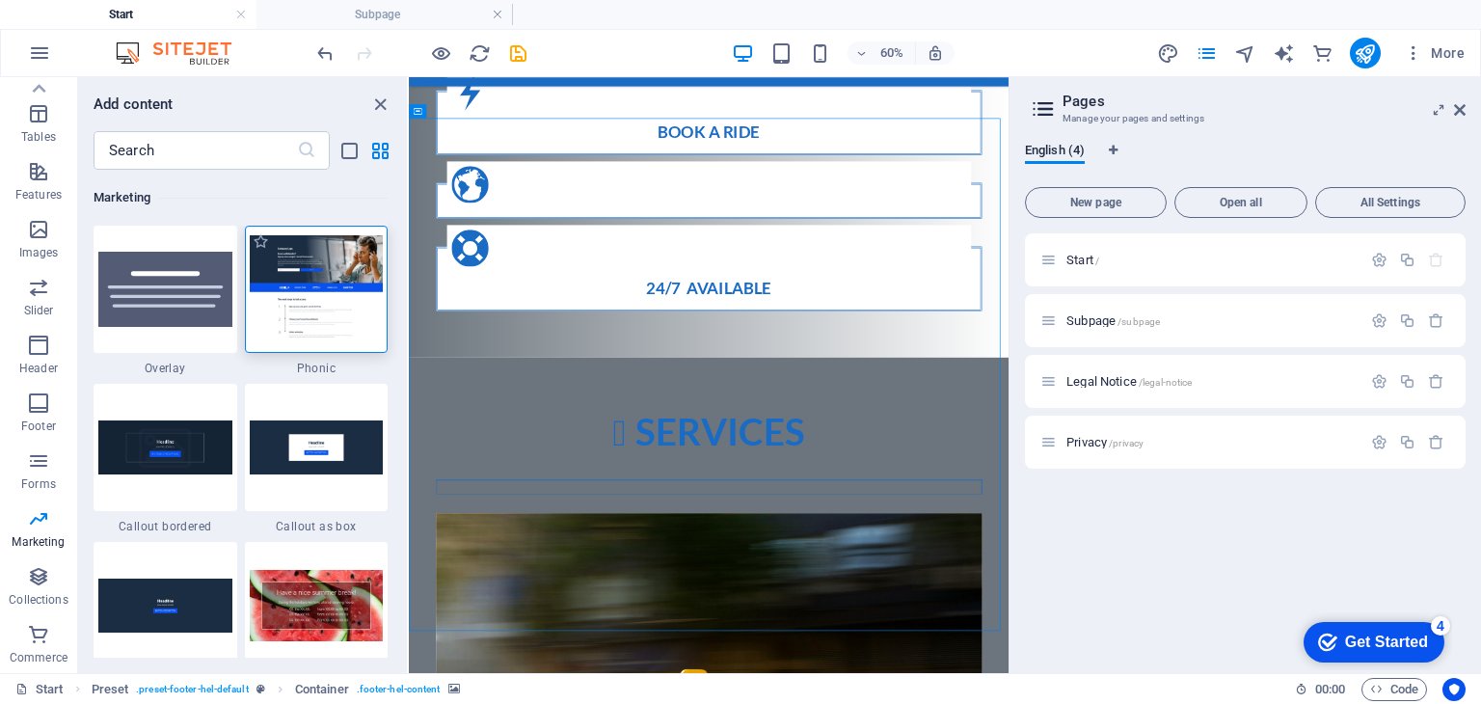
click at [320, 334] on img at bounding box center [317, 288] width 134 height 107
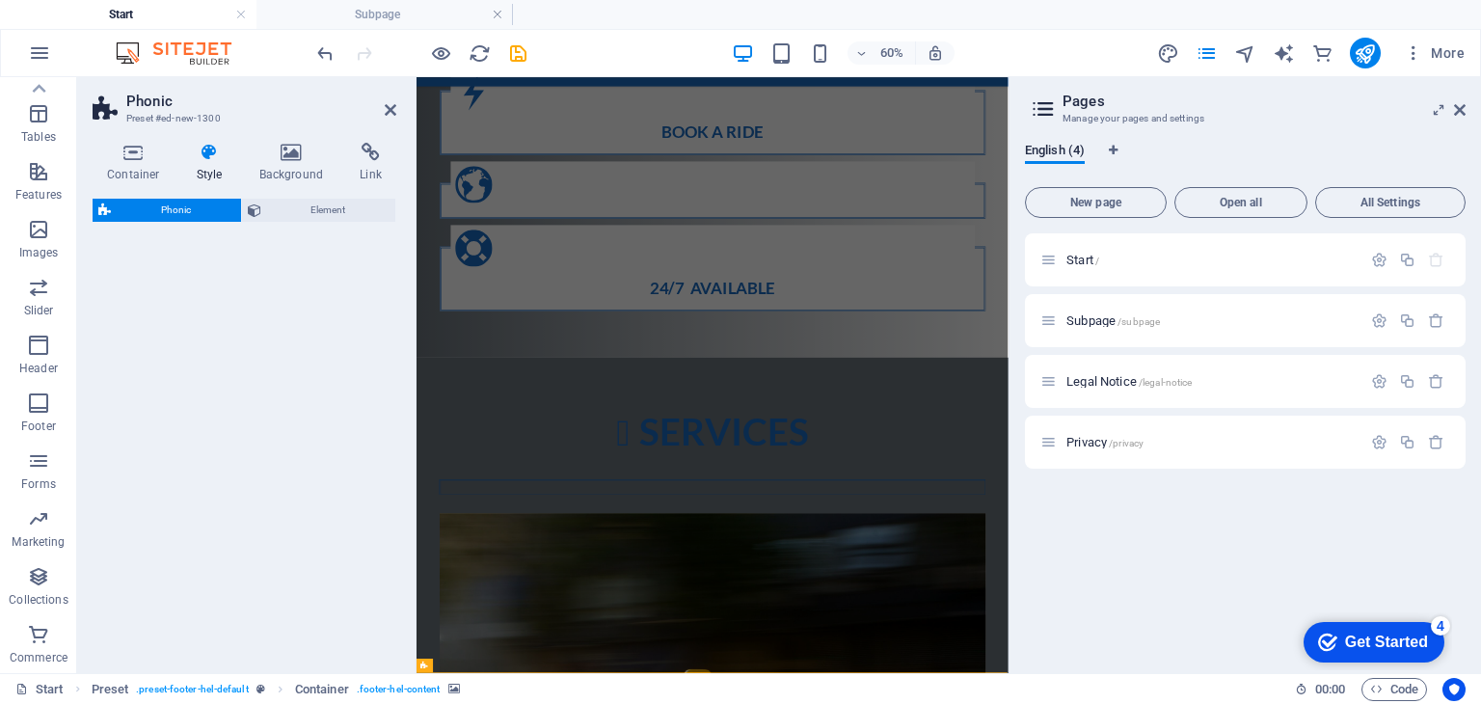
select select "%"
select select "rem"
select select "px"
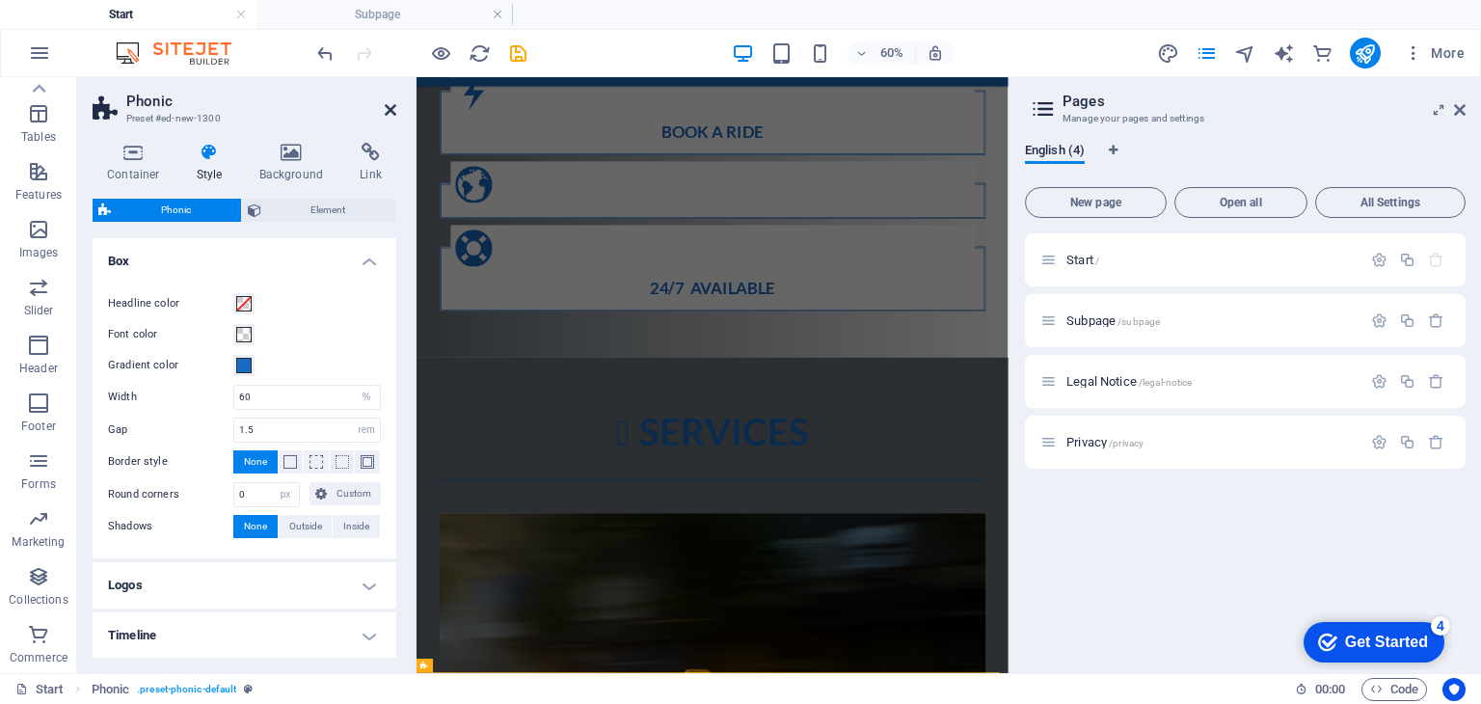
click at [393, 102] on icon at bounding box center [391, 109] width 12 height 15
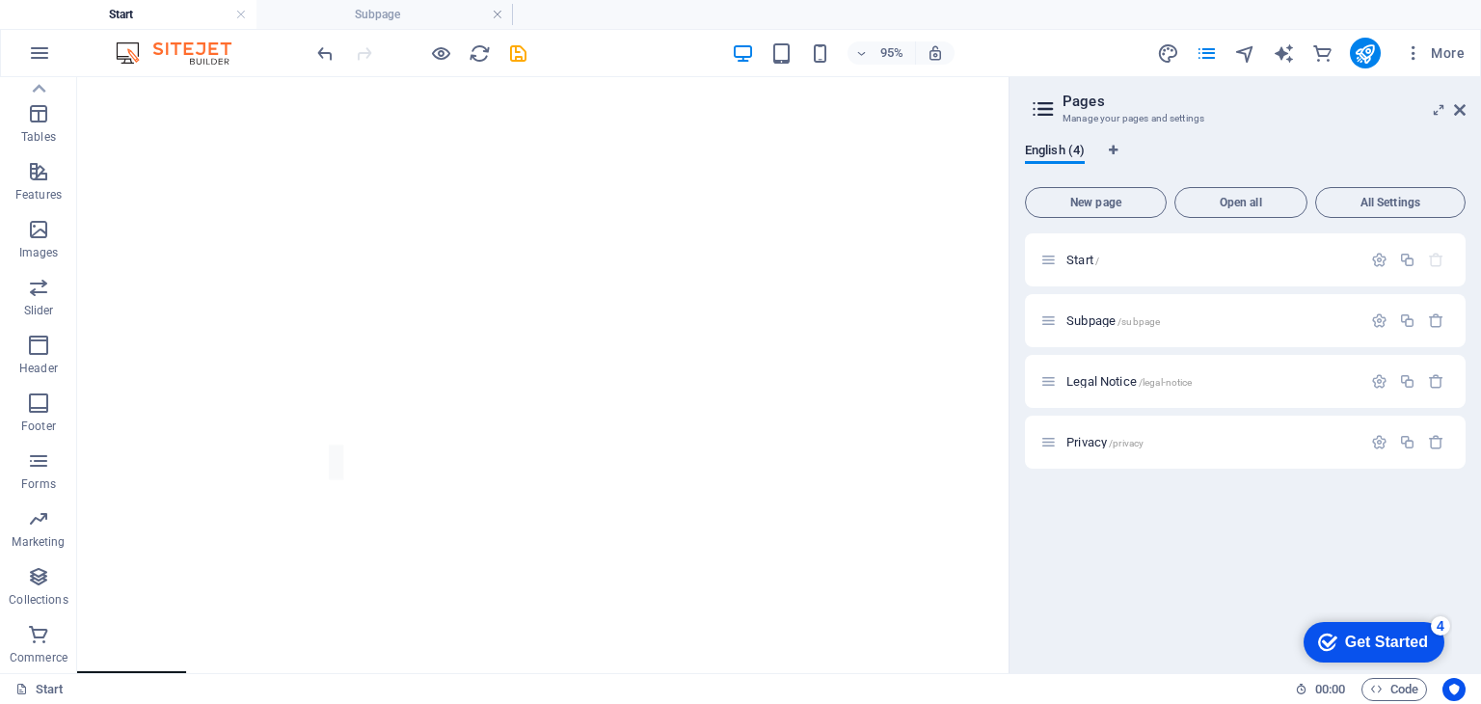
scroll to position [3672, 0]
